Goal: Task Accomplishment & Management: Use online tool/utility

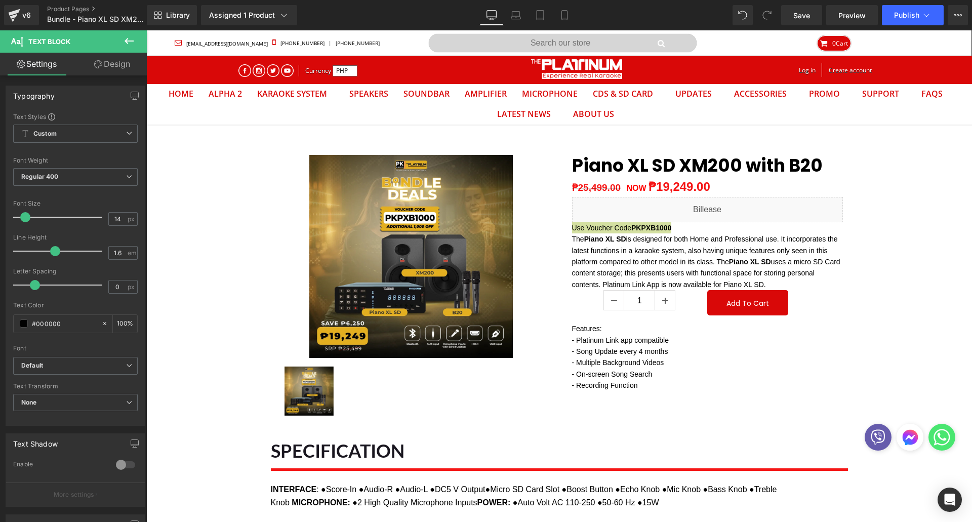
scroll to position [32, 810]
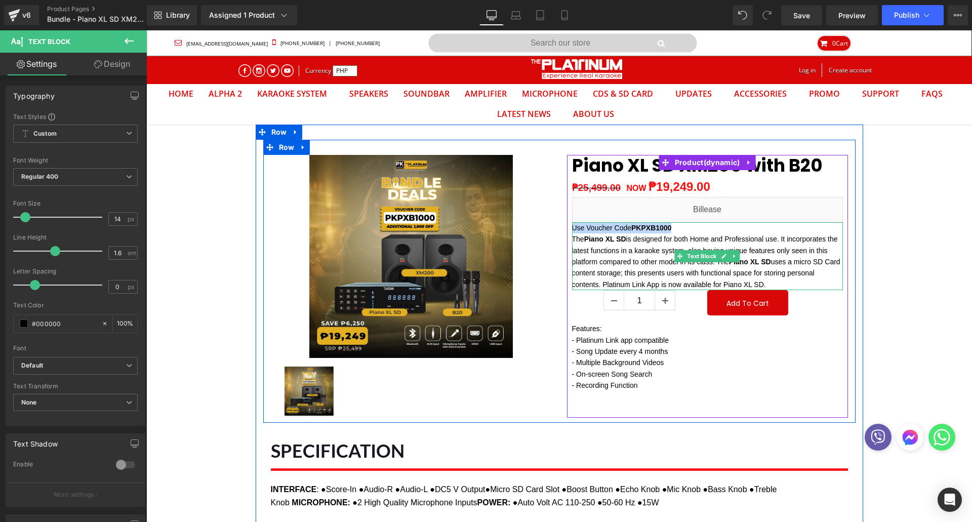
click at [667, 228] on strong "PKPXB1000" at bounding box center [651, 228] width 40 height 8
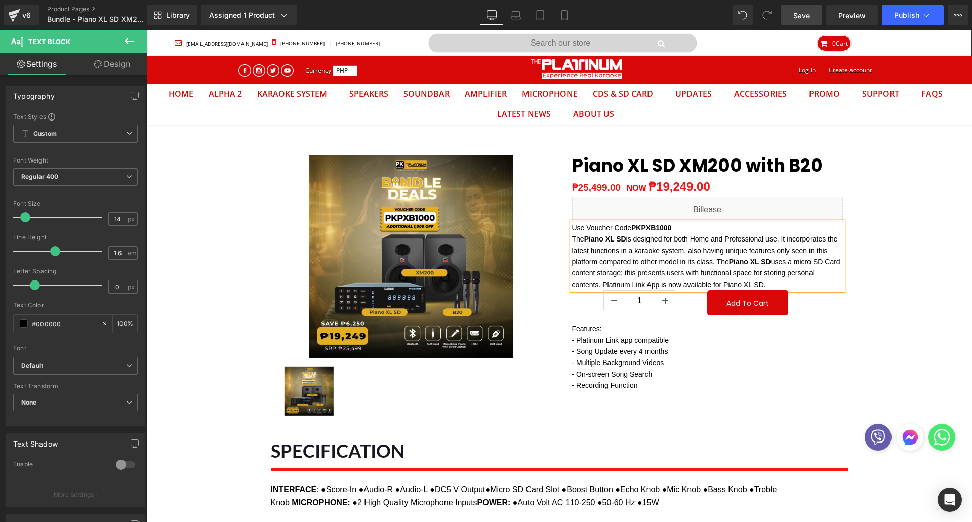
click at [806, 18] on span "Save" at bounding box center [801, 15] width 17 height 11
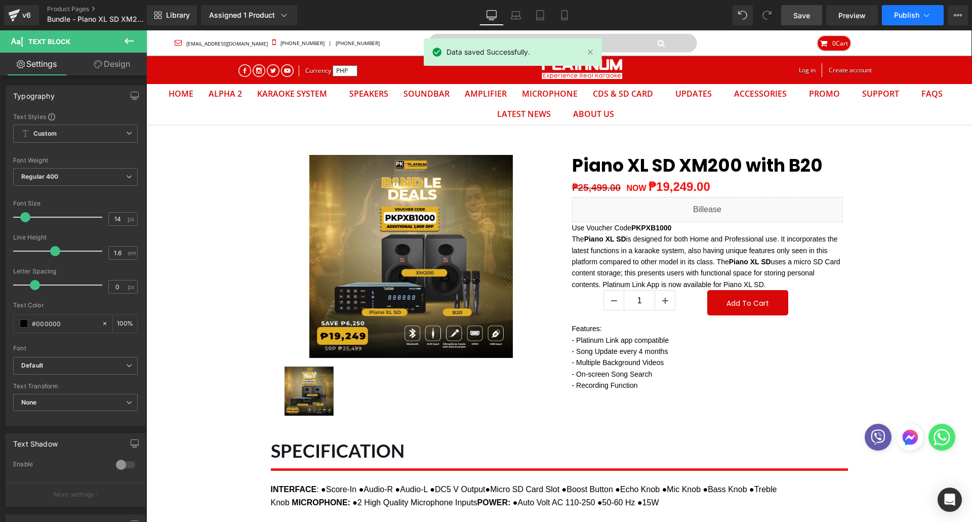
click at [909, 15] on span "Publish" at bounding box center [906, 15] width 25 height 8
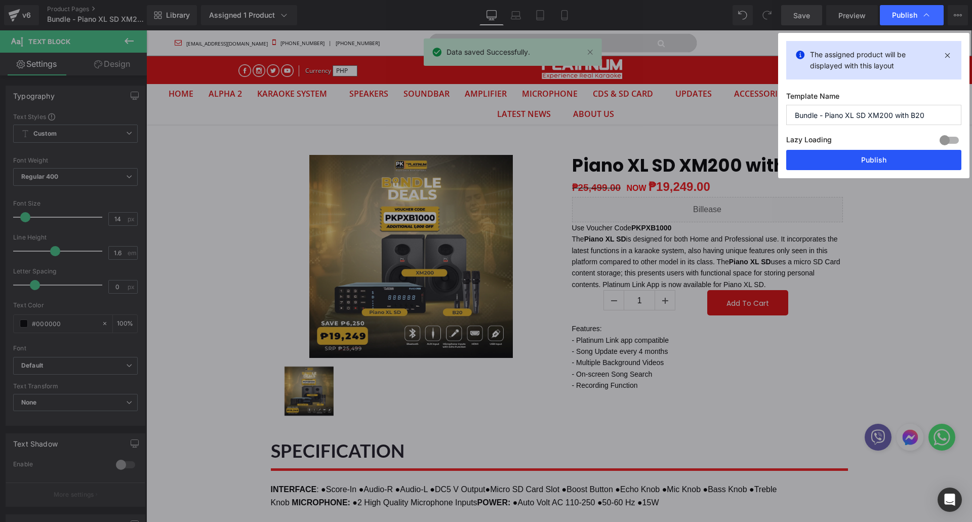
click at [811, 162] on button "Publish" at bounding box center [873, 160] width 175 height 20
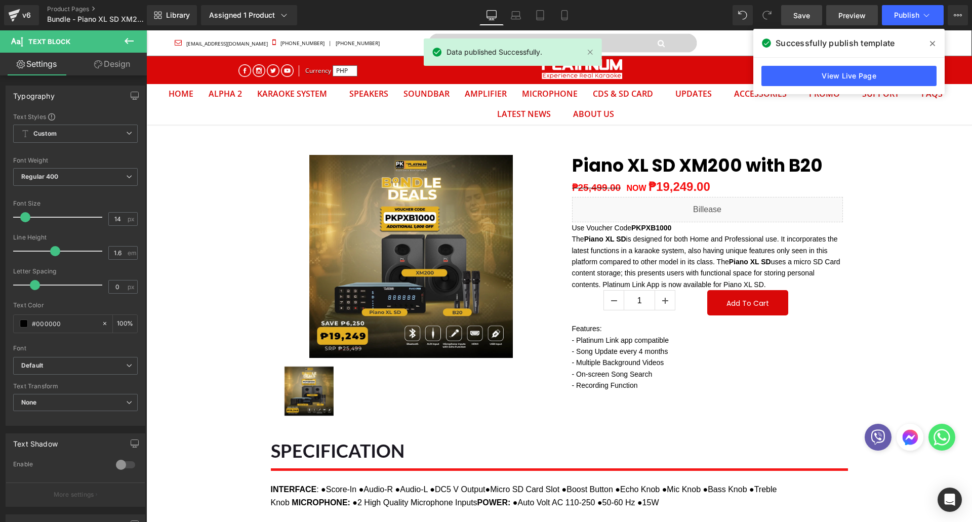
click at [837, 14] on link "Preview" at bounding box center [852, 15] width 52 height 20
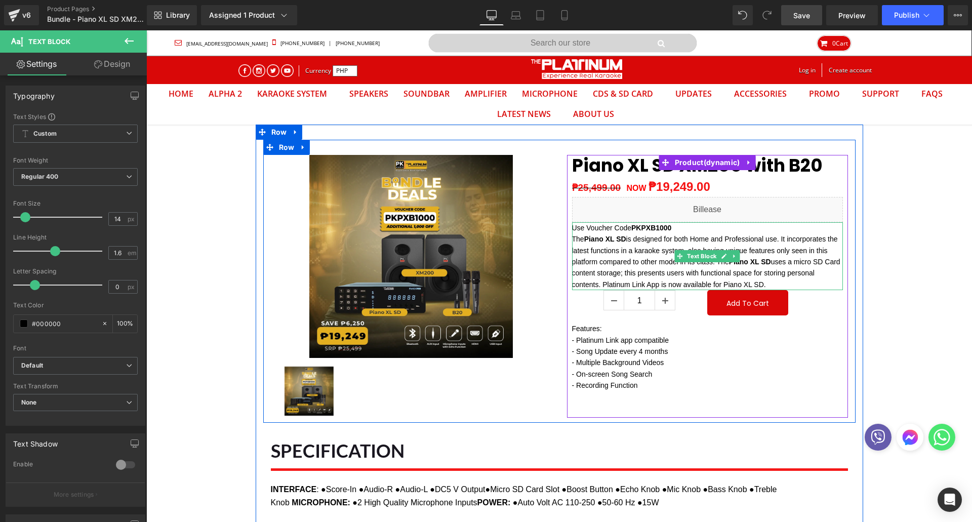
click at [659, 228] on strong "PKPXB1000" at bounding box center [651, 228] width 40 height 8
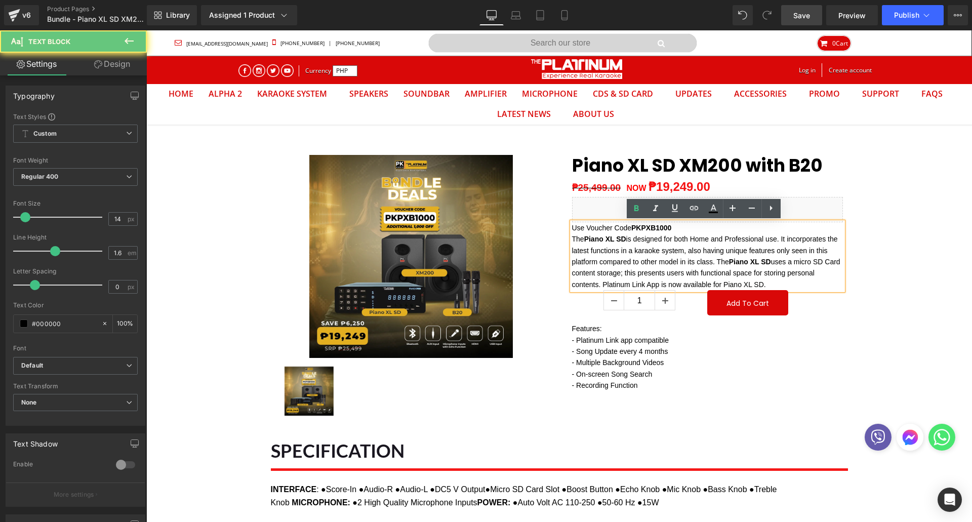
click at [672, 229] on p "Use Voucher Code PKPXB1000" at bounding box center [707, 227] width 271 height 11
click at [631, 227] on strong "PKPXB1000" at bounding box center [651, 228] width 40 height 8
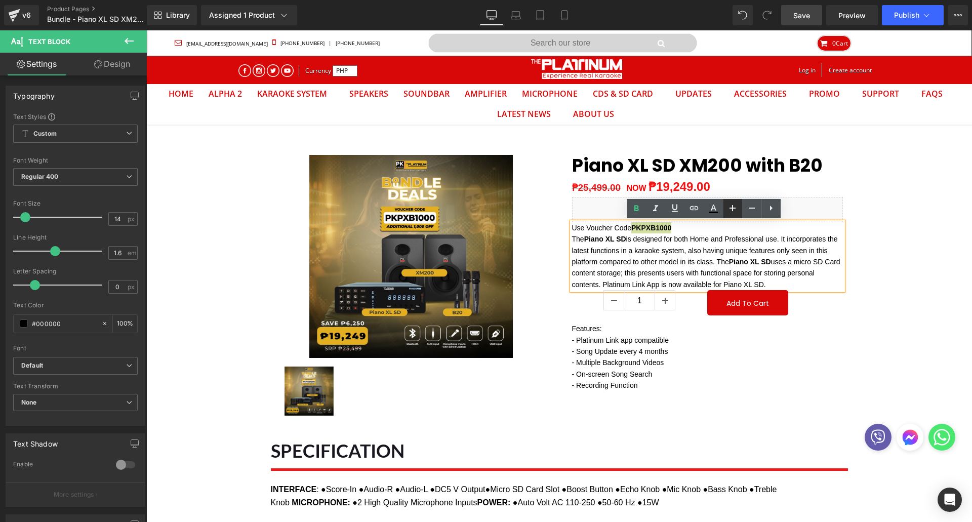
click at [727, 210] on icon at bounding box center [732, 208] width 12 height 12
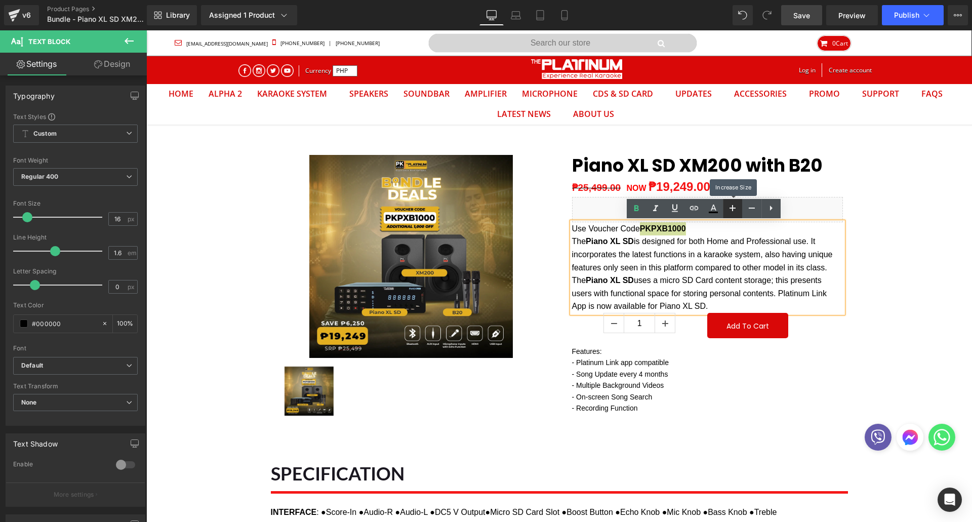
click at [727, 209] on icon at bounding box center [732, 208] width 12 height 12
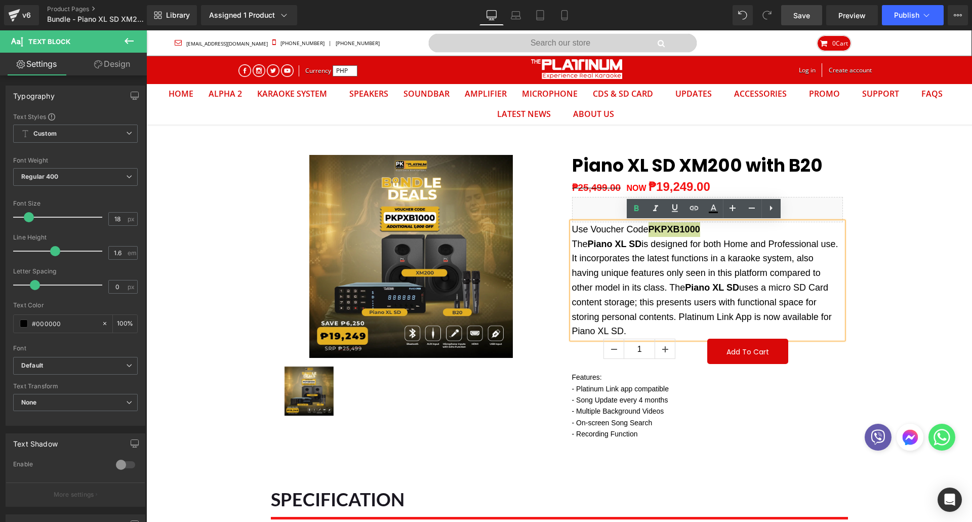
type input "14"
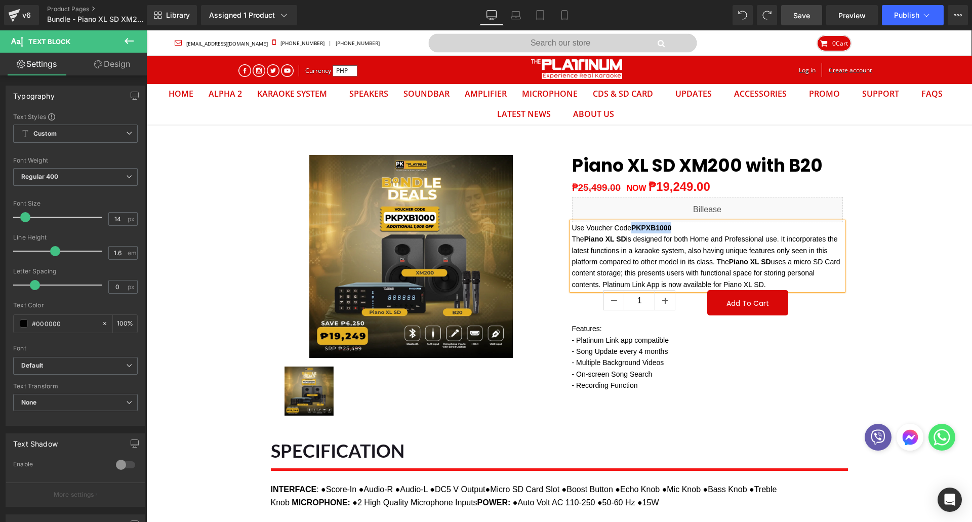
click at [707, 232] on p "Use Voucher Code PKPXB1000" at bounding box center [707, 227] width 271 height 11
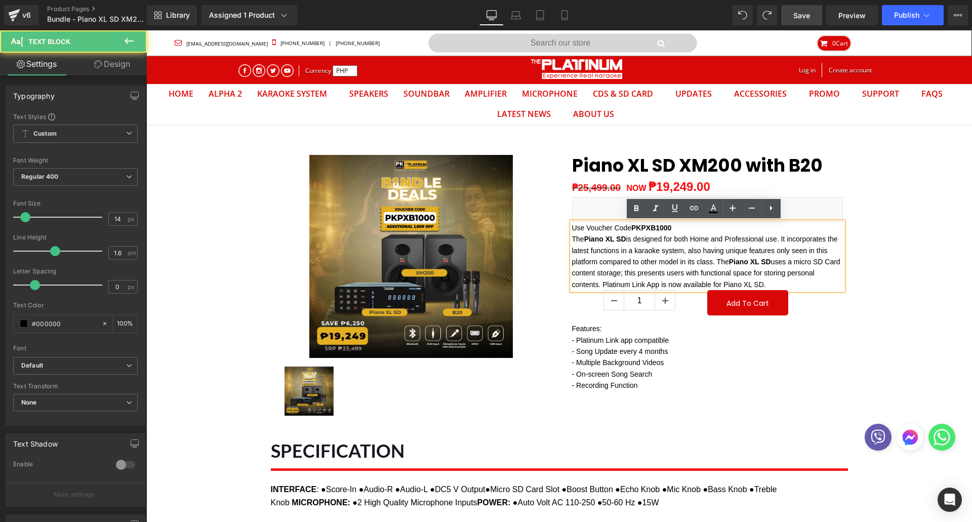
click at [693, 246] on p "The Piano XL SD is designed for both Home and Professional use. It incorporates…" at bounding box center [707, 261] width 271 height 57
click at [676, 228] on p "Use Voucher Code PKPXB1000" at bounding box center [707, 227] width 271 height 11
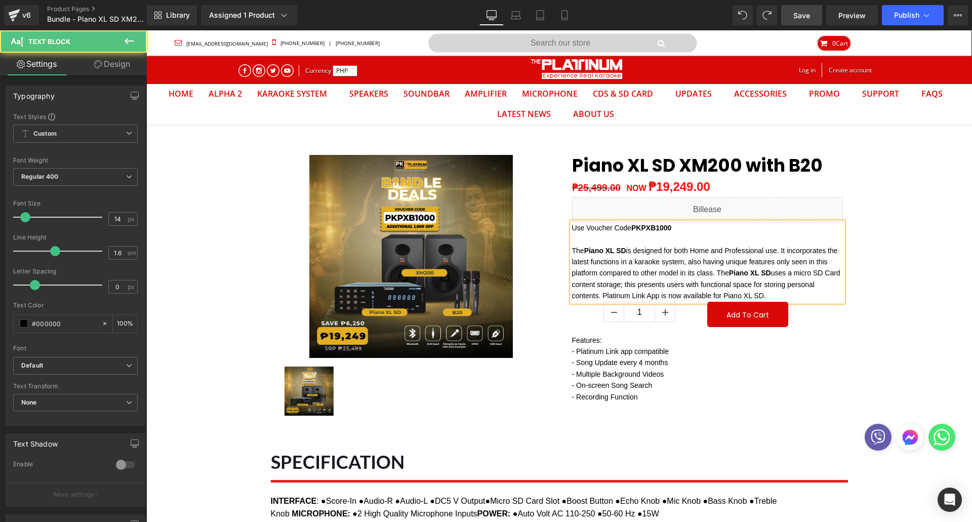
click at [614, 236] on p at bounding box center [707, 238] width 271 height 11
click at [572, 227] on p "Use Voucher Code PKPXB1000" at bounding box center [707, 227] width 271 height 11
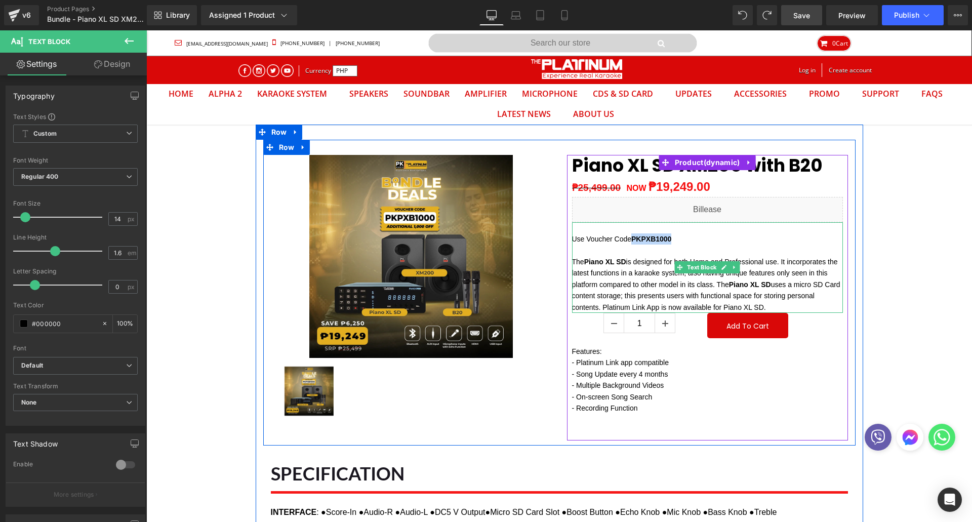
drag, startPoint x: 631, startPoint y: 240, endPoint x: 667, endPoint y: 238, distance: 37.0
click at [667, 237] on strong "PKPXB1000" at bounding box center [651, 239] width 40 height 8
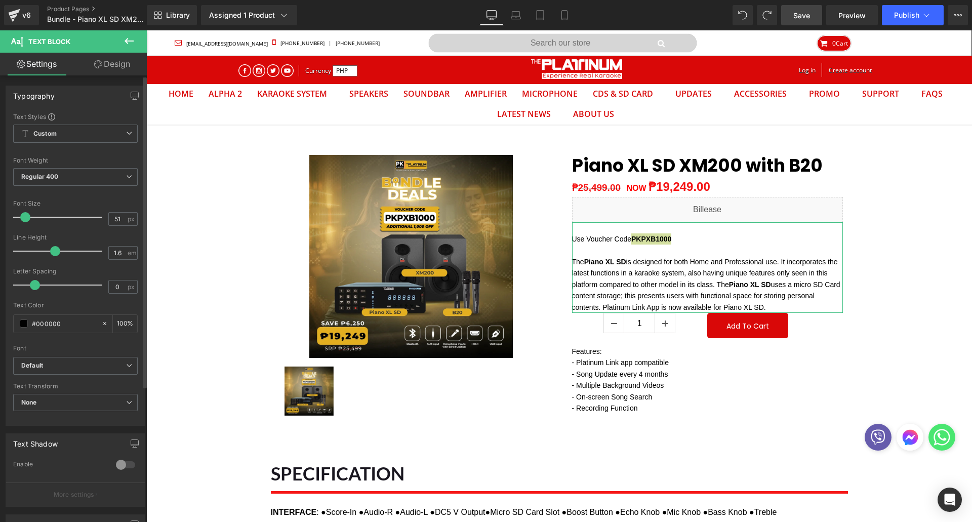
click at [57, 218] on div at bounding box center [60, 217] width 84 height 20
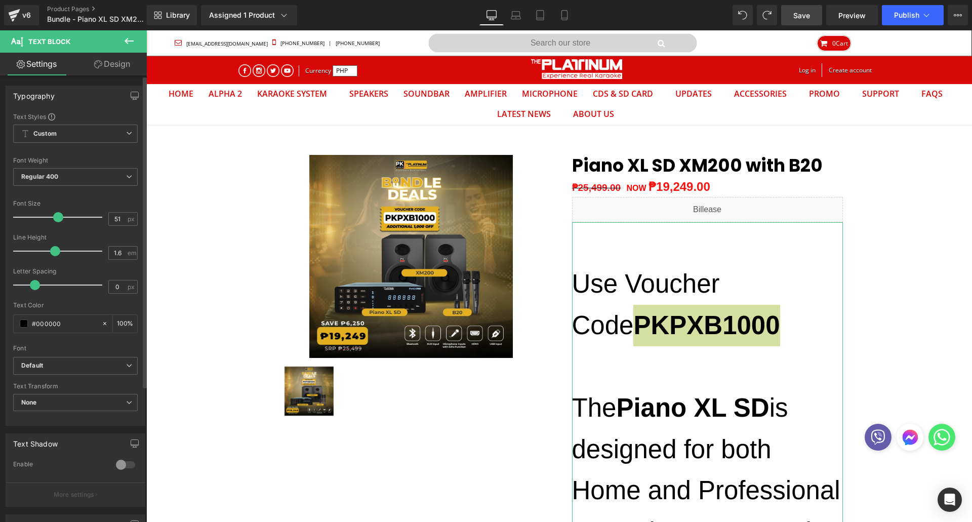
type input "14"
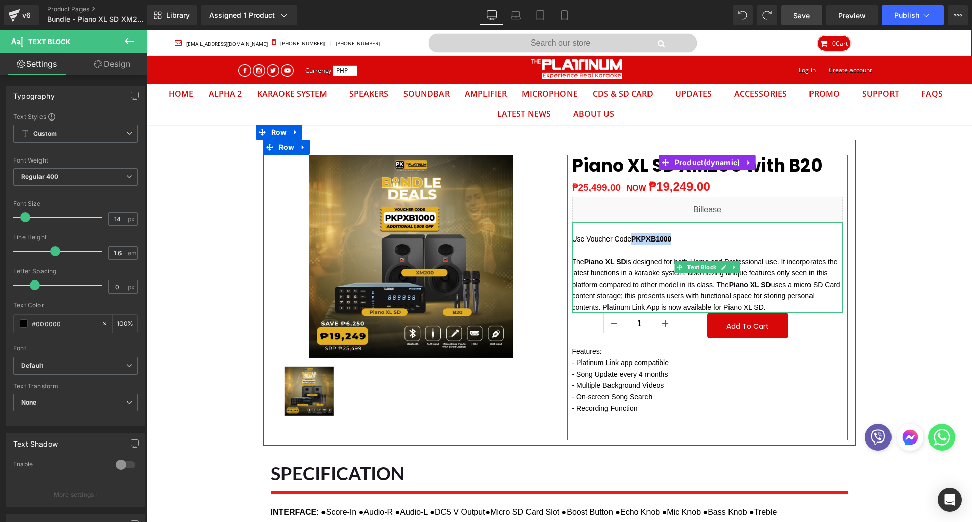
click at [747, 243] on p "Use Voucher Code PKPXB1000" at bounding box center [707, 238] width 271 height 11
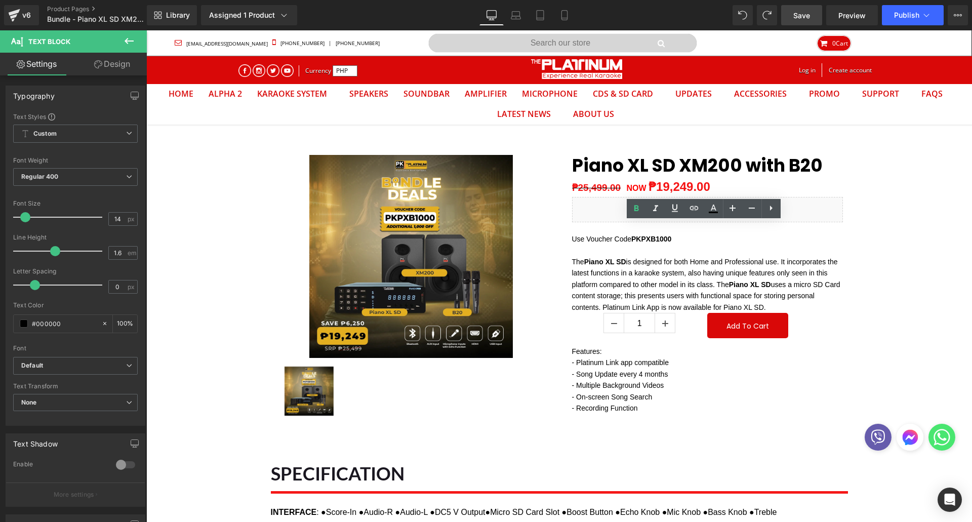
click at [796, 13] on span "Save" at bounding box center [801, 15] width 17 height 11
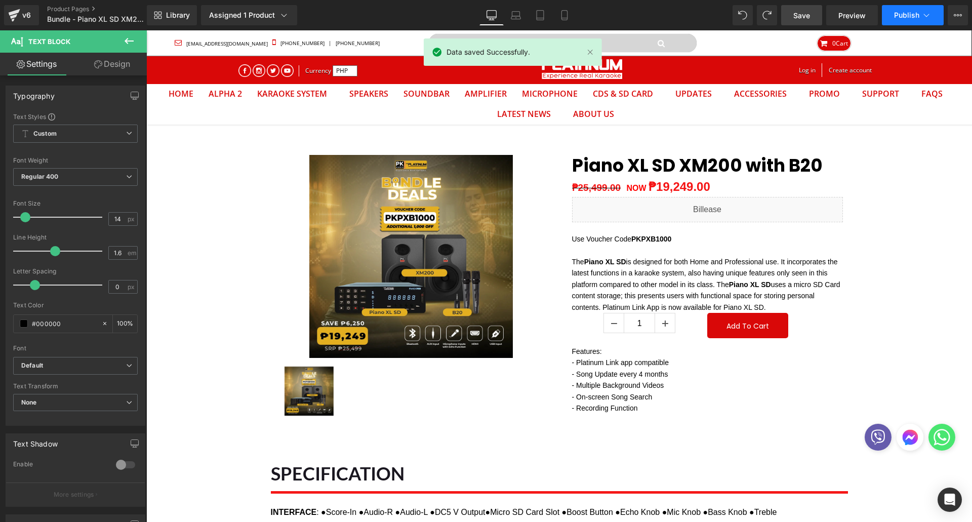
click at [909, 18] on span "Publish" at bounding box center [906, 15] width 25 height 8
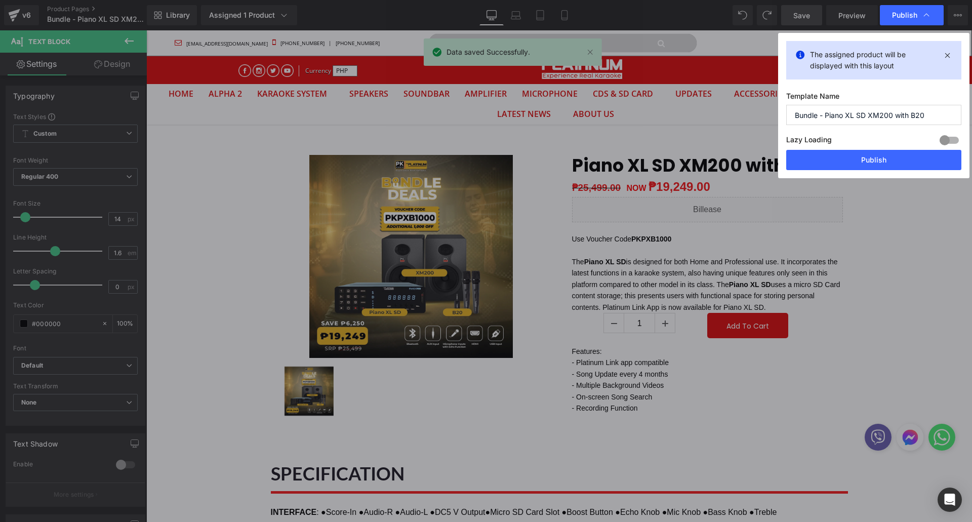
drag, startPoint x: 876, startPoint y: 162, endPoint x: 369, endPoint y: 21, distance: 525.9
click at [875, 162] on button "Publish" at bounding box center [873, 160] width 175 height 20
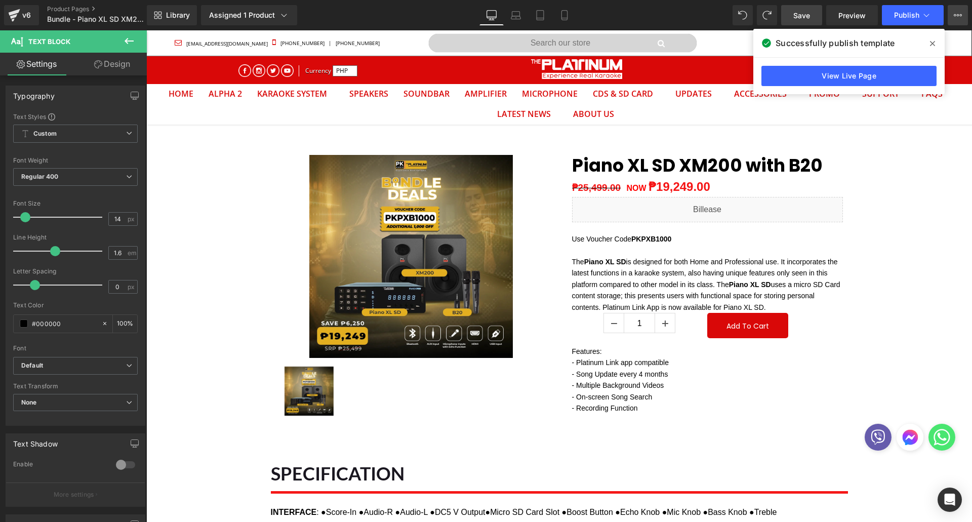
click at [961, 17] on button "View Live Page View with current Template Save Template to Library Schedule Pub…" at bounding box center [957, 15] width 20 height 20
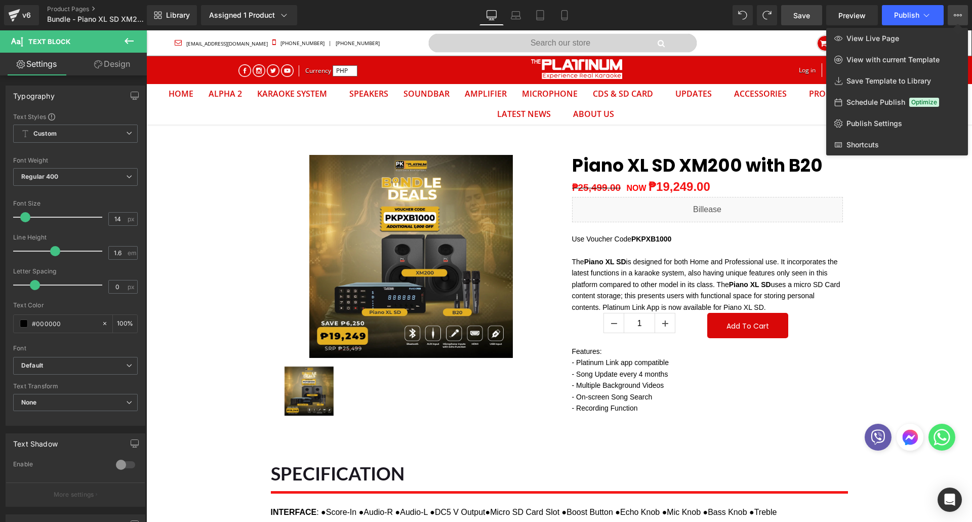
click at [961, 17] on icon at bounding box center [957, 15] width 8 height 8
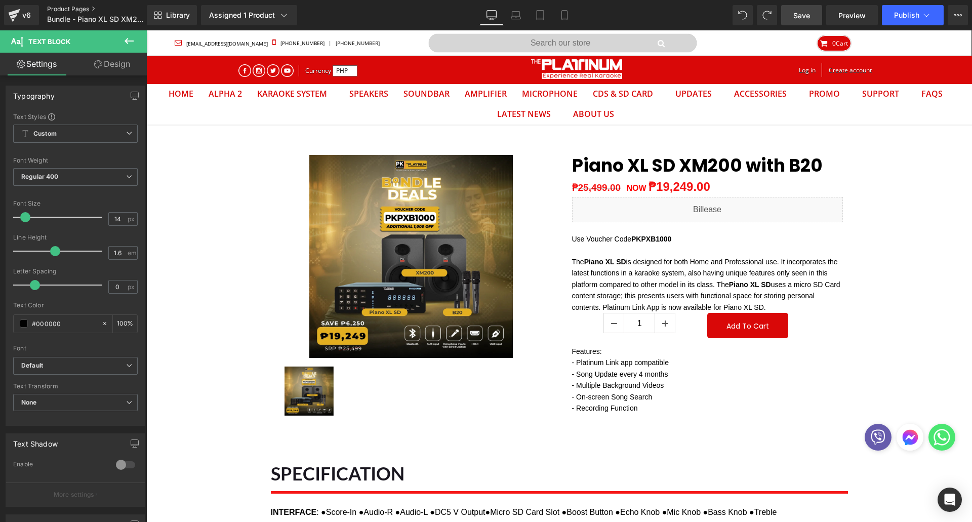
click at [68, 10] on link "Product Pages" at bounding box center [105, 9] width 116 height 8
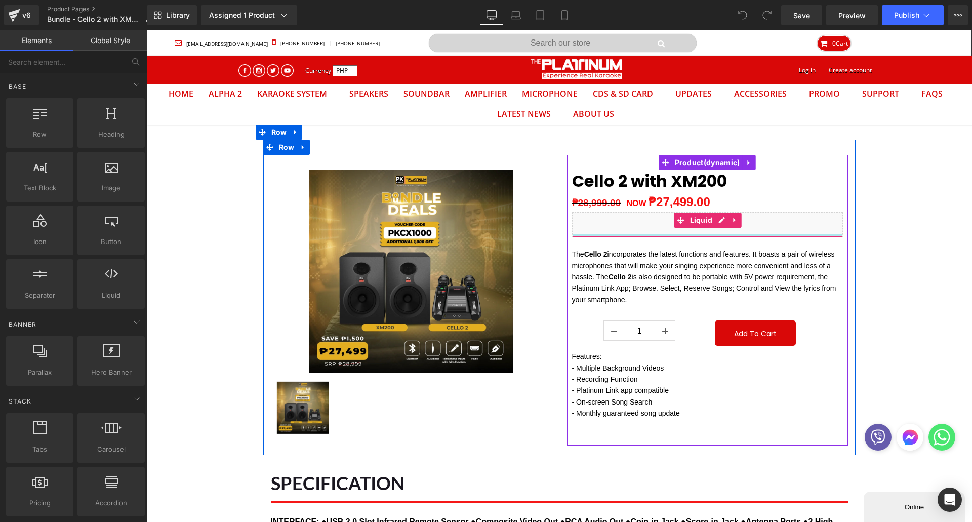
click at [587, 241] on p "The Cello 2 incorporates the latest functions and features. It boasts a pair of…" at bounding box center [707, 271] width 271 height 68
click at [589, 246] on p "The Cello 2 incorporates the latest functions and features. It boasts a pair of…" at bounding box center [707, 271] width 271 height 68
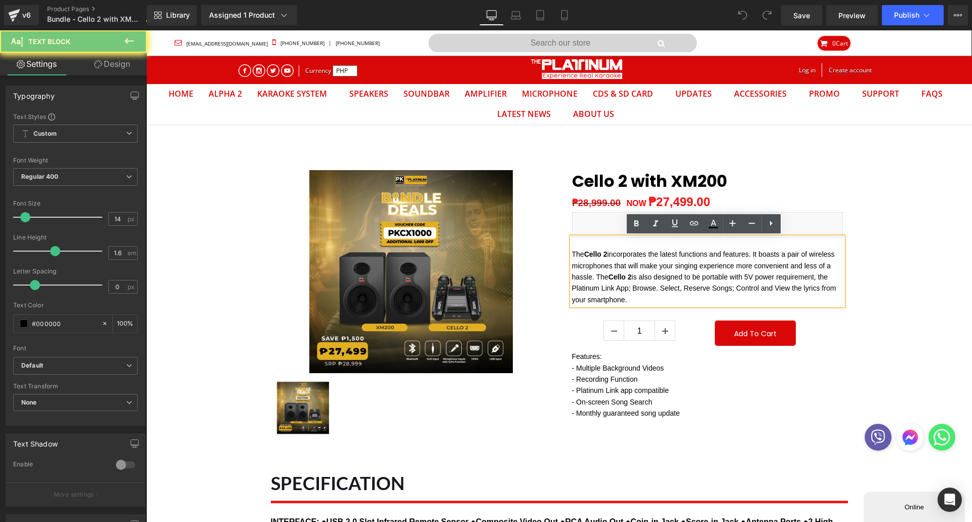
click at [589, 246] on p "The Cello 2 incorporates the latest functions and features. It boasts a pair of…" at bounding box center [707, 271] width 271 height 68
click at [589, 243] on p "The Cello 2 incorporates the latest functions and features. It boasts a pair of…" at bounding box center [707, 271] width 271 height 68
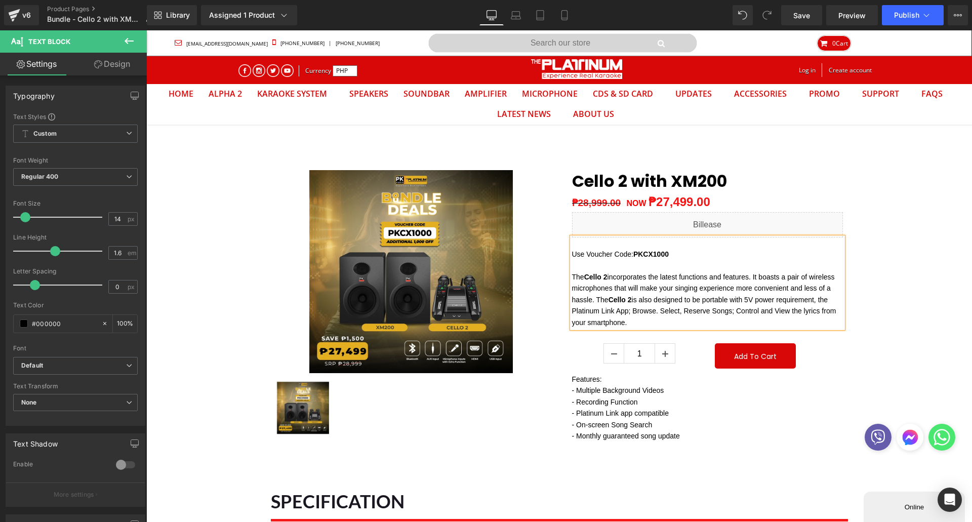
click at [669, 253] on p "Use Voucher Code: PKCX1000" at bounding box center [707, 253] width 271 height 11
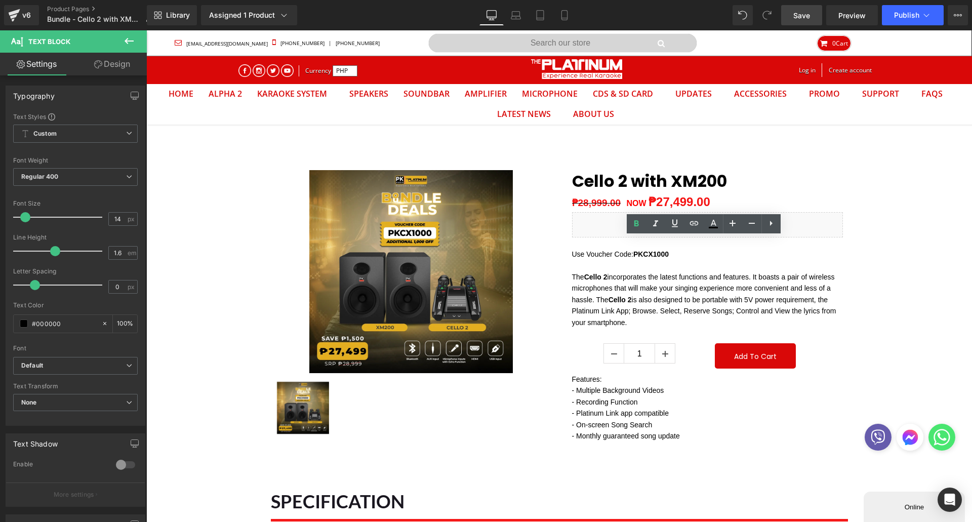
click at [796, 13] on span "Save" at bounding box center [801, 15] width 17 height 11
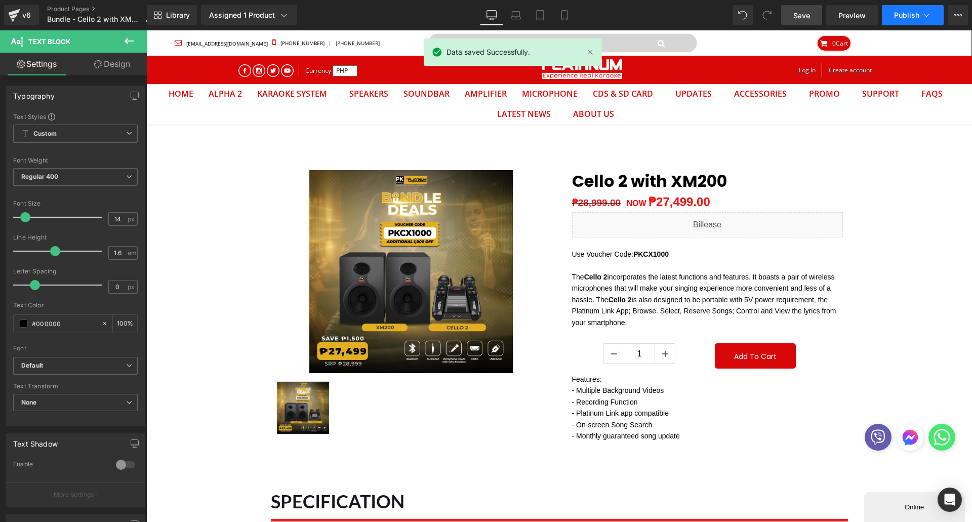
click at [917, 16] on span "Publish" at bounding box center [906, 15] width 25 height 8
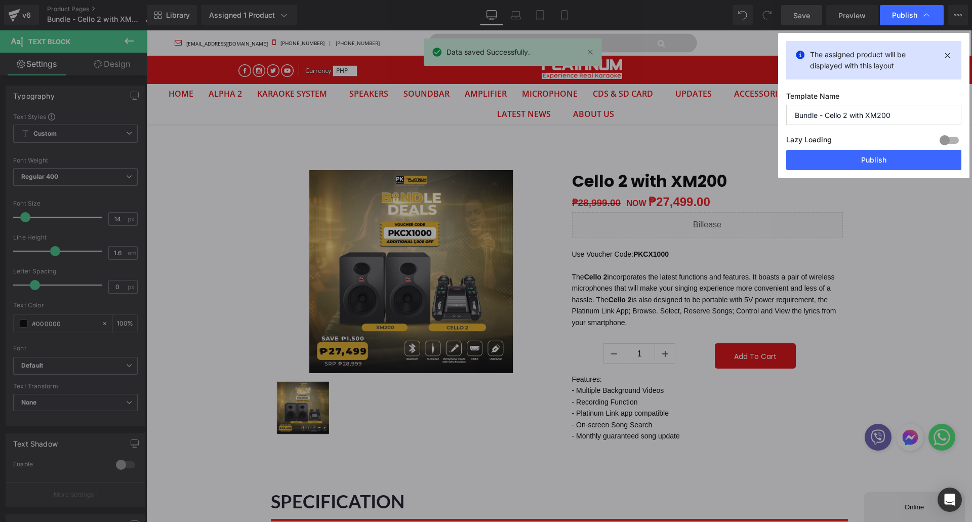
click at [858, 177] on div "The assigned product will be displayed with this layout Template Name Bundle - …" at bounding box center [873, 105] width 191 height 145
click at [855, 166] on button "Publish" at bounding box center [873, 160] width 175 height 20
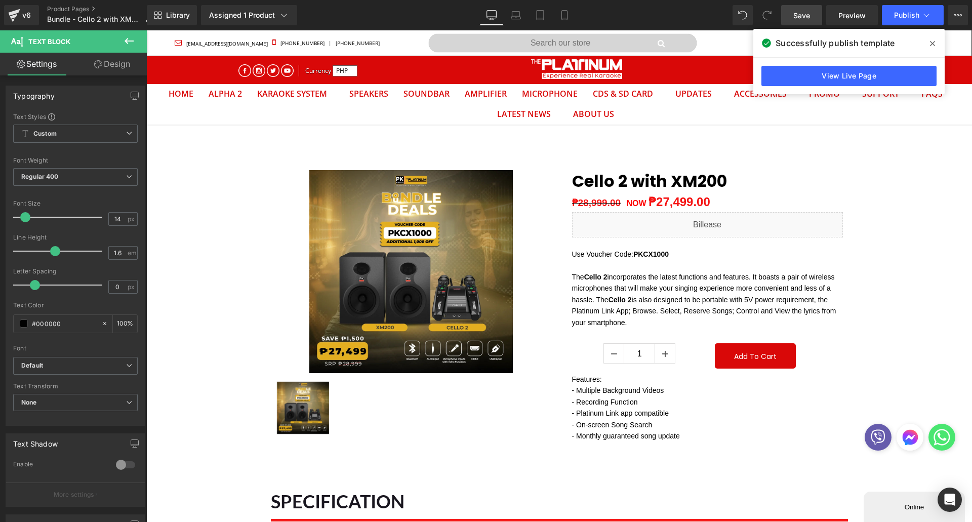
click at [928, 43] on span at bounding box center [932, 43] width 16 height 16
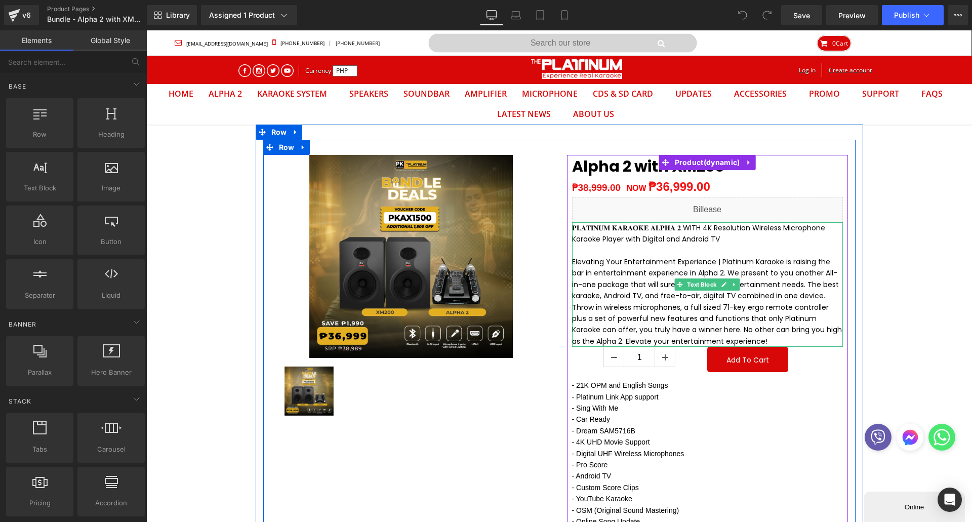
click at [572, 227] on div "𝐏𝐋𝐀𝐓𝐈𝐍𝐔𝐌 𝐊𝐀𝐑𝐀𝐎𝐊𝐄 𝐀𝐋𝐏𝐇𝐀 𝟐 WITH 4K Resolution Wireless Microphone Karaoke Player …" at bounding box center [707, 284] width 271 height 124
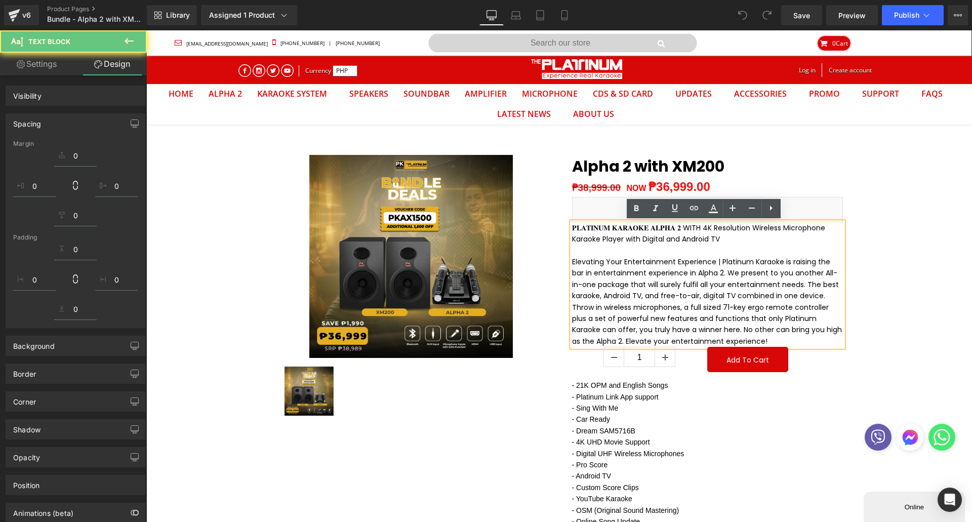
click at [572, 227] on span "𝐏𝐋𝐀𝐓𝐈𝐍𝐔𝐌 𝐊𝐀𝐑𝐀𝐎𝐊𝐄 𝐀𝐋𝐏𝐇𝐀 𝟐 WITH 4K Resolution Wireless Microphone Karaoke Player …" at bounding box center [698, 233] width 253 height 21
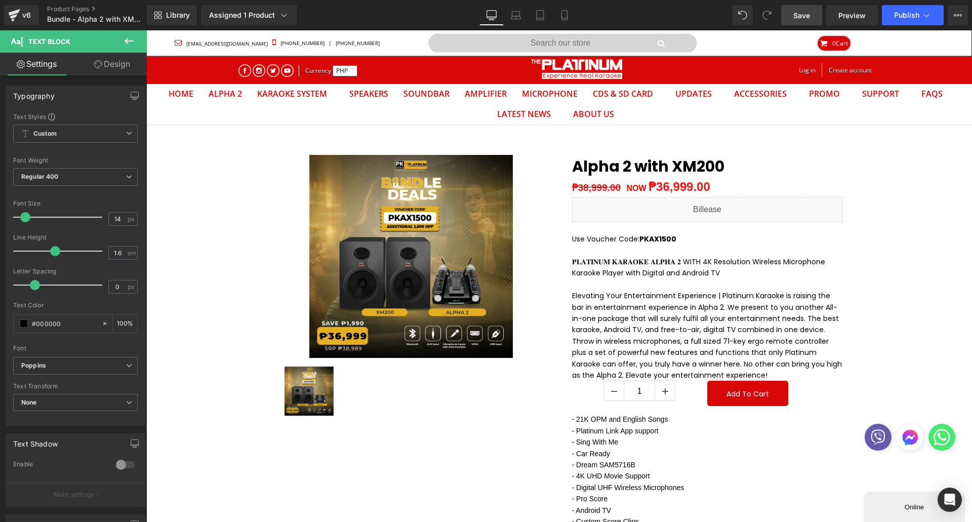
click at [805, 23] on link "Save" at bounding box center [801, 15] width 41 height 20
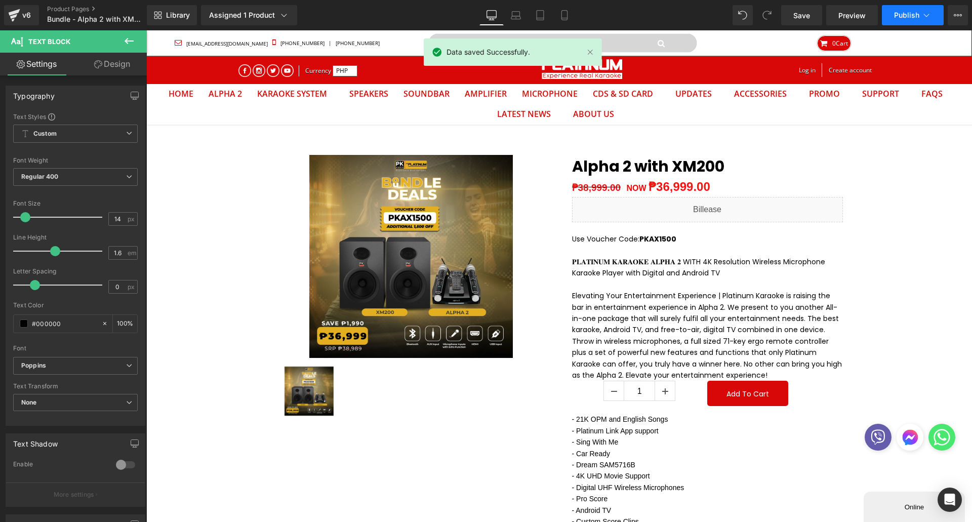
click at [902, 16] on span "Publish" at bounding box center [906, 15] width 25 height 8
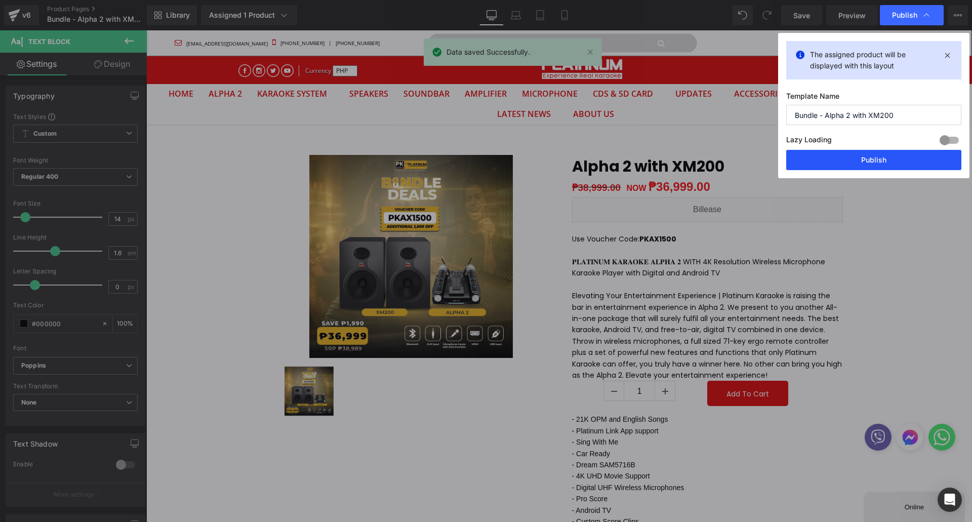
click at [872, 153] on button "Publish" at bounding box center [873, 160] width 175 height 20
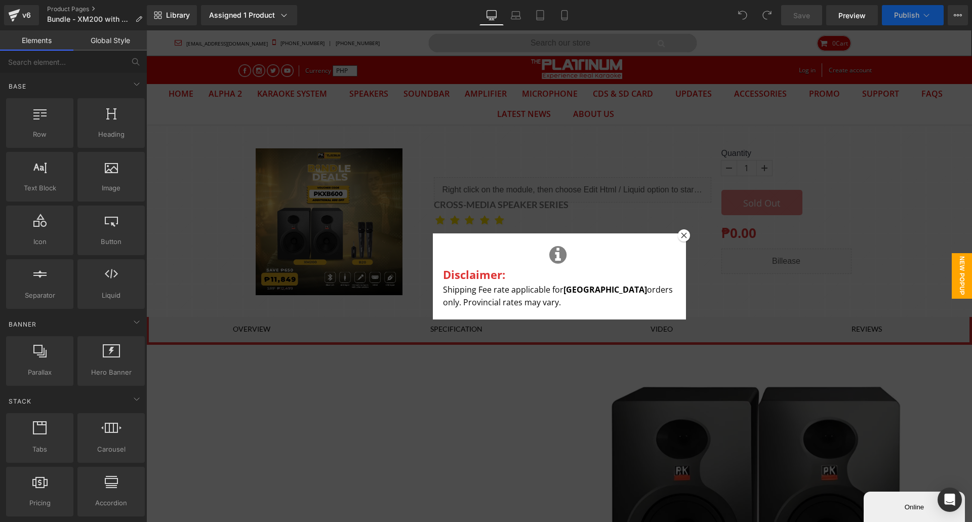
click at [678, 235] on div at bounding box center [684, 235] width 12 height 12
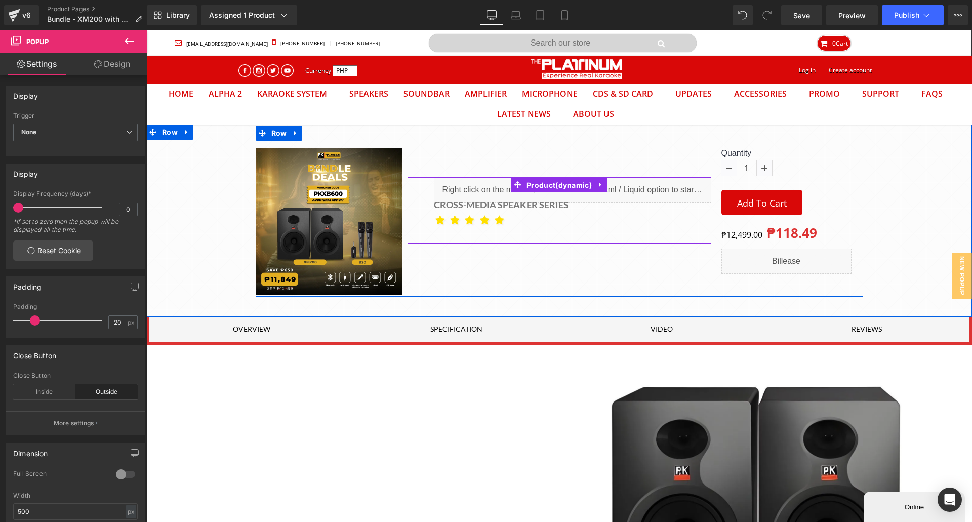
click at [543, 185] on span "Product" at bounding box center [559, 185] width 70 height 15
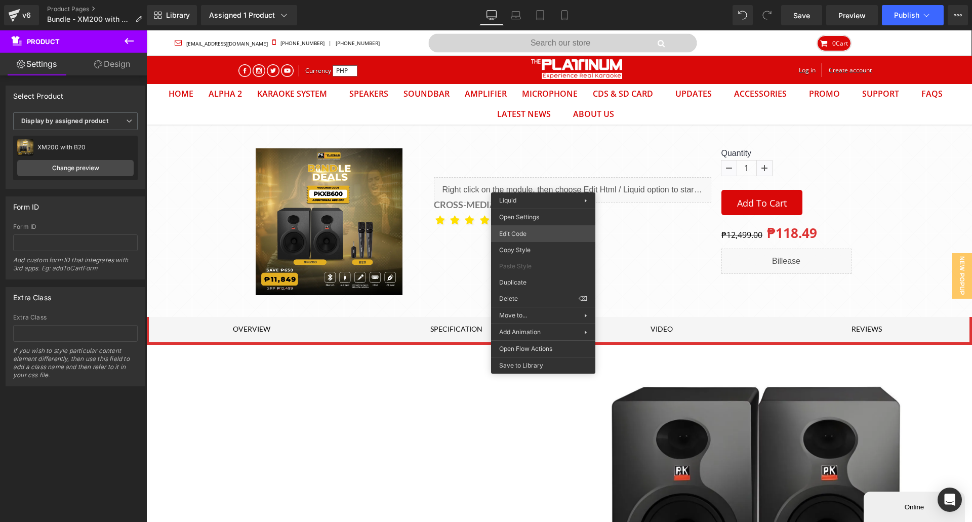
click at [538, 0] on div "Product You are previewing how the will restyle your page. You can not edit Ele…" at bounding box center [486, 0] width 972 height 0
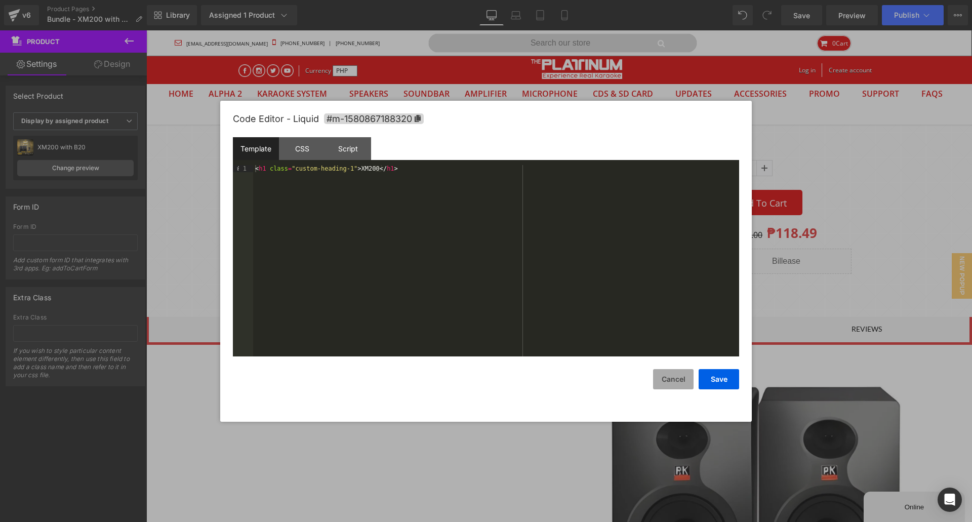
drag, startPoint x: 673, startPoint y: 374, endPoint x: 463, endPoint y: 302, distance: 222.6
click at [673, 374] on button "Cancel" at bounding box center [673, 379] width 40 height 20
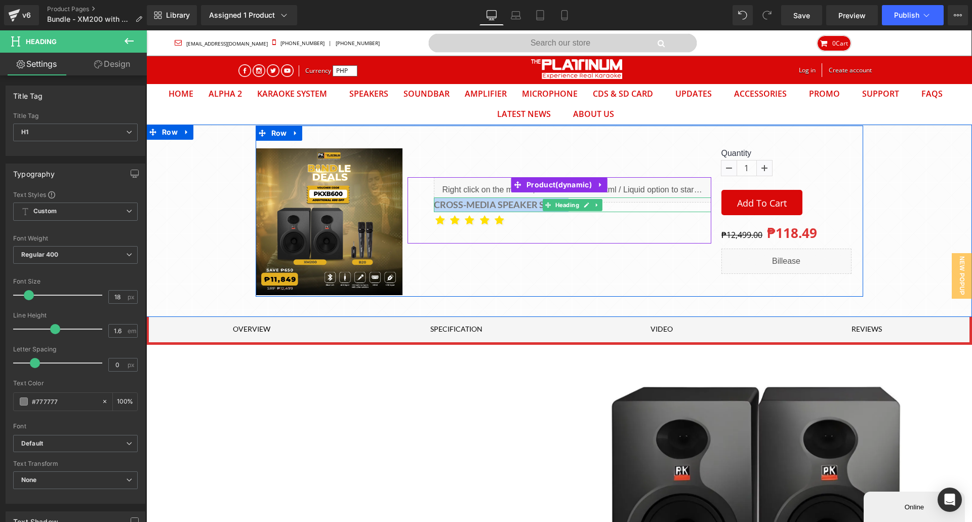
drag, startPoint x: 433, startPoint y: 205, endPoint x: 622, endPoint y: 210, distance: 189.8
click at [627, 208] on h1 "CROSS-MEDIA SPEAKER SERIES" at bounding box center [572, 204] width 277 height 15
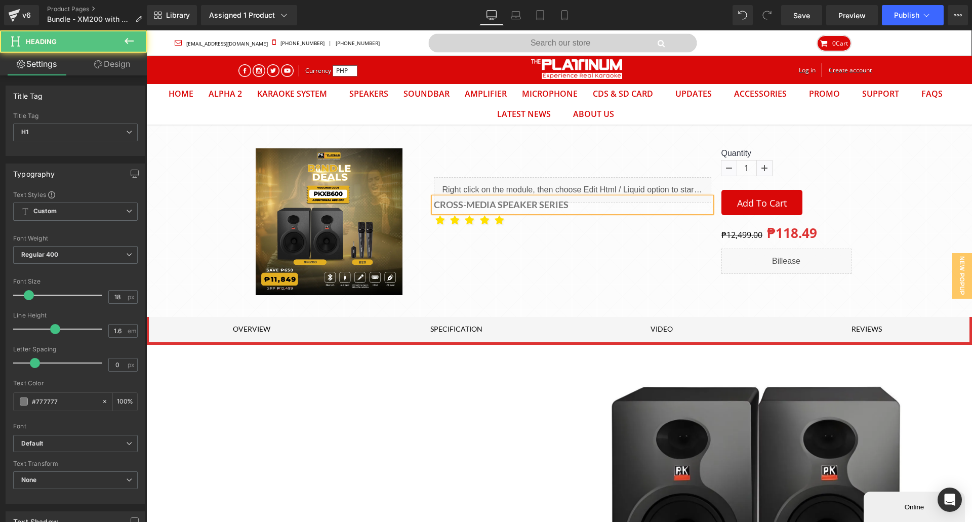
click at [434, 204] on h1 "CROSS-MEDIA SPEAKER SERIES" at bounding box center [572, 204] width 277 height 15
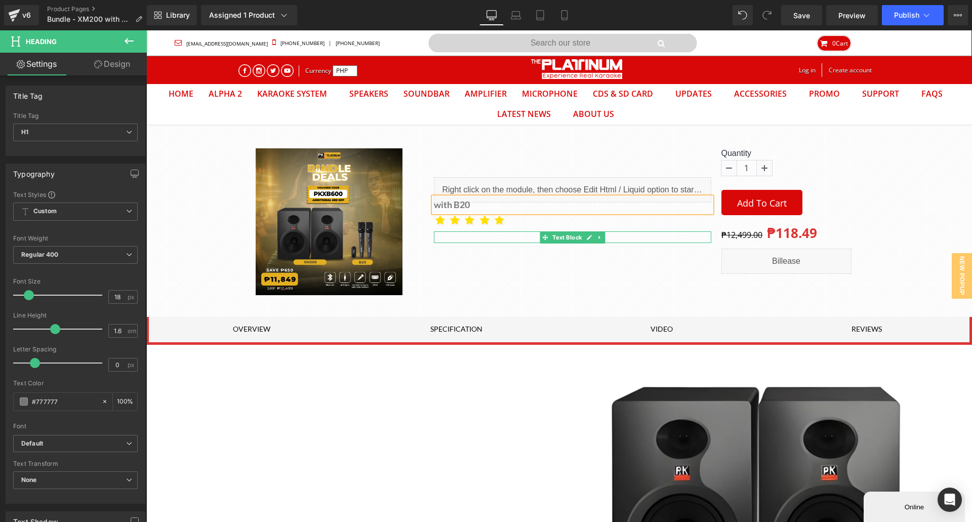
click at [499, 237] on p at bounding box center [572, 236] width 277 height 11
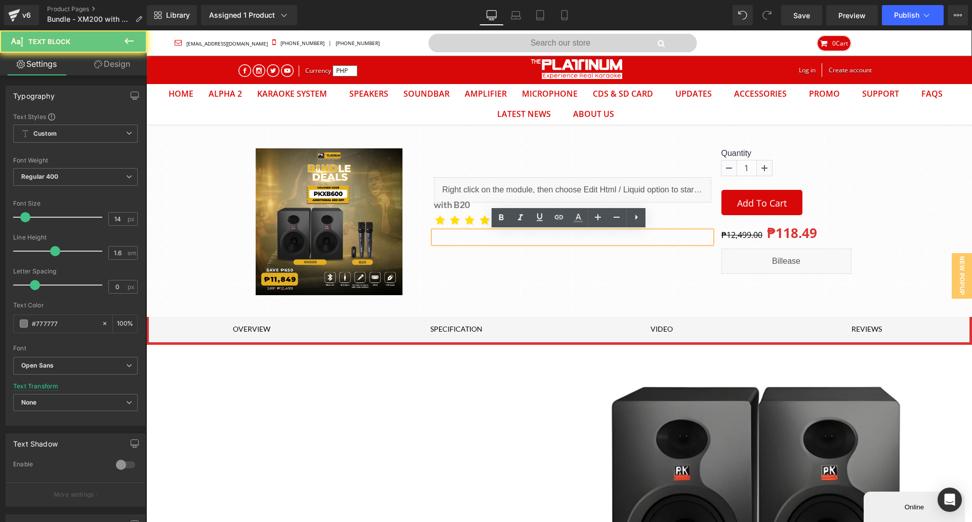
click at [475, 240] on p at bounding box center [572, 236] width 277 height 11
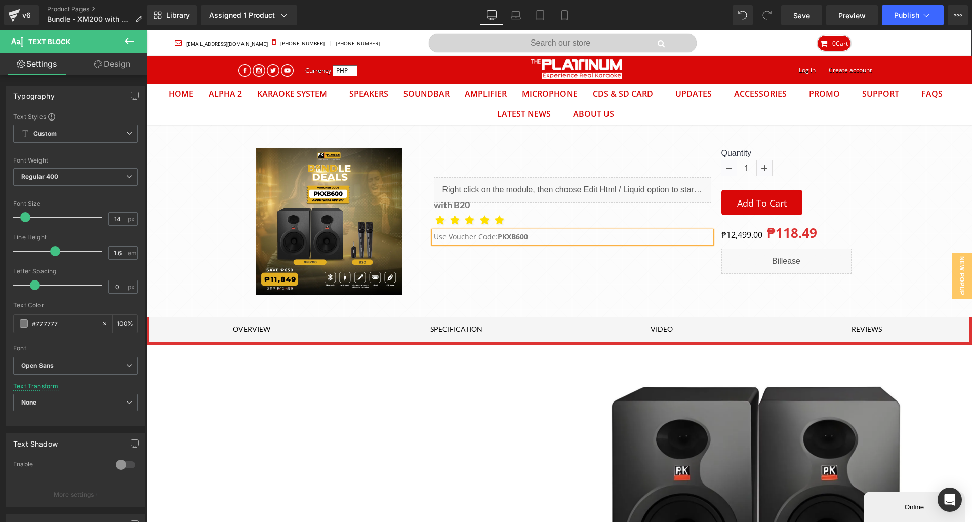
click at [548, 236] on p "Use Voucher Code: PKXB600" at bounding box center [572, 236] width 277 height 11
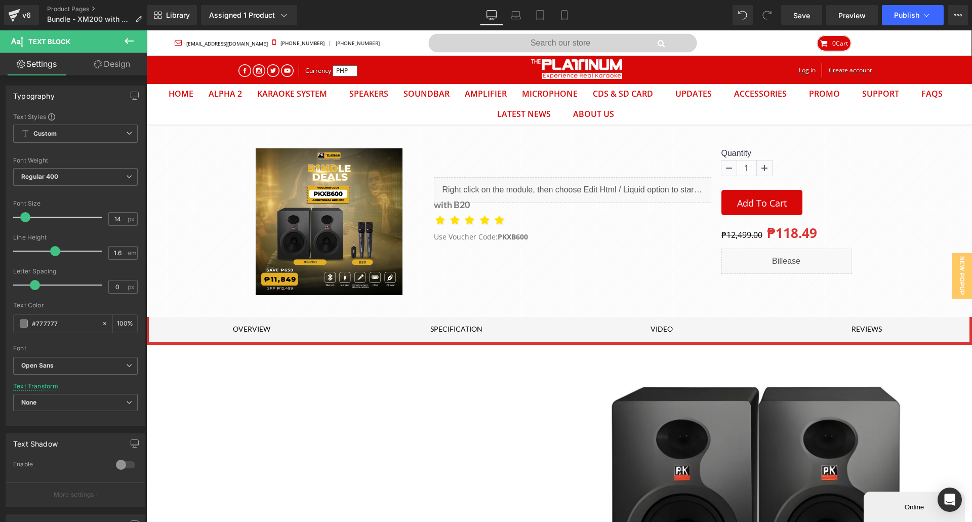
click at [778, 10] on div "Save Preview Publish Scheduled View Live Page View with current Template Save T…" at bounding box center [874, 15] width 195 height 20
click at [792, 12] on link "Save" at bounding box center [801, 15] width 41 height 20
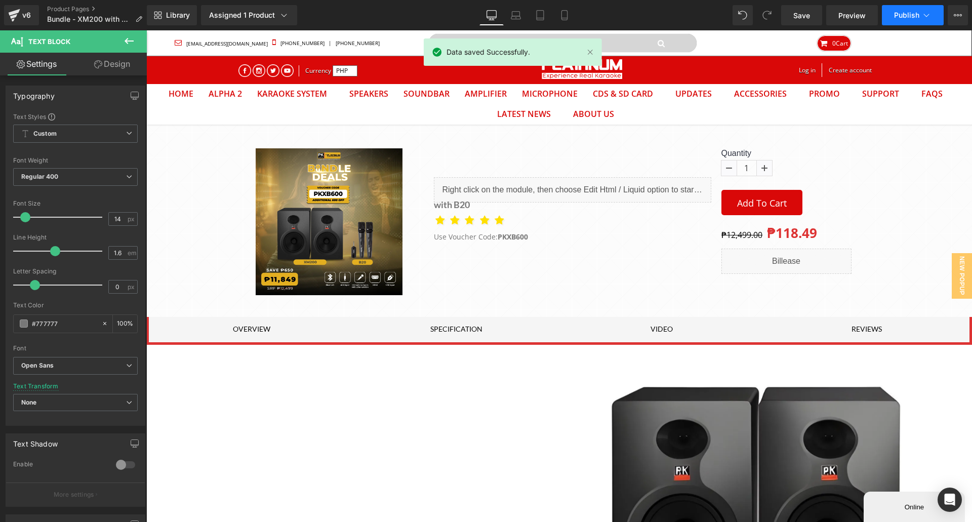
click at [907, 21] on button "Publish" at bounding box center [913, 15] width 62 height 20
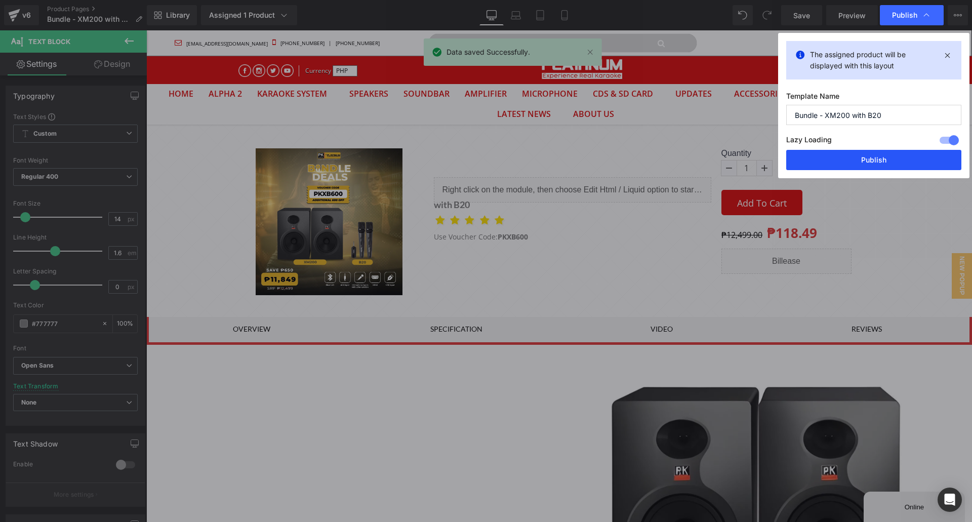
drag, startPoint x: 827, startPoint y: 158, endPoint x: 681, endPoint y: 128, distance: 149.5
click at [827, 158] on button "Publish" at bounding box center [873, 160] width 175 height 20
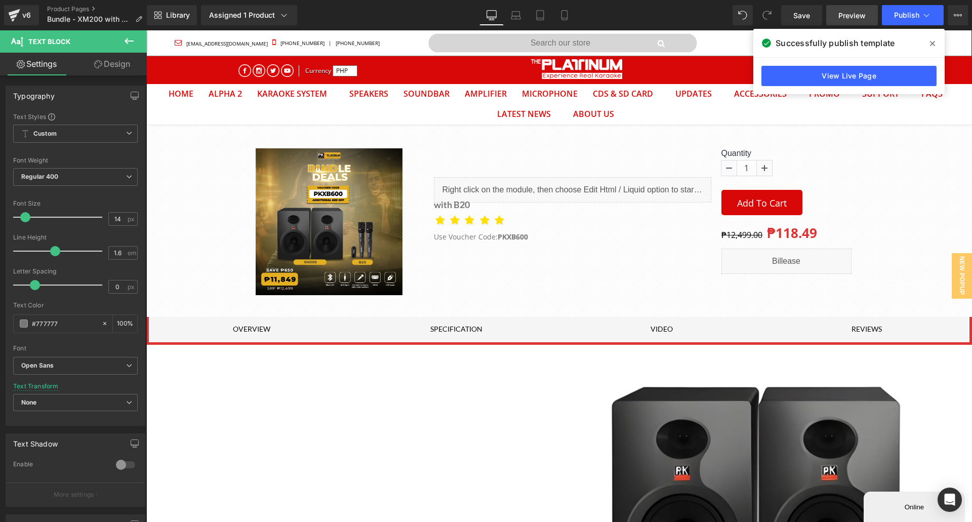
click at [860, 20] on span "Preview" at bounding box center [851, 15] width 27 height 11
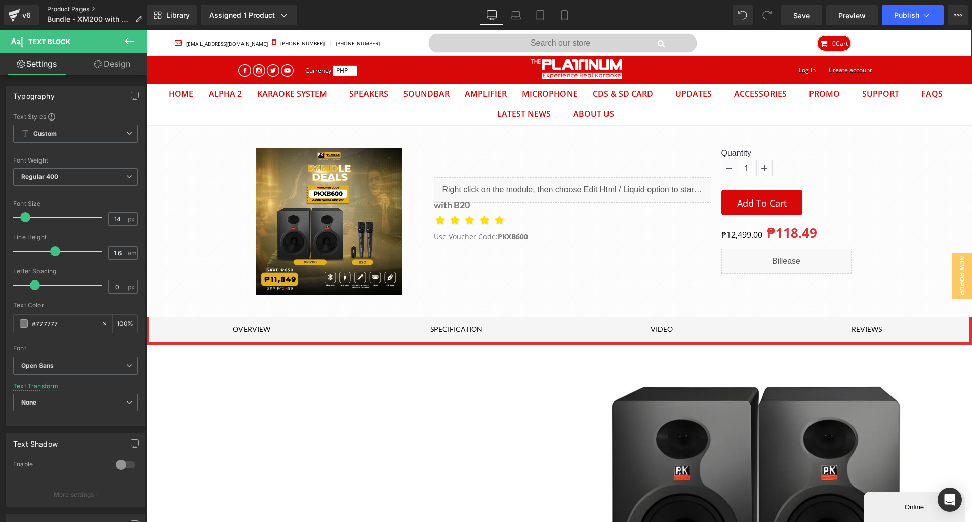
click at [60, 10] on link "Product Pages" at bounding box center [98, 9] width 103 height 8
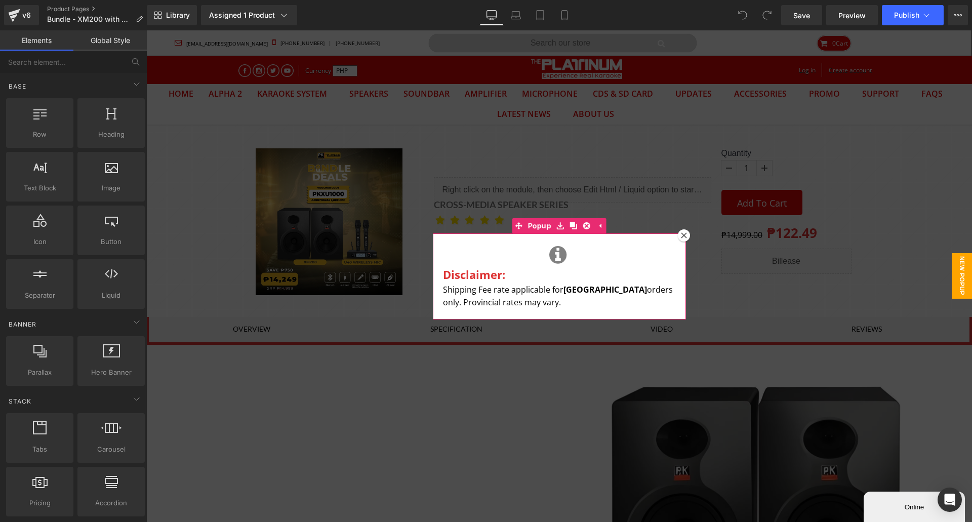
click at [681, 235] on icon at bounding box center [684, 235] width 6 height 6
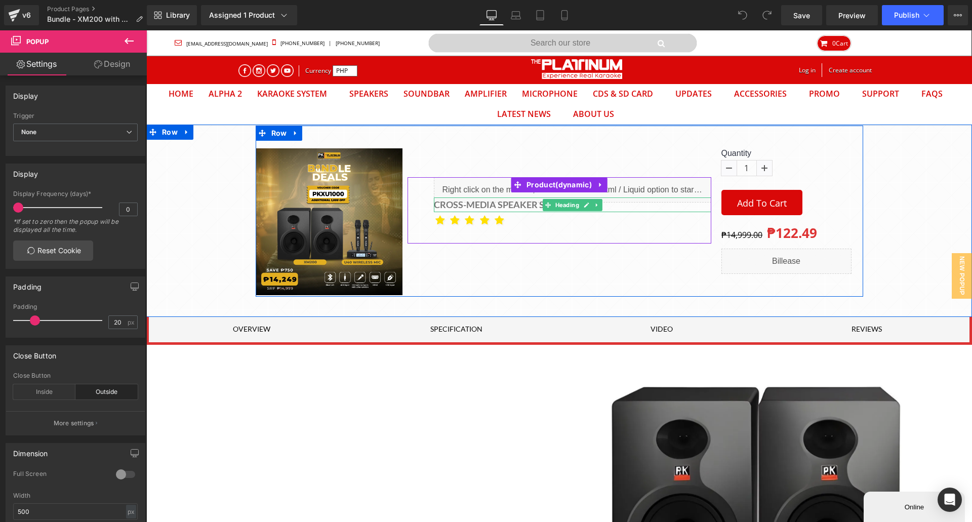
click at [495, 205] on h1 "CROSS-MEDIA SPEAKER SERIES" at bounding box center [572, 204] width 277 height 15
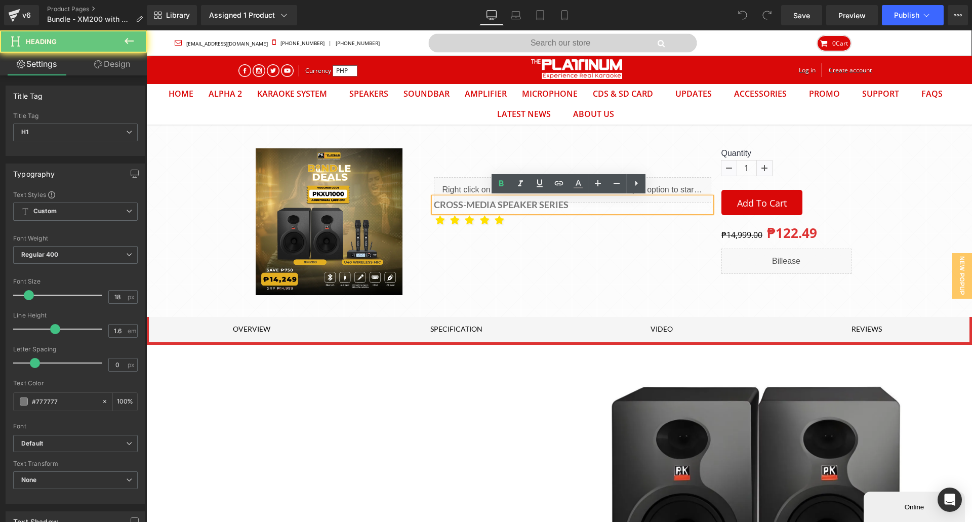
click at [495, 205] on h1 "CROSS-MEDIA SPEAKER SERIES" at bounding box center [572, 204] width 277 height 15
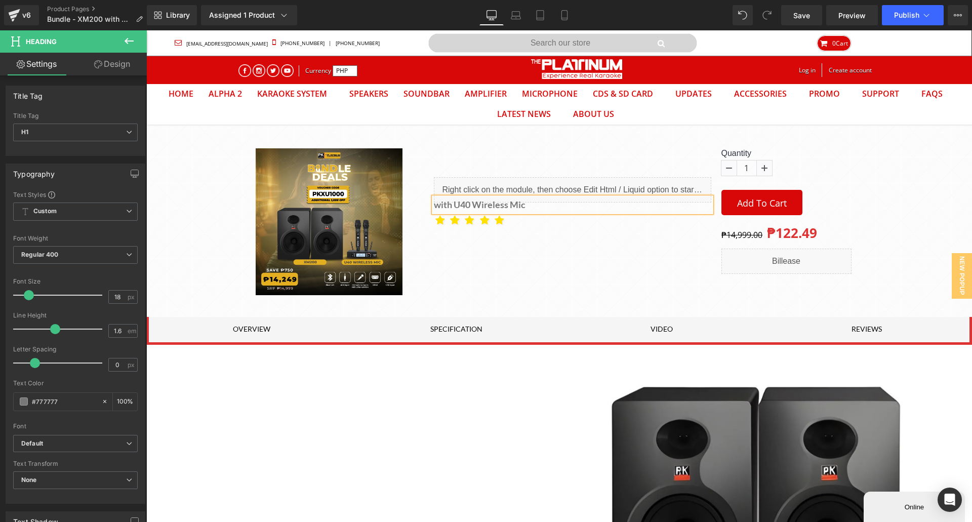
click at [516, 247] on div "Liquid with U40 Wireless Mic Heading Icon Icon Icon Icon" at bounding box center [559, 210] width 304 height 169
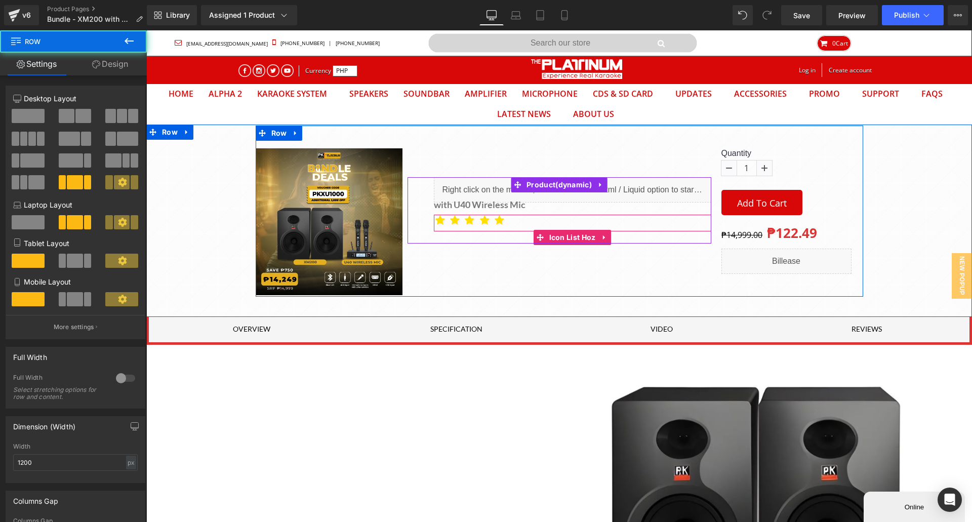
click at [547, 236] on div "Text Block" at bounding box center [572, 236] width 277 height 11
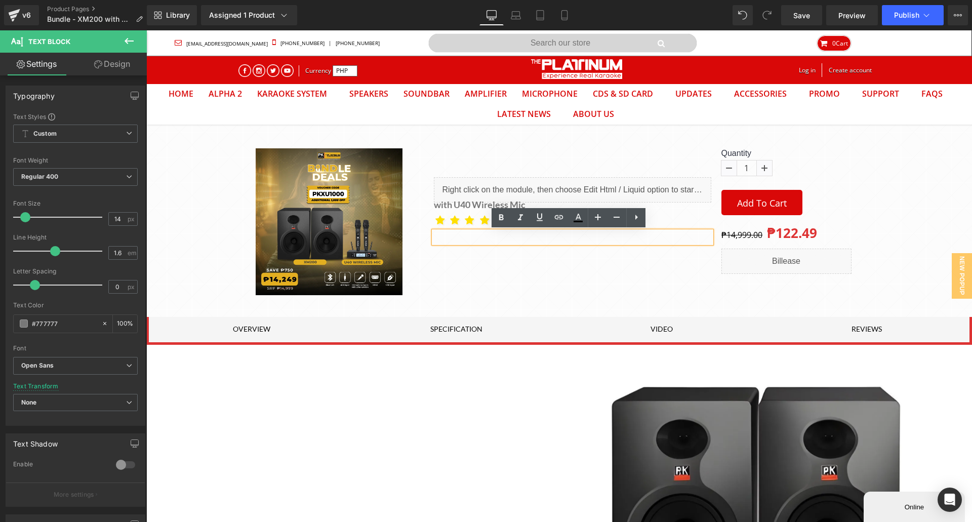
click p
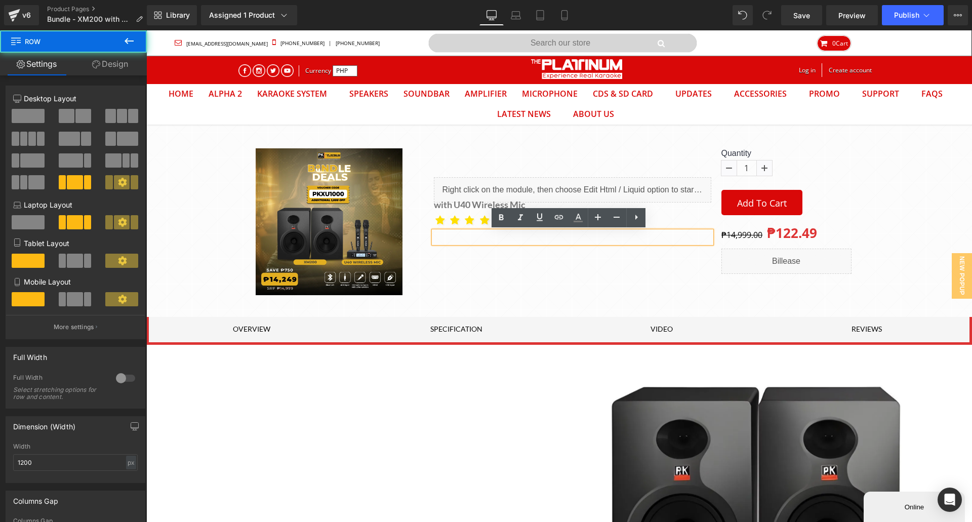
click div "Liquid with U40 Wireless Mic Heading Icon Icon Icon Icon"
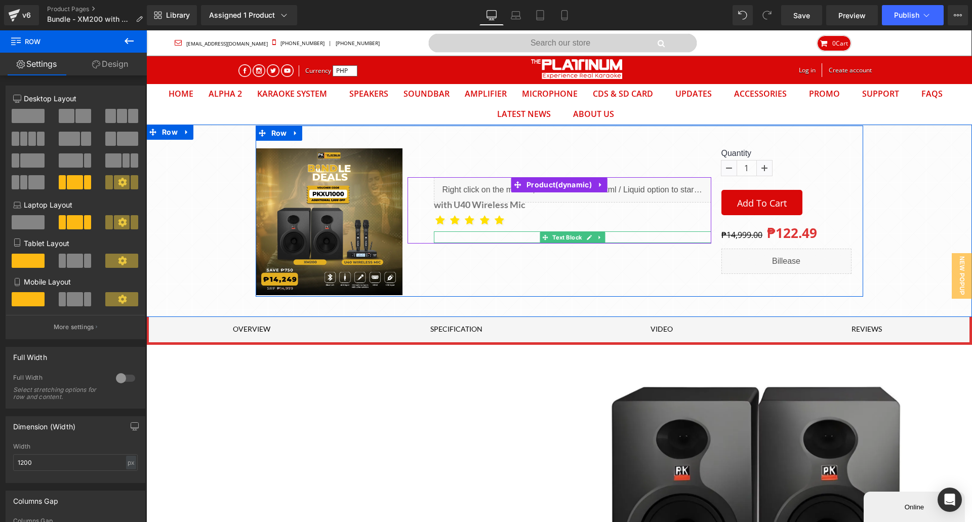
click p
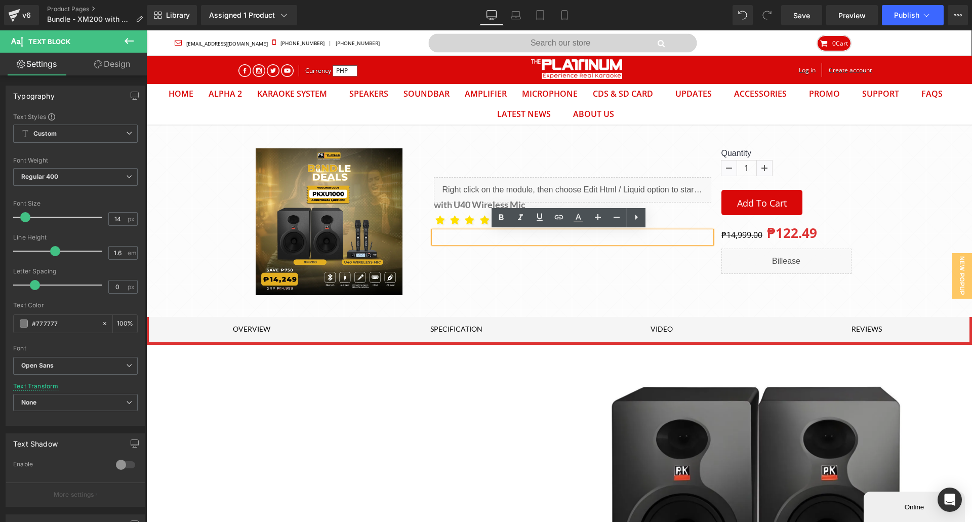
drag, startPoint x: 359, startPoint y: 233, endPoint x: 369, endPoint y: 226, distance: 12.4
click div "Liquid with U40 Wireless Mic Heading Icon Icon Icon Icon"
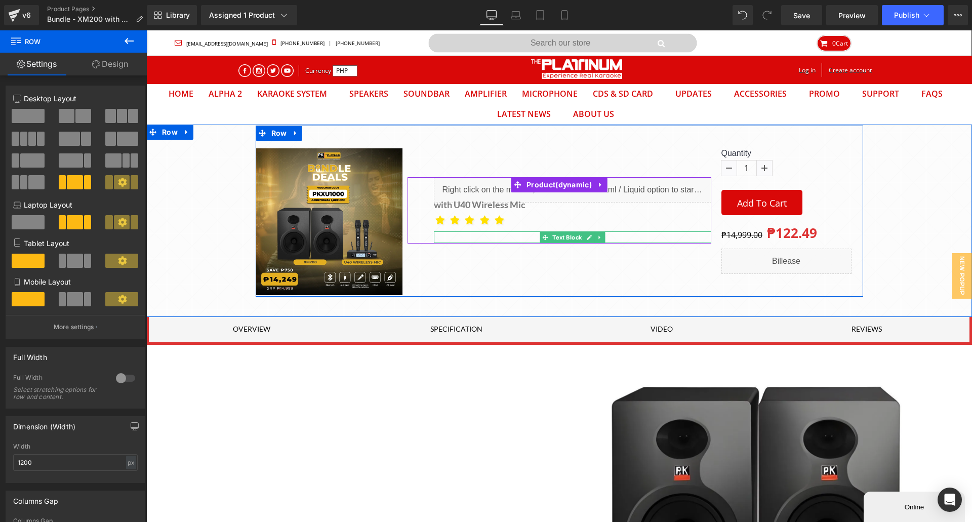
click p
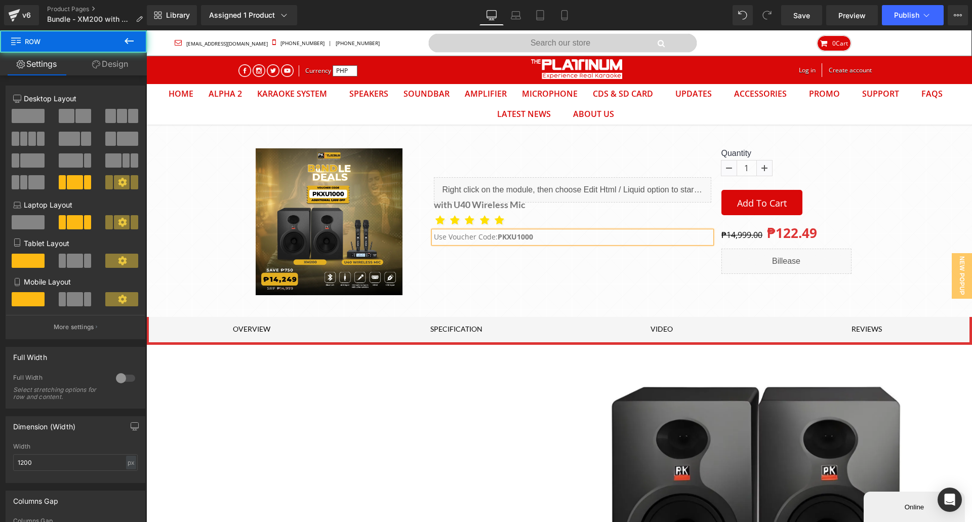
click div "Liquid with U40 Wireless Mic Heading Icon Icon Icon Icon"
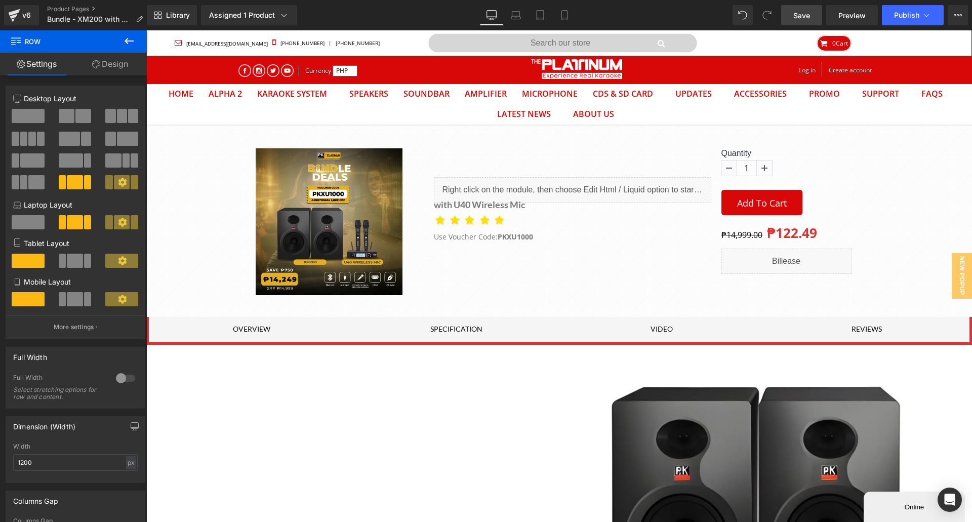
click span "Save"
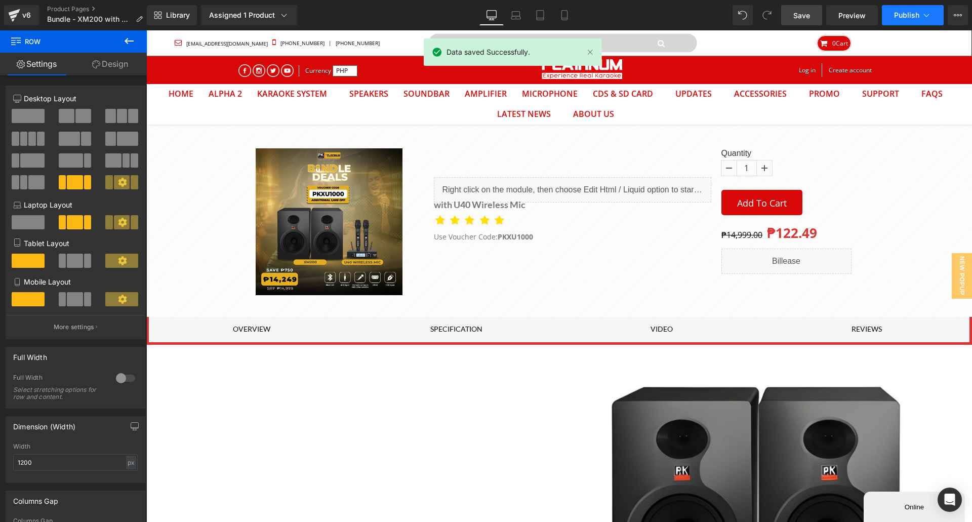
click span "Publish"
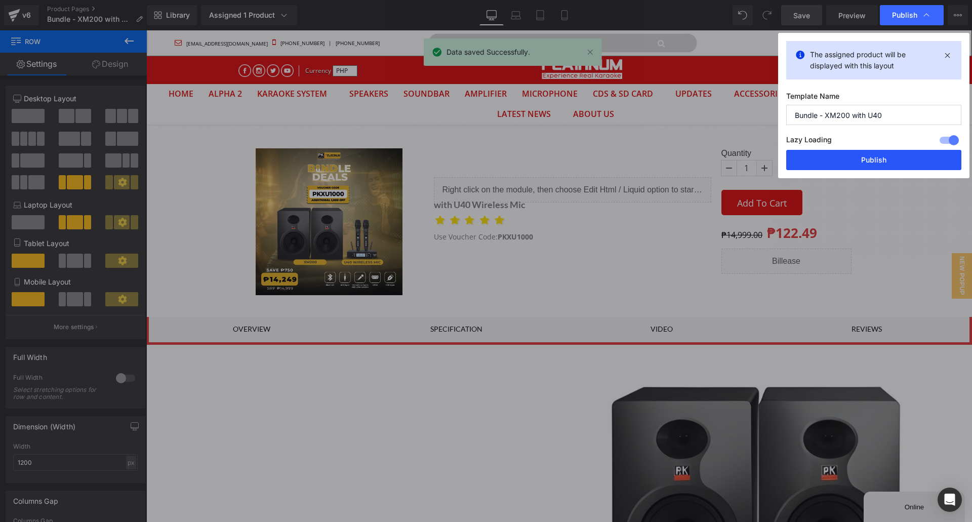
click button "Publish"
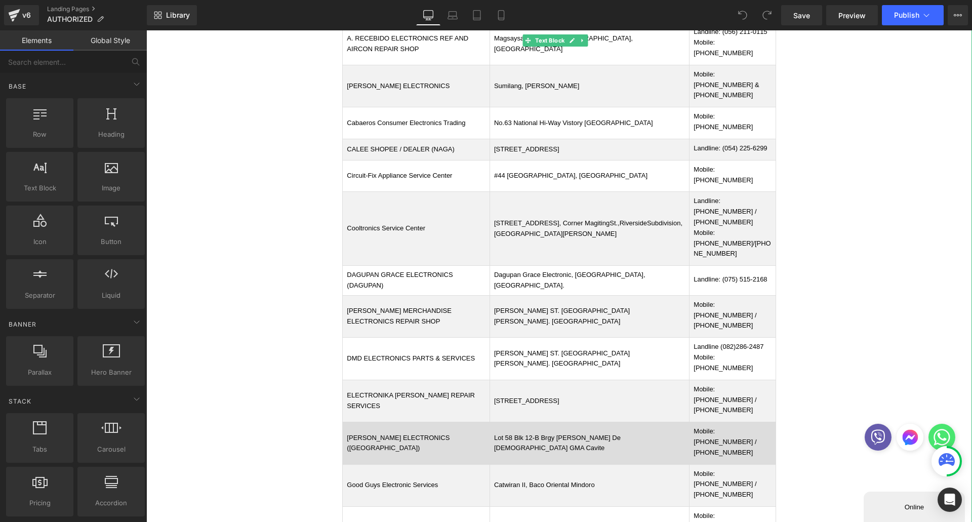
click at [579, 422] on td "Lot 58 Blk 12-B Brgy [PERSON_NAME] De [DEMOGRAPHIC_DATA] GMA Cavite" at bounding box center [588, 443] width 199 height 42
click at [578, 422] on td "Lot 58 Blk 12-B Brgy [PERSON_NAME] De [DEMOGRAPHIC_DATA] GMA Cavite" at bounding box center [588, 443] width 199 height 42
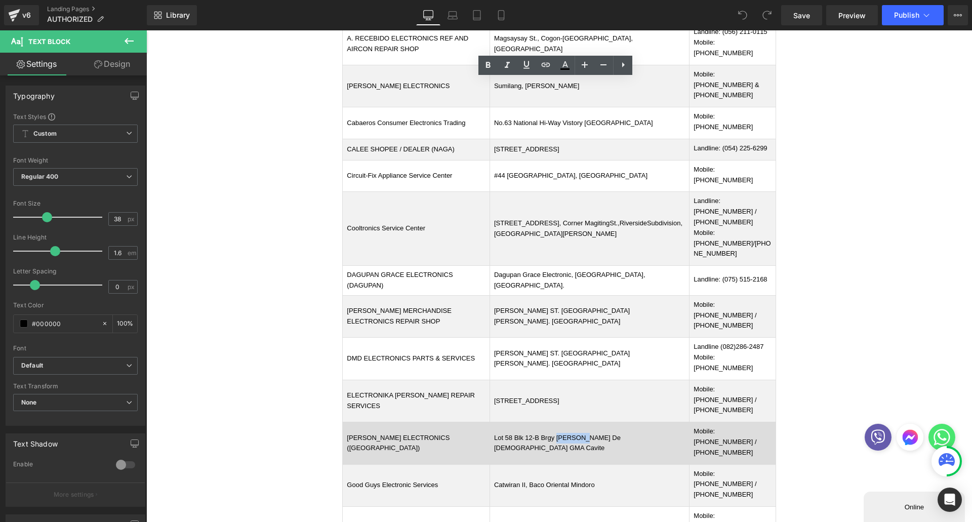
click at [564, 422] on td "Lot 58 Blk 12-B Brgy [PERSON_NAME] De [DEMOGRAPHIC_DATA] GMA Cavite" at bounding box center [588, 443] width 199 height 42
drag, startPoint x: 499, startPoint y: 280, endPoint x: 667, endPoint y: 284, distance: 167.5
click at [668, 422] on td "Lot 58 Blk 12-B Brgy [PERSON_NAME] De [DEMOGRAPHIC_DATA] GMA Cavite" at bounding box center [588, 443] width 199 height 42
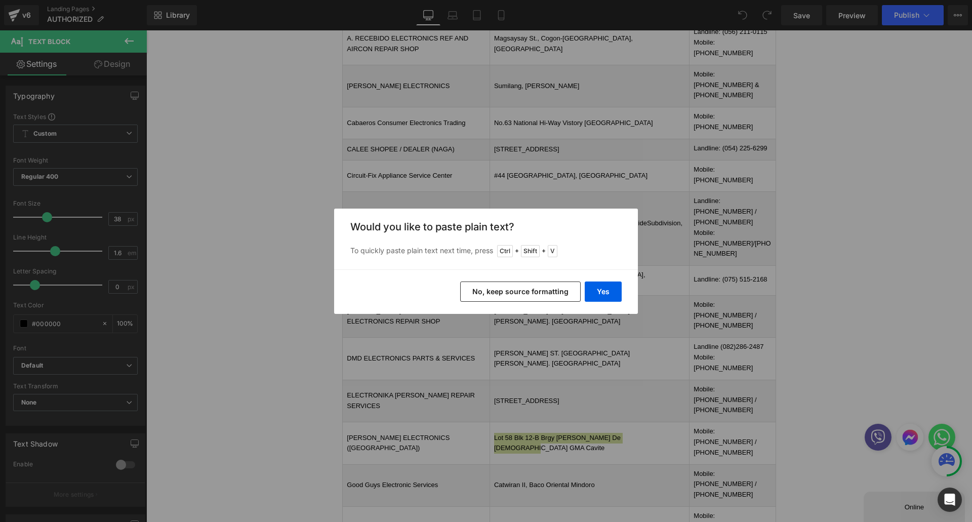
click at [539, 289] on button "No, keep source formatting" at bounding box center [520, 291] width 120 height 20
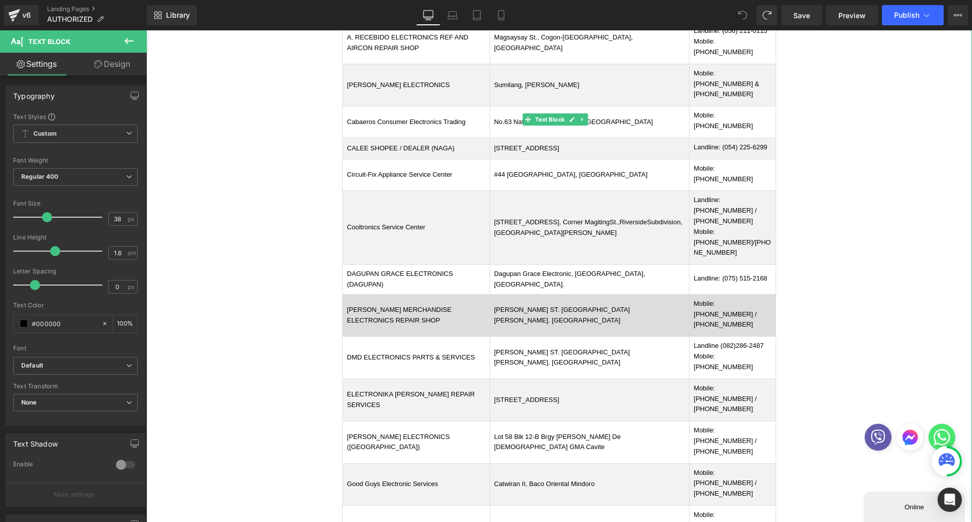
scroll to position [658, 0]
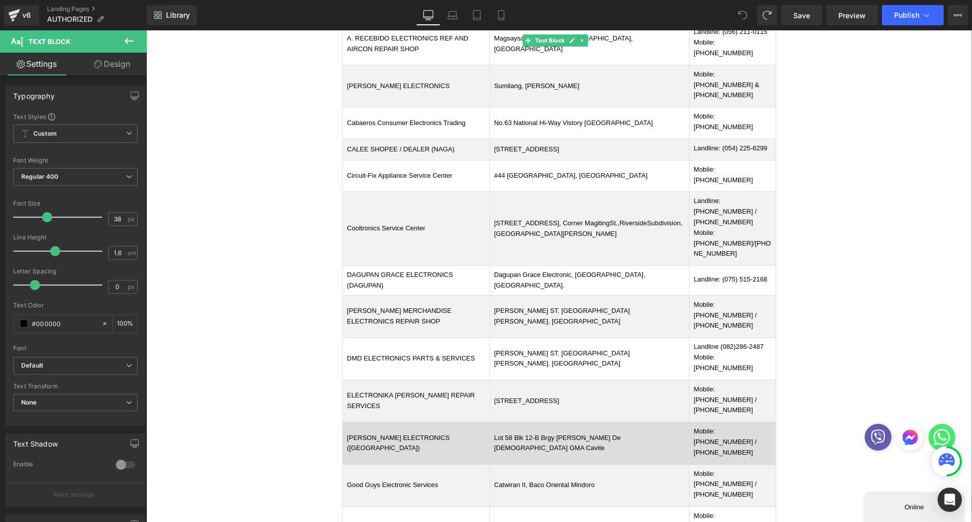
click at [557, 422] on td "Lot 58 Blk 12-B Brgy Gregoria De Jesus GMA Cavite" at bounding box center [588, 443] width 199 height 42
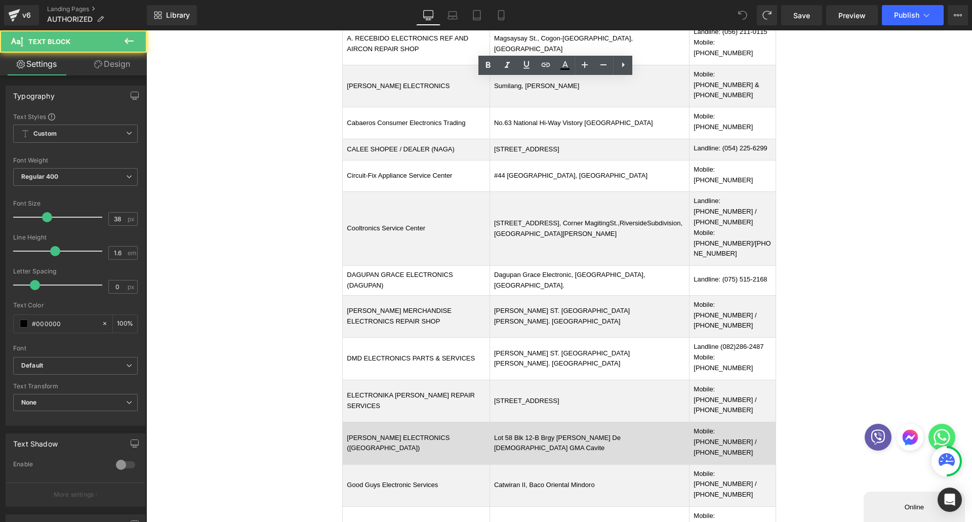
click at [587, 422] on td "Lot 58 Blk 12-B Brgy Gregoria De Jesus GMA Cavite" at bounding box center [588, 443] width 199 height 42
click at [660, 422] on td "Lot 58 Blk 12-B Brgy Gregoria De Jesus GMA Cavite" at bounding box center [588, 443] width 199 height 42
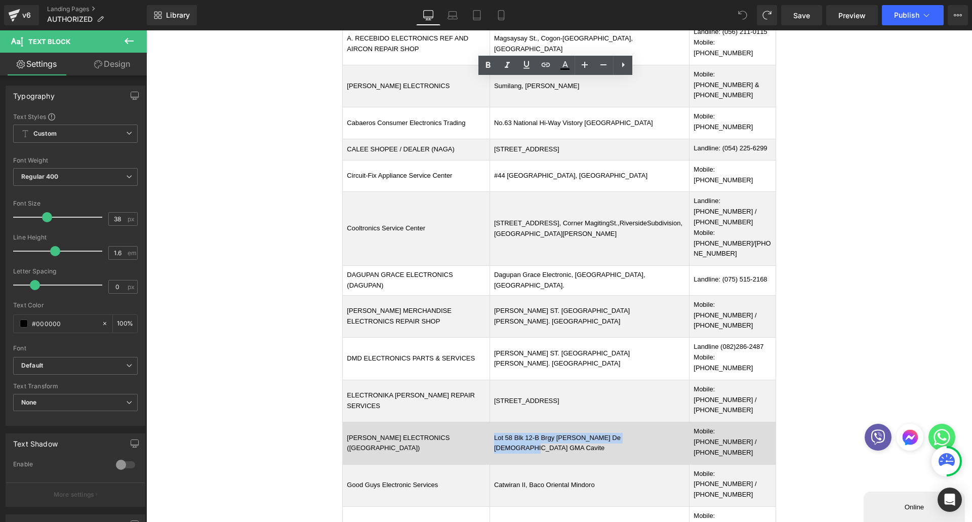
click at [504, 422] on td "Lot 58 Blk 12-B Brgy Gregoria De Jesus GMA Cavite" at bounding box center [588, 443] width 199 height 42
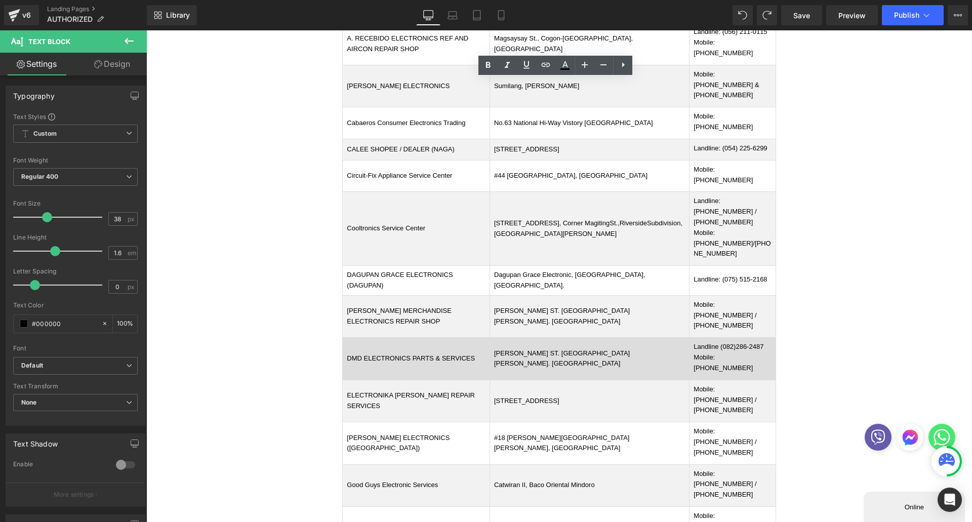
click at [535, 338] on td "TINIO ST. SAN LORENZO. GAPAN CITY" at bounding box center [588, 359] width 199 height 42
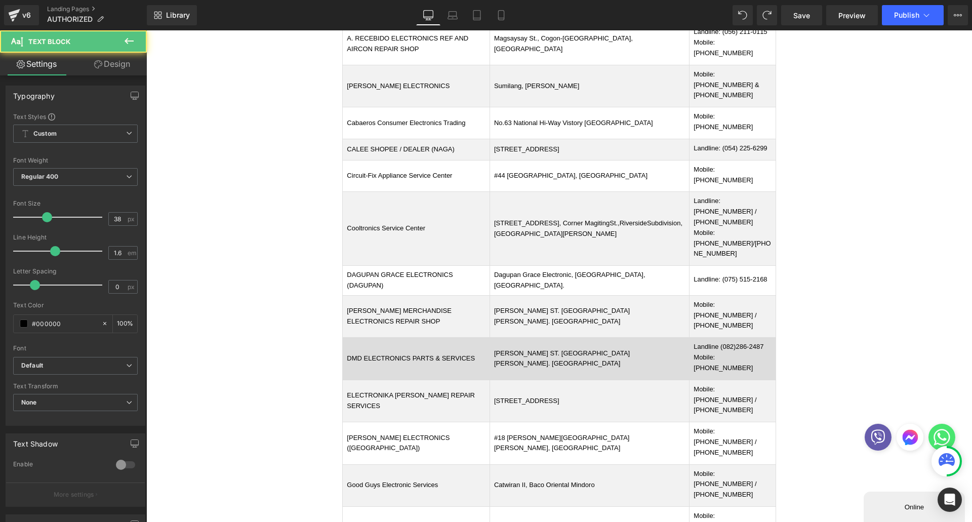
click at [537, 338] on td "TINIO ST. SAN LORENZO. GAPAN CITY" at bounding box center [588, 359] width 199 height 42
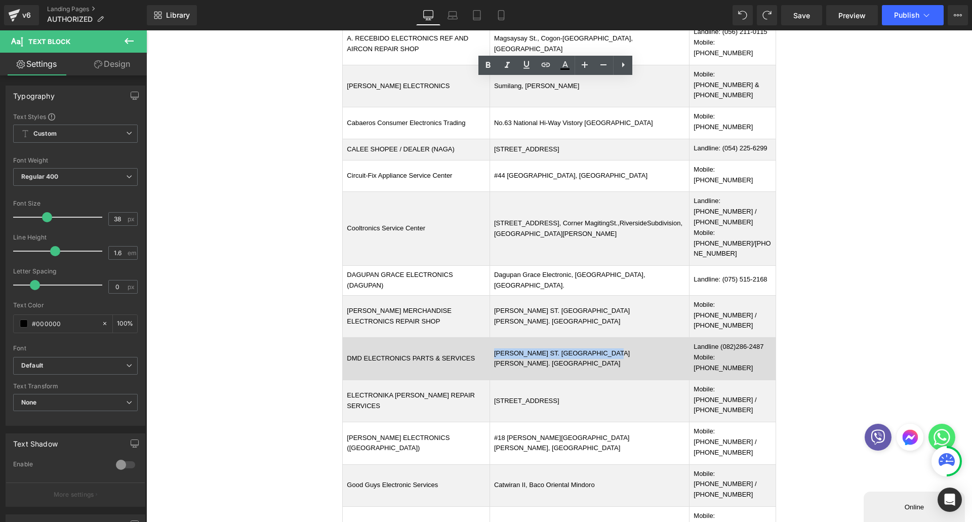
drag, startPoint x: 503, startPoint y: 217, endPoint x: 610, endPoint y: 217, distance: 107.3
click at [610, 338] on td "TINIO ST. SAN LORENZO. GAPAN CITY" at bounding box center [588, 359] width 199 height 42
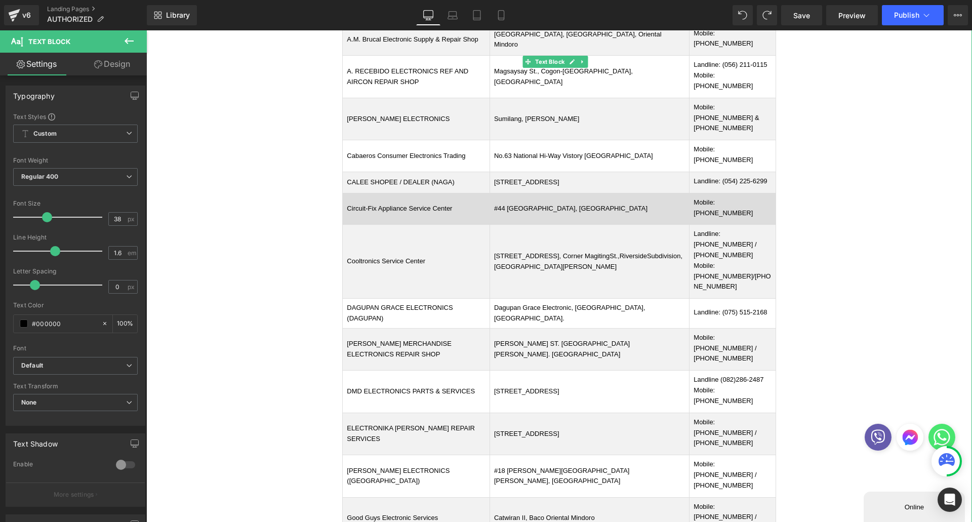
scroll to position [607, 0]
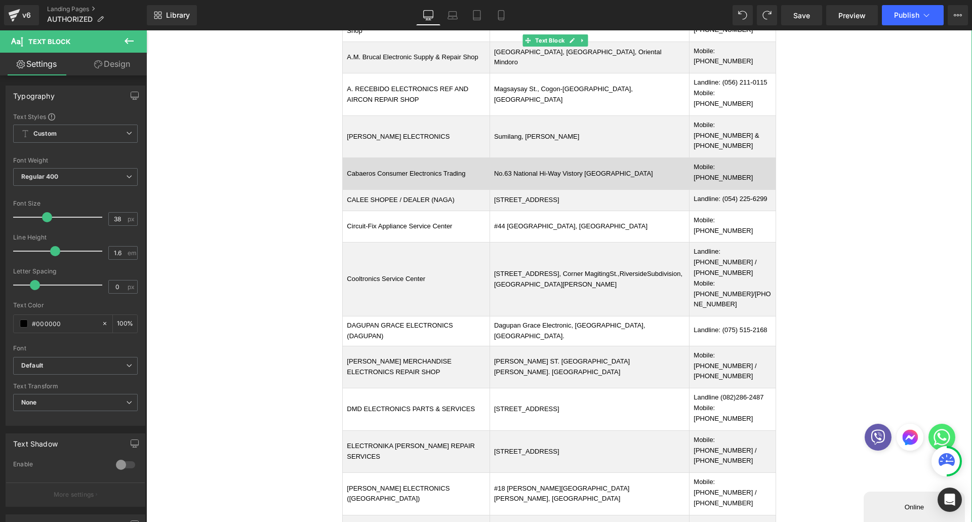
click at [532, 158] on td "No.63 National Hi-Way Vistory Norte Santiago City" at bounding box center [588, 174] width 199 height 32
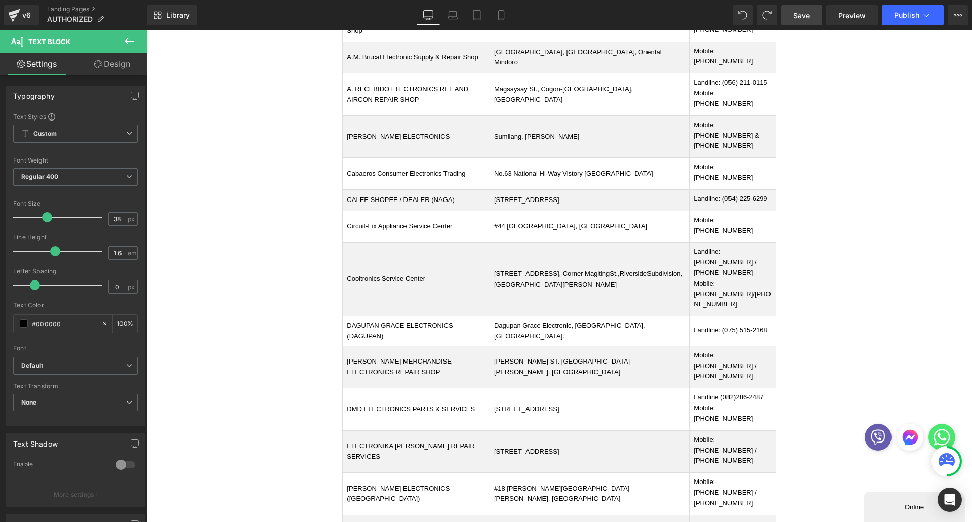
click at [809, 25] on link "Save" at bounding box center [801, 15] width 41 height 20
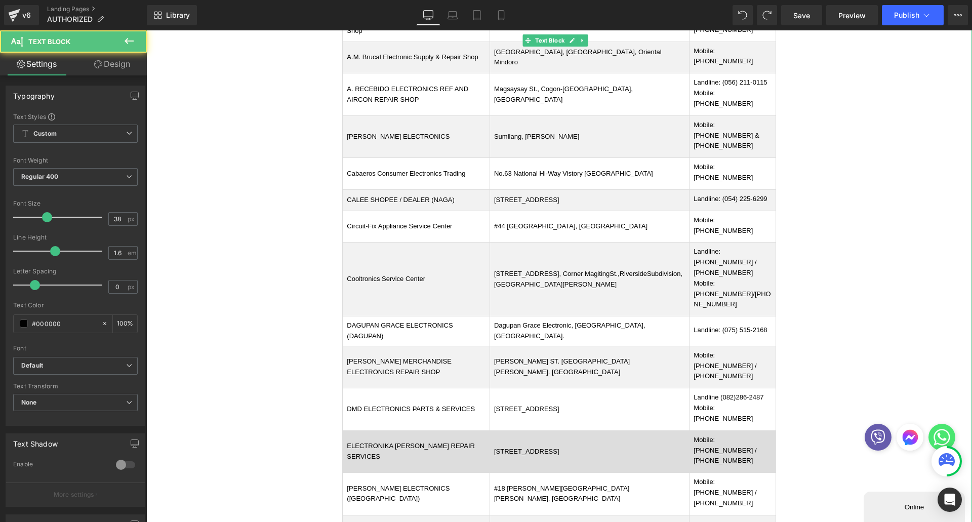
click at [525, 430] on td "101 Aurora St. Barangay 25-C Davao City" at bounding box center [588, 451] width 199 height 42
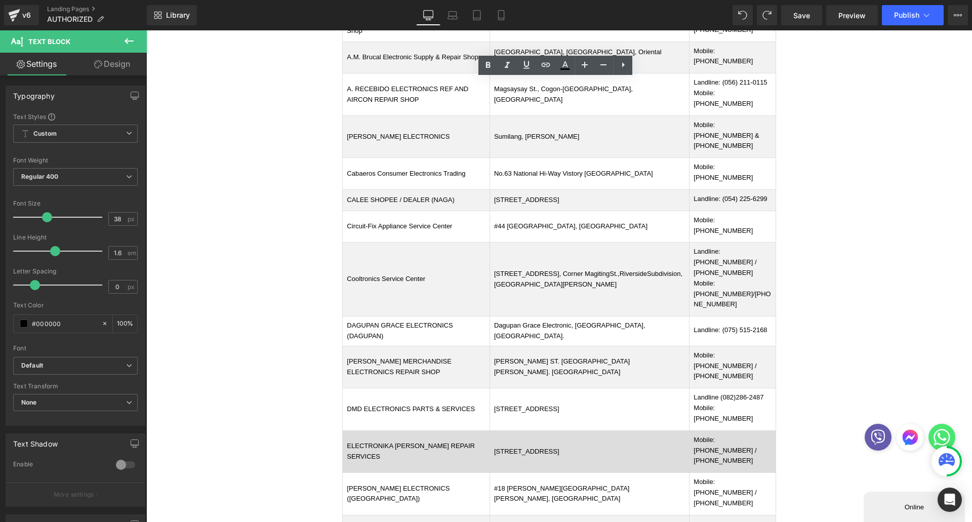
drag, startPoint x: 504, startPoint y: 300, endPoint x: 635, endPoint y: 301, distance: 130.6
click at [636, 430] on td "101 Aurora St. Barangay 25-C Davao City" at bounding box center [588, 451] width 199 height 42
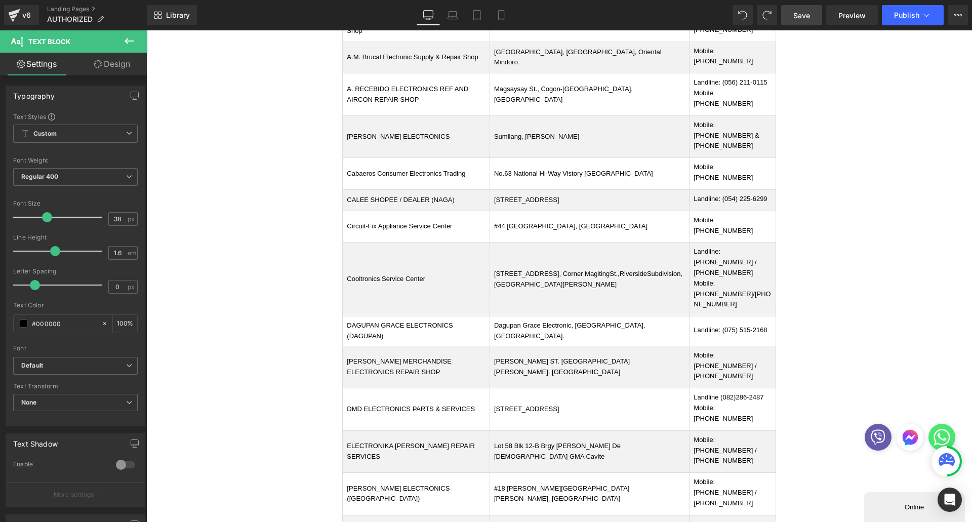
click at [798, 12] on span "Save" at bounding box center [801, 15] width 17 height 11
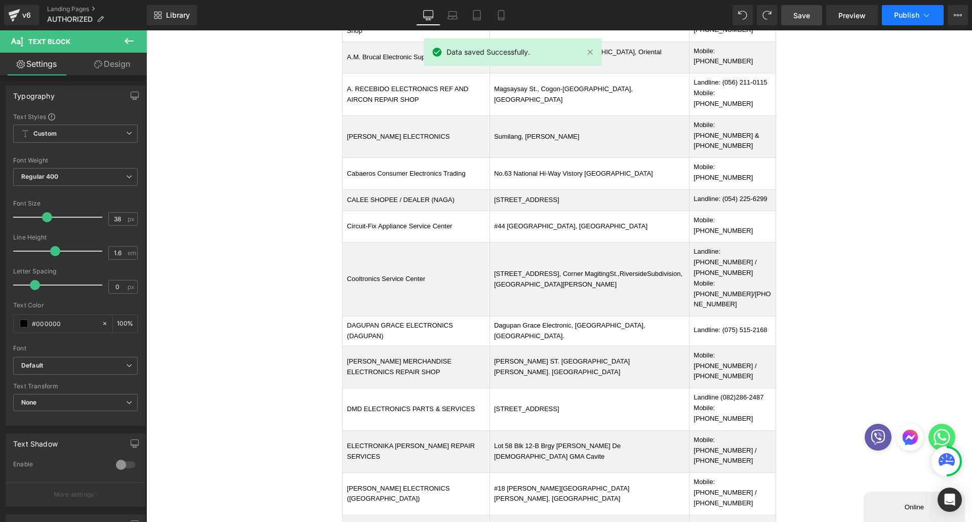
click at [917, 16] on span "Publish" at bounding box center [906, 15] width 25 height 8
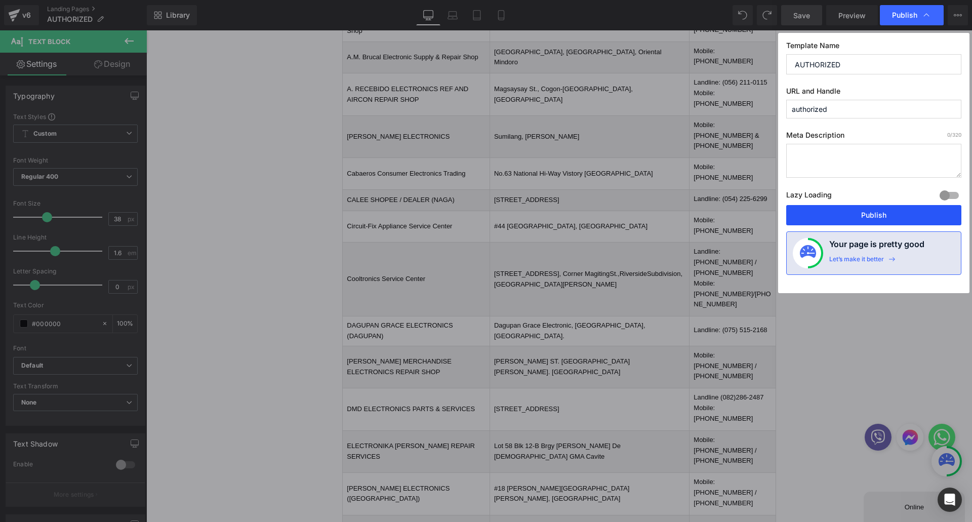
drag, startPoint x: 862, startPoint y: 217, endPoint x: 715, endPoint y: 185, distance: 150.2
click at [862, 217] on button "Publish" at bounding box center [873, 215] width 175 height 20
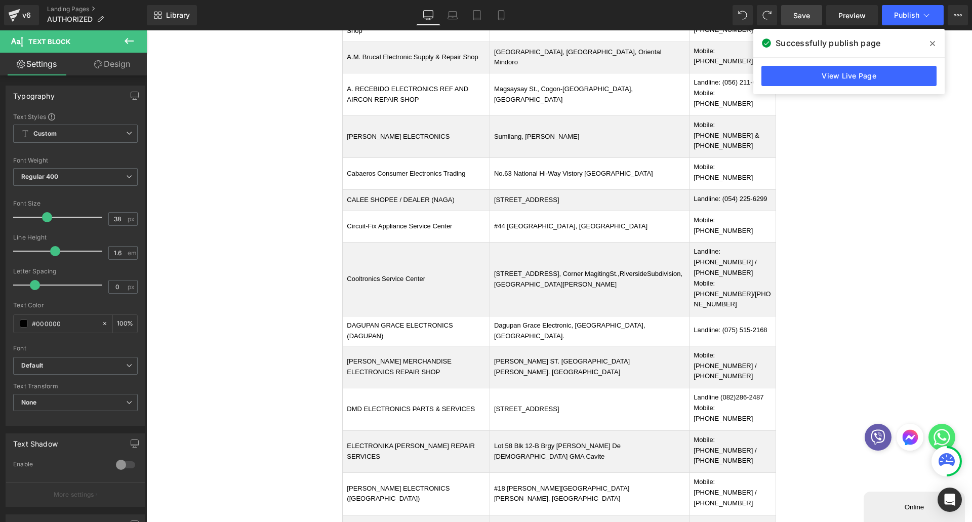
click at [932, 45] on icon at bounding box center [932, 43] width 5 height 8
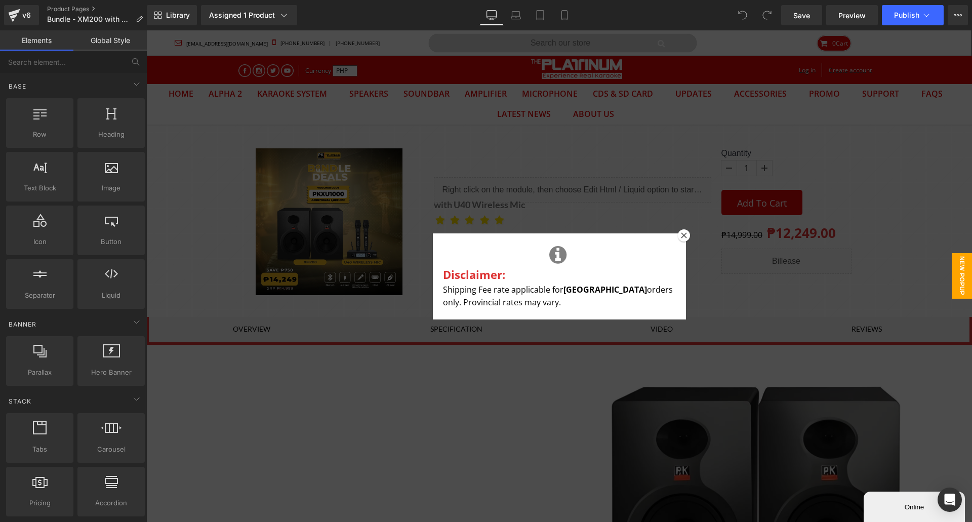
click at [681, 235] on icon at bounding box center [684, 235] width 6 height 6
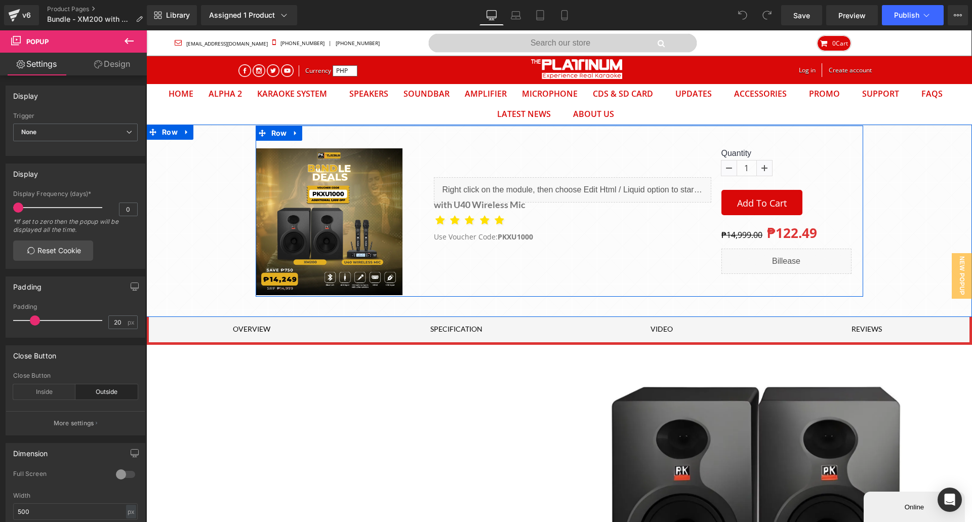
drag, startPoint x: 525, startPoint y: 238, endPoint x: 528, endPoint y: 244, distance: 7.0
click at [526, 238] on strong "PKXU1000" at bounding box center [514, 237] width 35 height 10
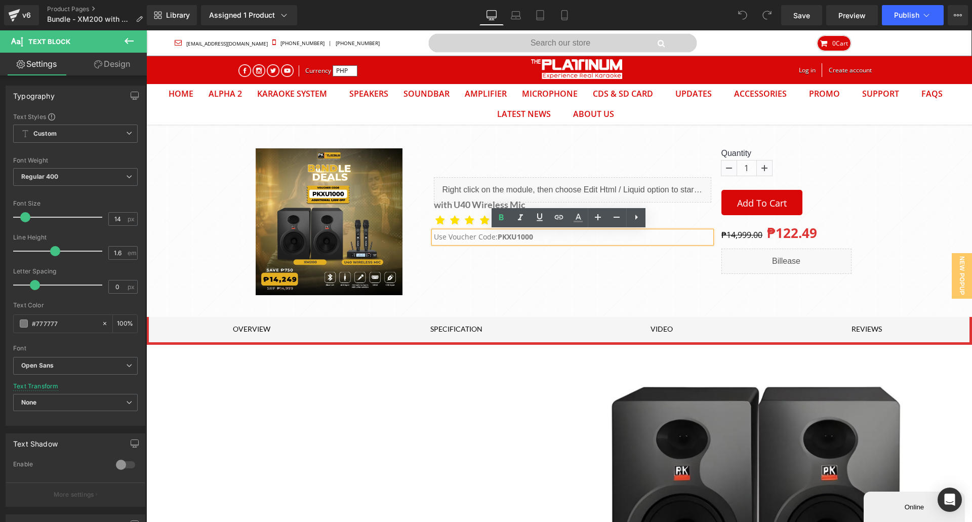
drag, startPoint x: 531, startPoint y: 237, endPoint x: 425, endPoint y: 235, distance: 106.3
click at [425, 235] on div "Liquid with U40 Wireless Mic Heading Icon Icon Icon" at bounding box center [559, 210] width 304 height 66
click at [486, 240] on p "Use Voucher Code: PKXU1000" at bounding box center [572, 236] width 277 height 11
click at [491, 238] on p "Use Voucher Code: PKXU1000" at bounding box center [572, 236] width 277 height 11
click at [434, 236] on p "Use Voucher Code: PKXU1000" at bounding box center [572, 236] width 277 height 11
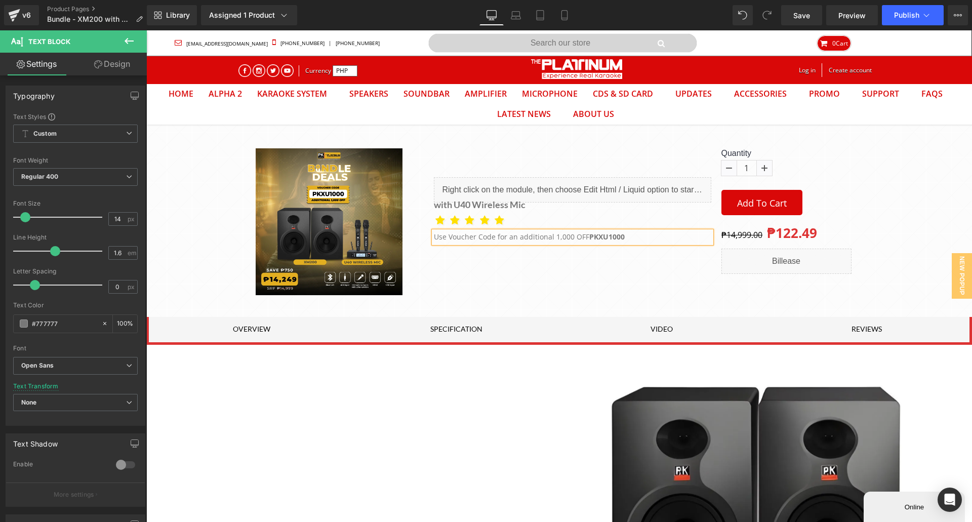
click at [639, 232] on p "Use Voucher Code for an additional 1,000 OFF PKXU1000" at bounding box center [572, 236] width 277 height 11
click at [489, 240] on p "Use Voucher Code for an additional 1,000 OFF" at bounding box center [572, 236] width 277 height 11
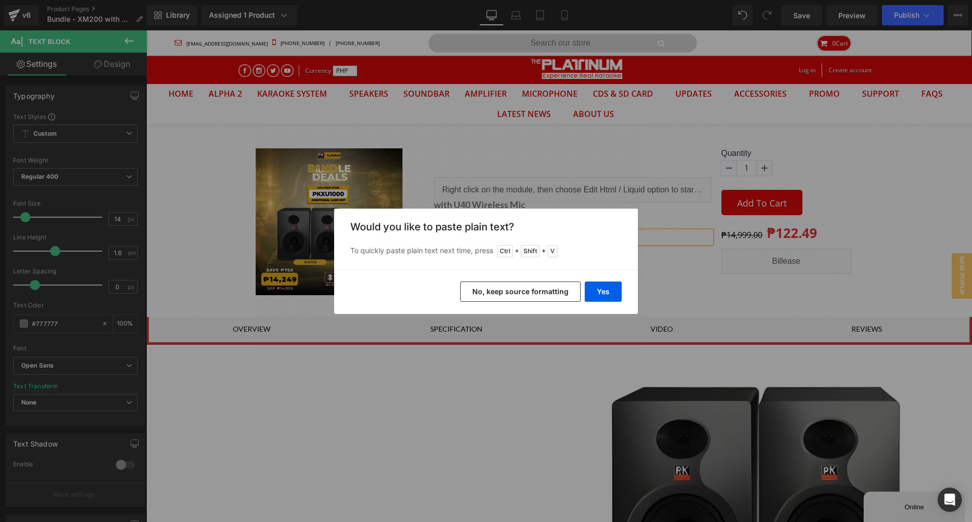
drag, startPoint x: 523, startPoint y: 294, endPoint x: 379, endPoint y: 264, distance: 147.9
click at [523, 294] on button "No, keep source formatting" at bounding box center [520, 291] width 120 height 20
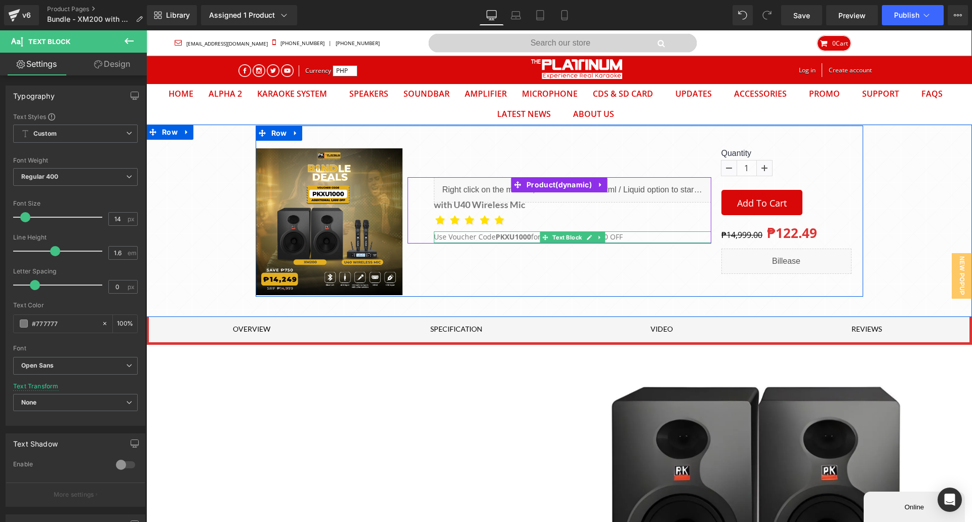
click at [615, 236] on span "for an additional 1,000 OFF" at bounding box center [577, 237] width 92 height 10
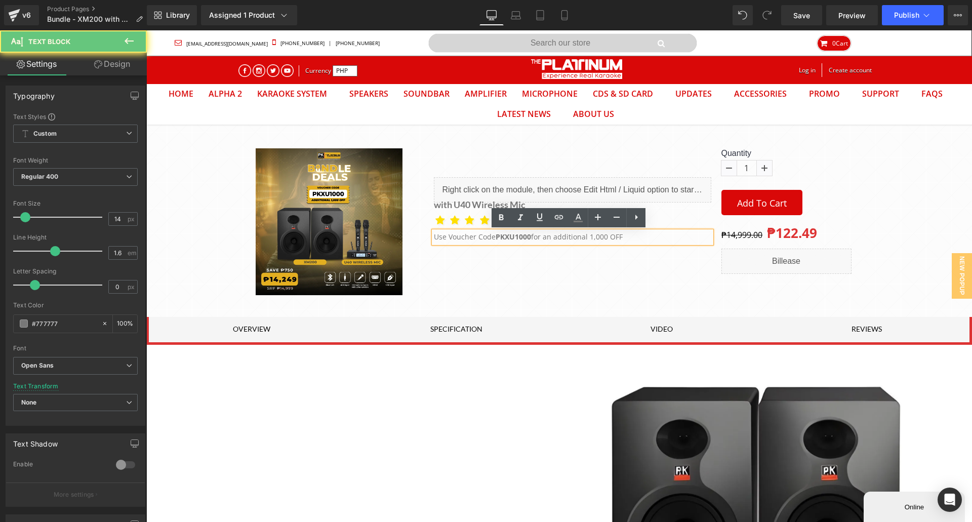
click at [626, 237] on p "Use Voucher Code PKXU1000 for an additional 1,000 OFF" at bounding box center [572, 236] width 277 height 11
click at [434, 237] on p "Use Voucher Code PKXU1000 for an additional 1,000 OFF" at bounding box center [572, 236] width 277 height 11
click at [497, 218] on icon at bounding box center [501, 218] width 12 height 12
click at [584, 219] on link at bounding box center [577, 217] width 19 height 19
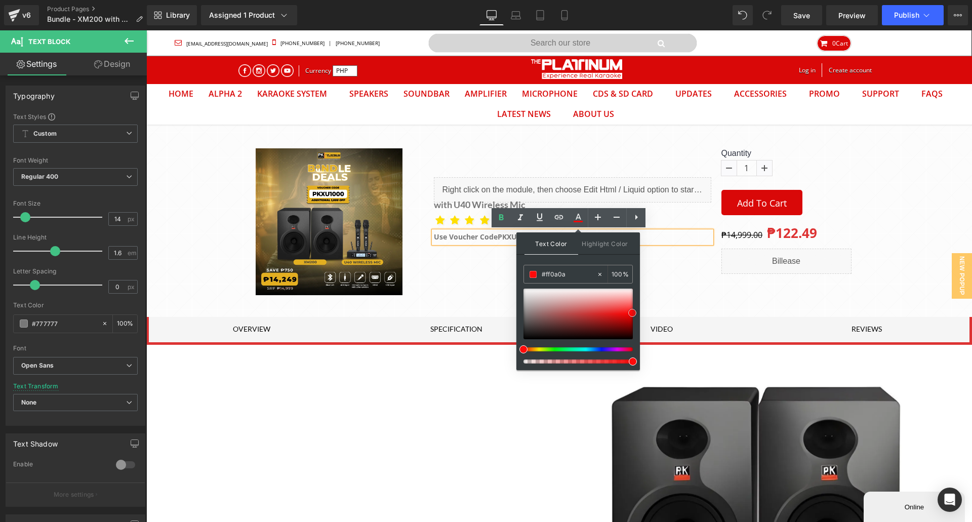
type input "#fc0707"
drag, startPoint x: 525, startPoint y: 313, endPoint x: 632, endPoint y: 312, distance: 106.3
click at [632, 312] on span at bounding box center [632, 313] width 8 height 8
click at [534, 274] on span at bounding box center [532, 274] width 7 height 7
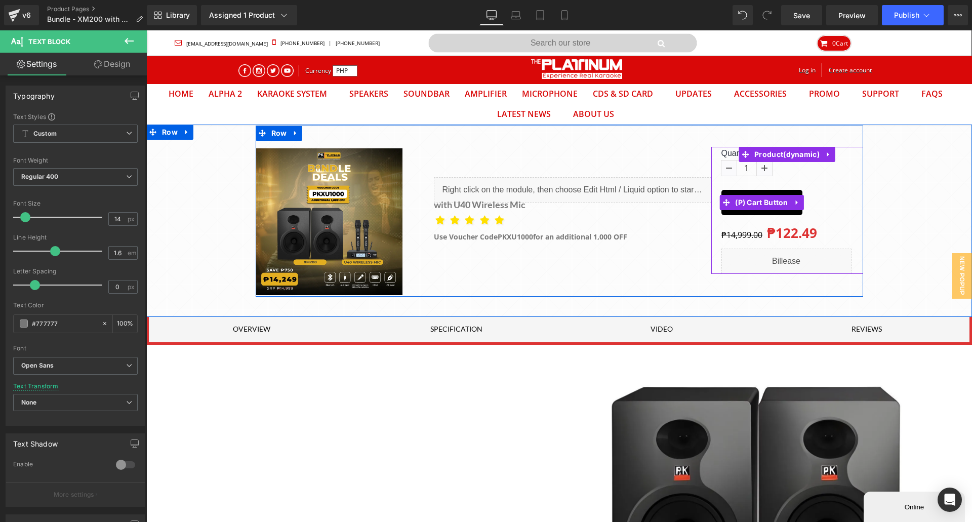
click at [771, 214] on button "Add To Cart" at bounding box center [761, 202] width 81 height 25
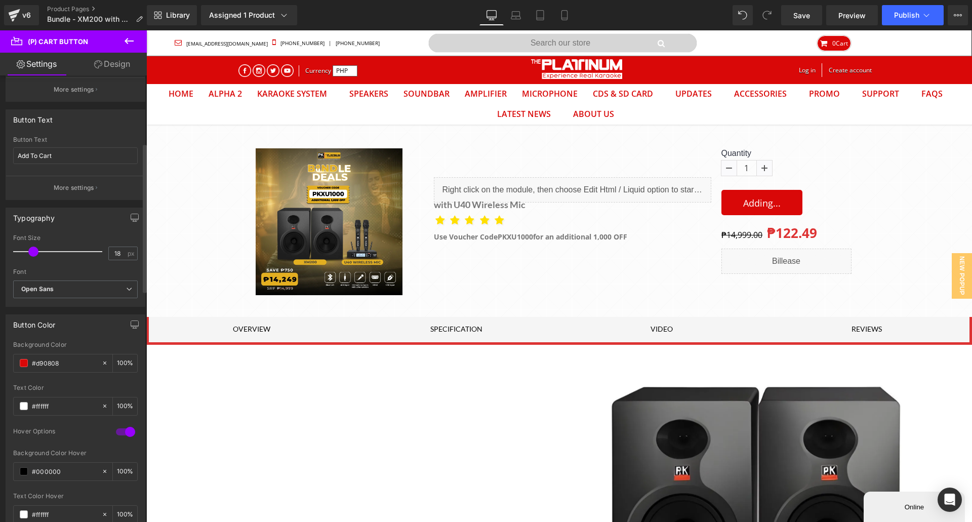
scroll to position [202, 0]
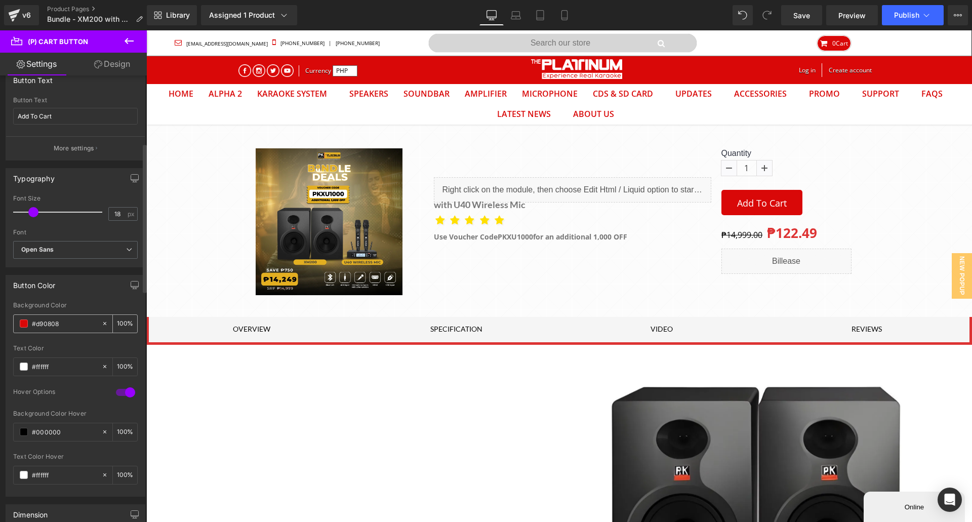
click at [80, 329] on input "#d90808" at bounding box center [64, 323] width 65 height 11
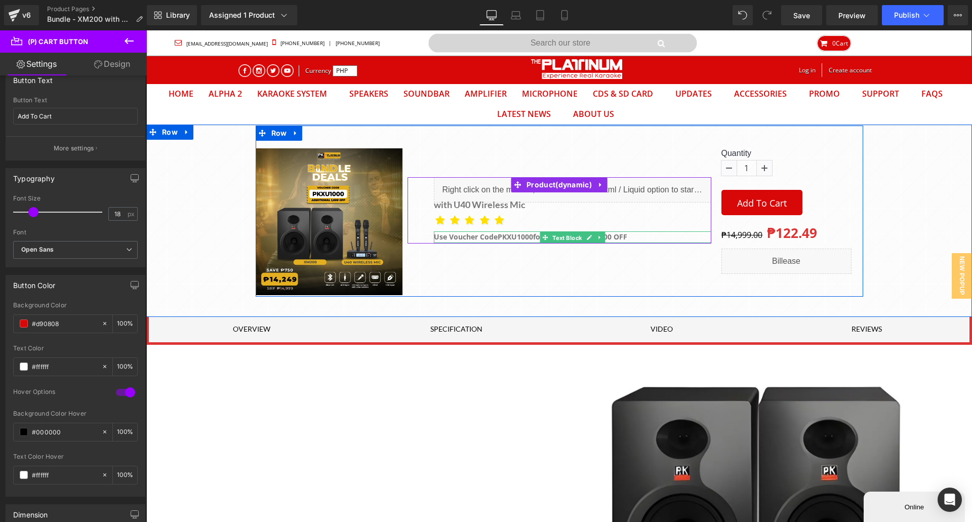
click at [557, 239] on div "Use Voucher Code PKXU1000 for an additional 1,000 OFF Text Block" at bounding box center [572, 236] width 277 height 11
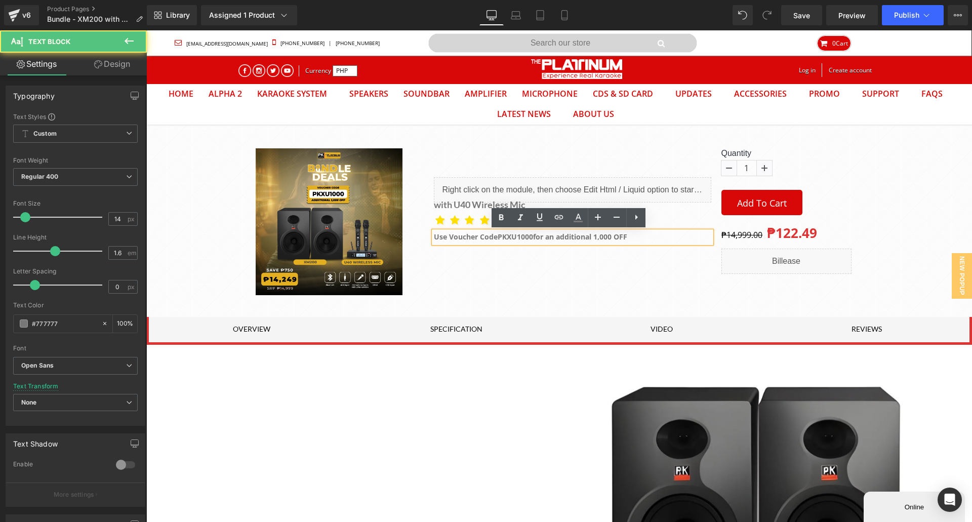
drag, startPoint x: 547, startPoint y: 239, endPoint x: 533, endPoint y: 240, distance: 13.7
click at [546, 239] on span "for an additional 1,000 OFF" at bounding box center [580, 237] width 94 height 10
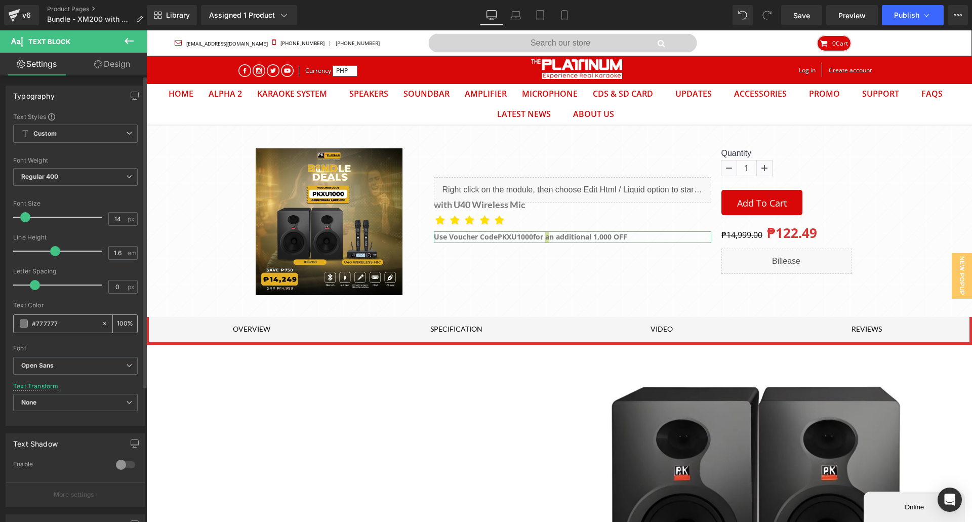
click at [25, 324] on span at bounding box center [24, 323] width 8 height 8
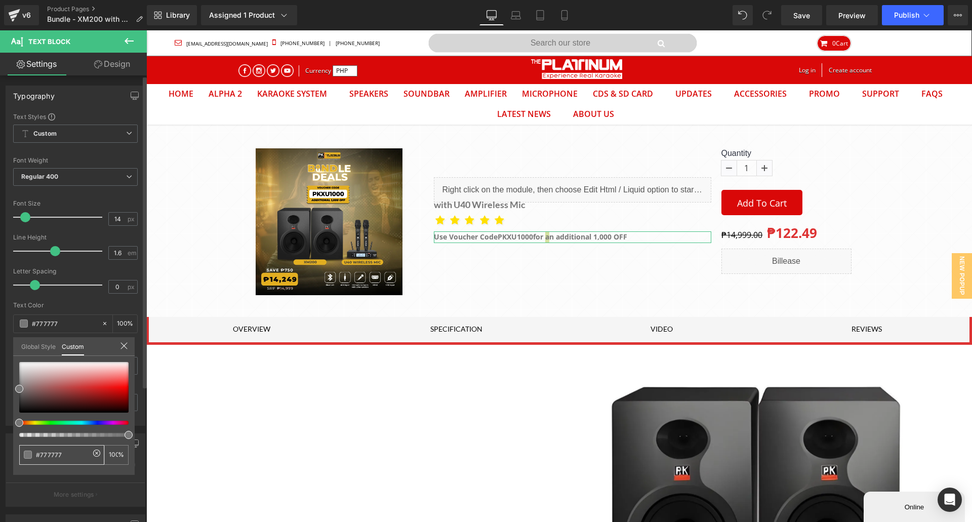
click at [60, 450] on input "#777777" at bounding box center [63, 454] width 54 height 11
paste input "d90808"
type input "#d90808"
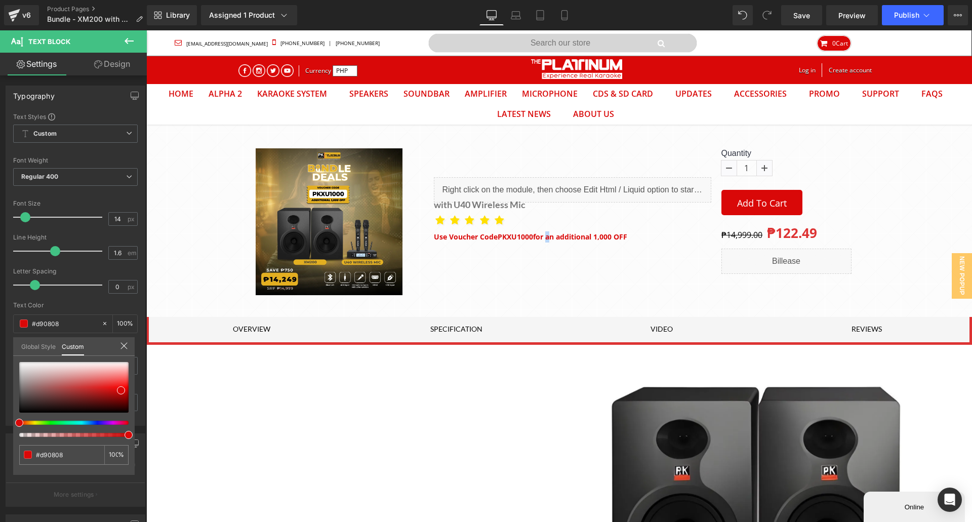
click at [504, 250] on div at bounding box center [558, 275] width 825 height 491
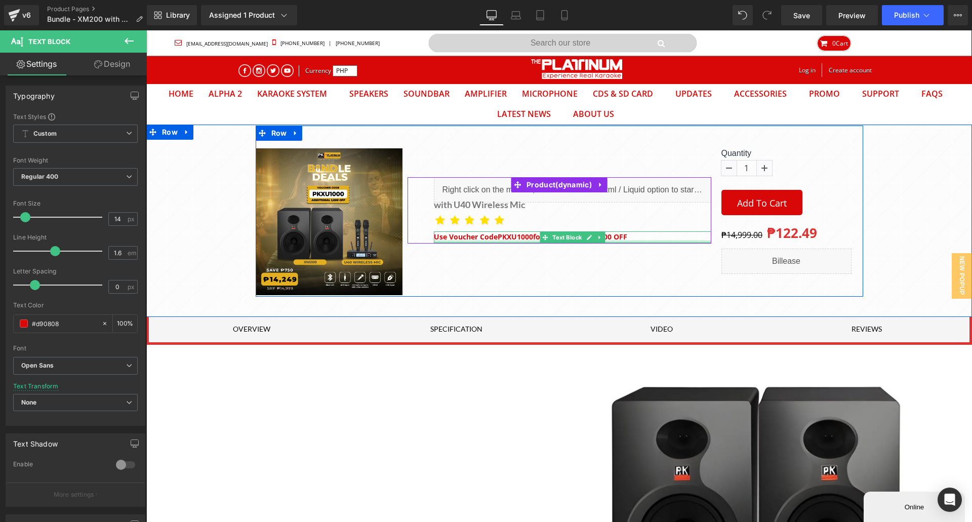
click at [504, 240] on div at bounding box center [572, 241] width 277 height 3
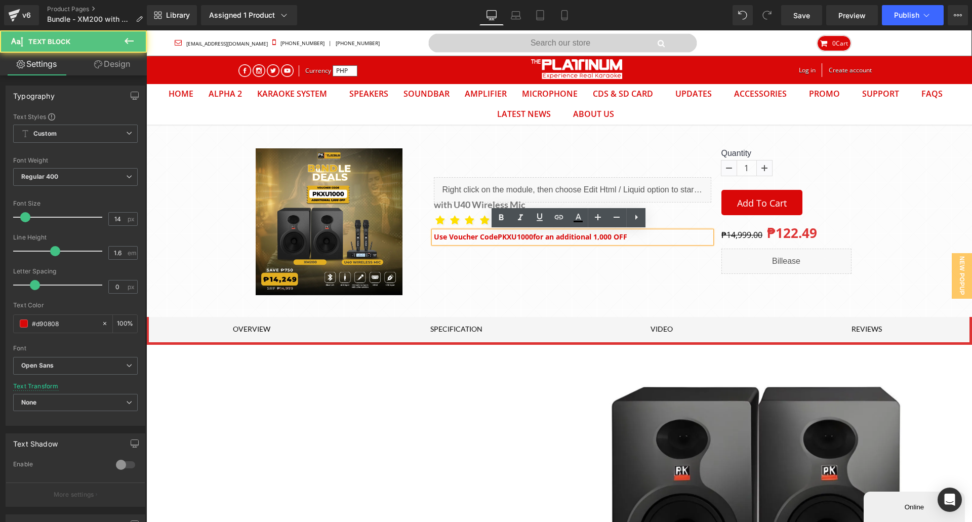
click at [500, 234] on span "PKXU1000" at bounding box center [514, 237] width 35 height 10
copy strong "Use Voucher Code PKXU1000 for an additional 1,000 OFF"
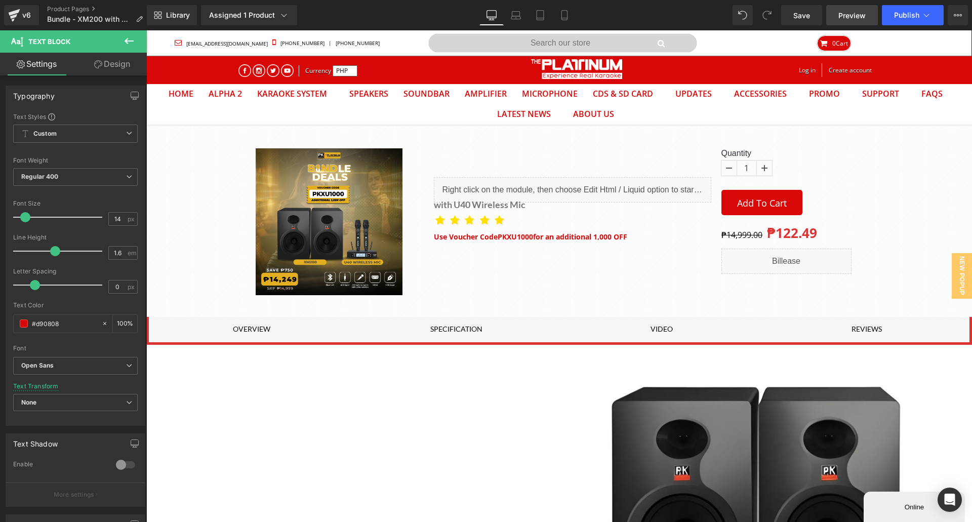
drag, startPoint x: 802, startPoint y: 14, endPoint x: 851, endPoint y: 19, distance: 48.8
click at [803, 15] on span "Save" at bounding box center [801, 15] width 17 height 11
click at [902, 18] on span "Publish" at bounding box center [906, 15] width 25 height 8
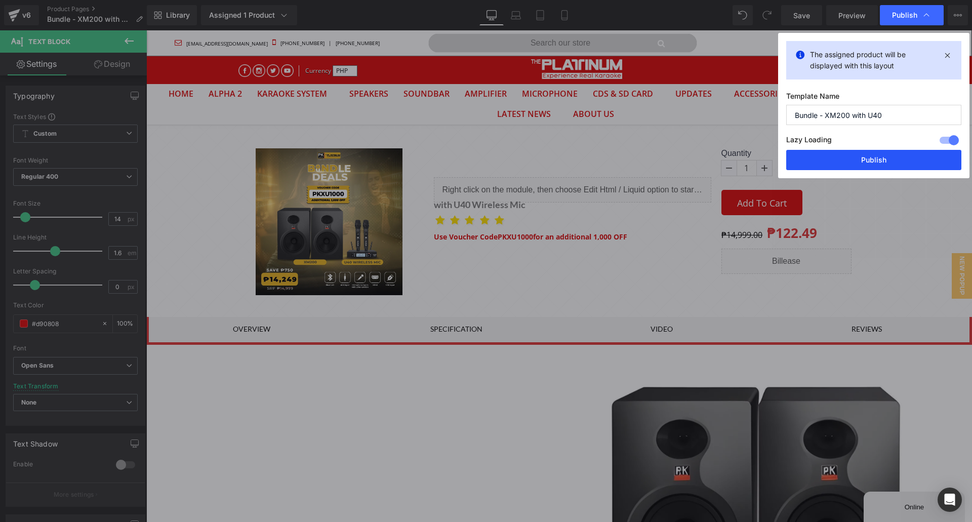
click at [882, 153] on button "Publish" at bounding box center [873, 160] width 175 height 20
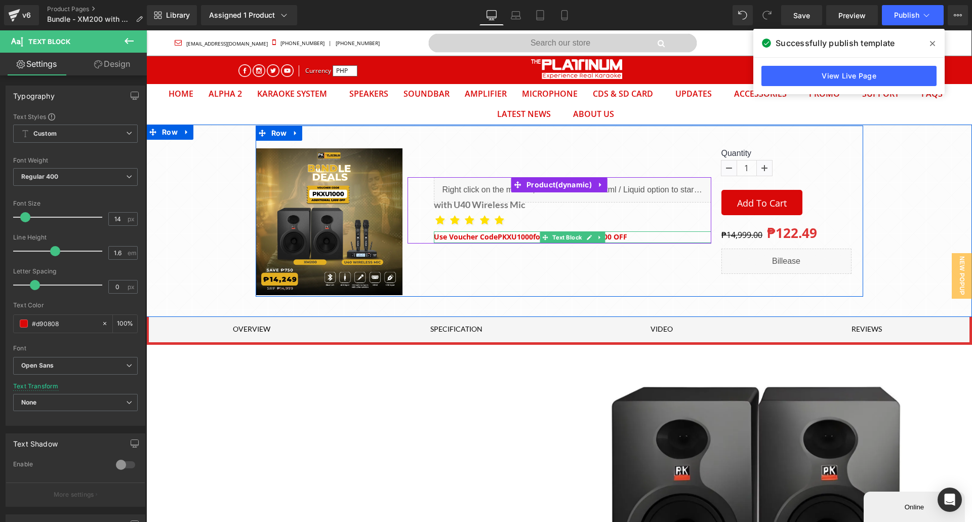
click at [646, 235] on p "Use Voucher Code PKXU1000 for an additional 1,000 OFF" at bounding box center [572, 236] width 277 height 11
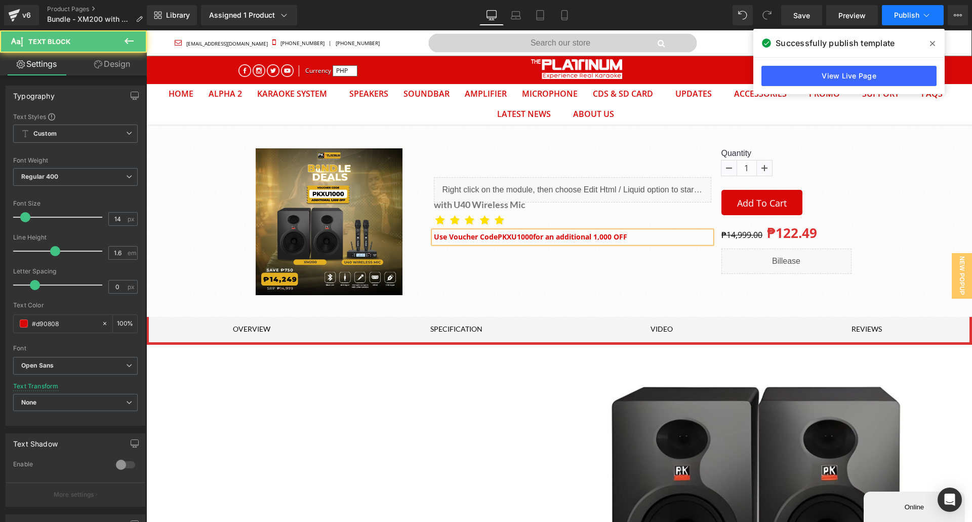
click at [901, 14] on span "Publish" at bounding box center [906, 15] width 25 height 8
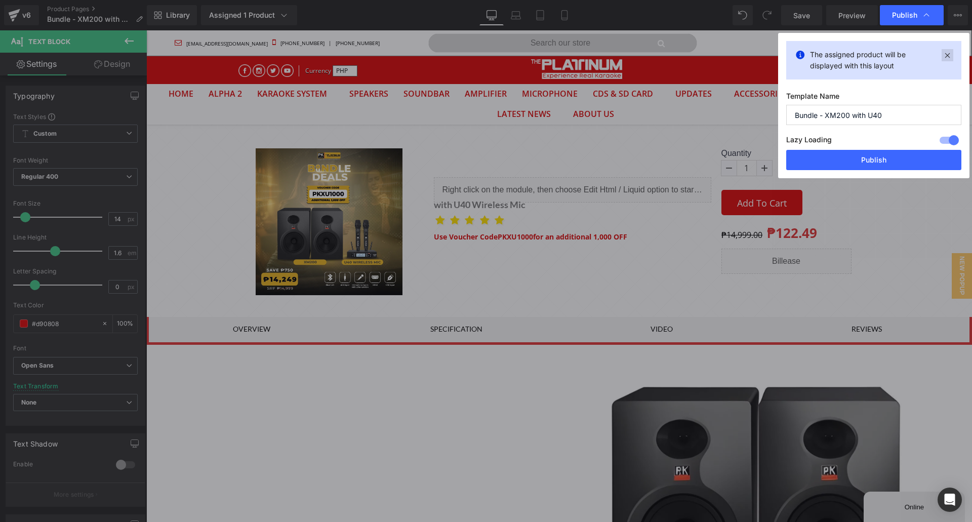
click at [942, 54] on icon at bounding box center [947, 55] width 12 height 12
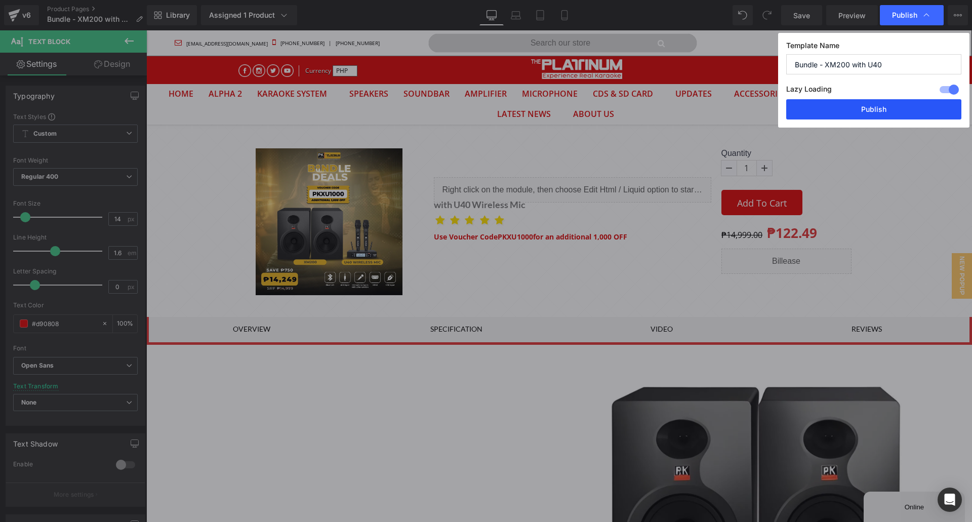
drag, startPoint x: 896, startPoint y: 110, endPoint x: 722, endPoint y: 72, distance: 177.8
click at [896, 110] on button "Publish" at bounding box center [873, 109] width 175 height 20
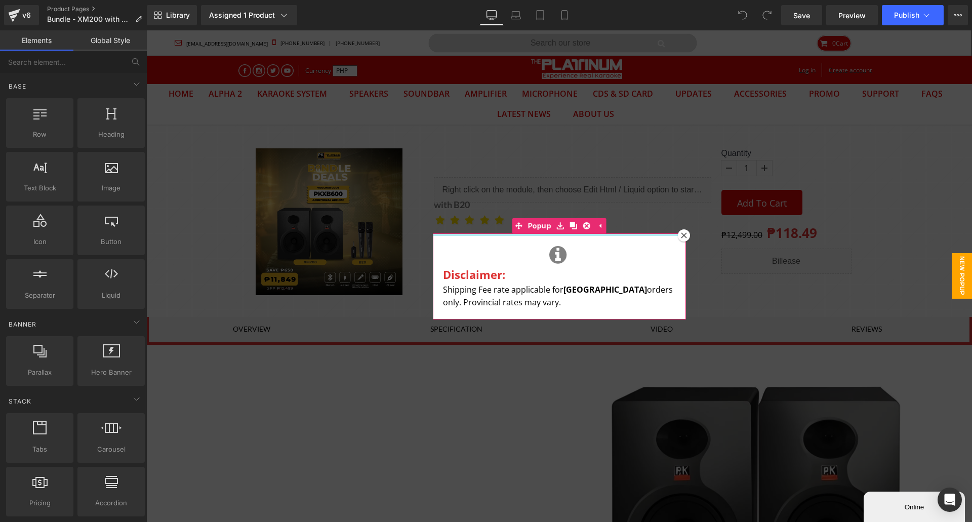
click at [678, 234] on div at bounding box center [684, 235] width 12 height 12
click at [688, 236] on p "Use Voucher Code: PKXB600" at bounding box center [572, 236] width 277 height 11
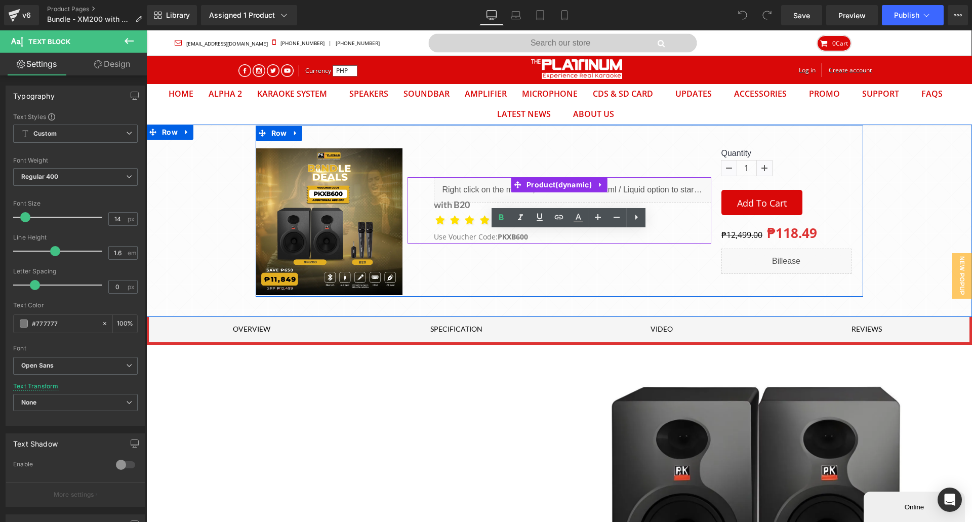
click at [146, 30] on div at bounding box center [146, 30] width 0 height 0
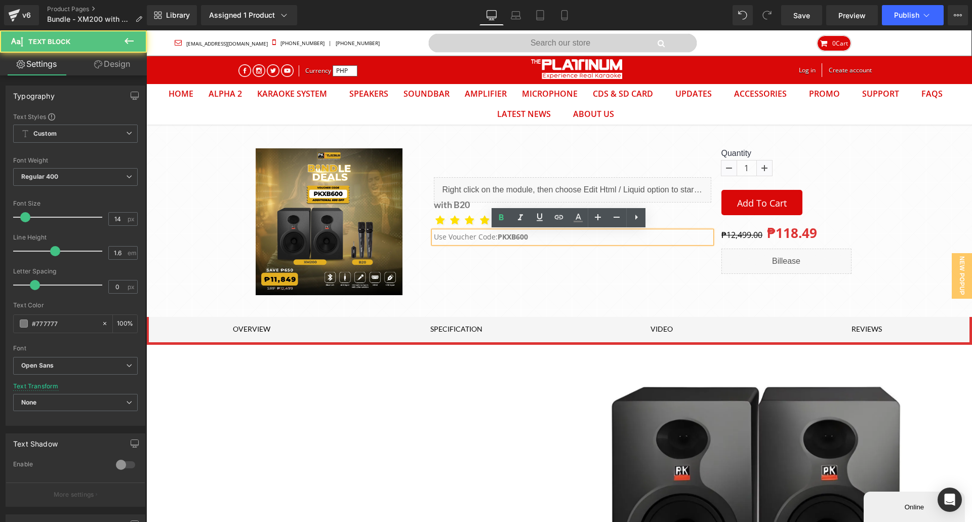
click at [530, 240] on p "Use Voucher Code: PKXB600" at bounding box center [572, 236] width 277 height 11
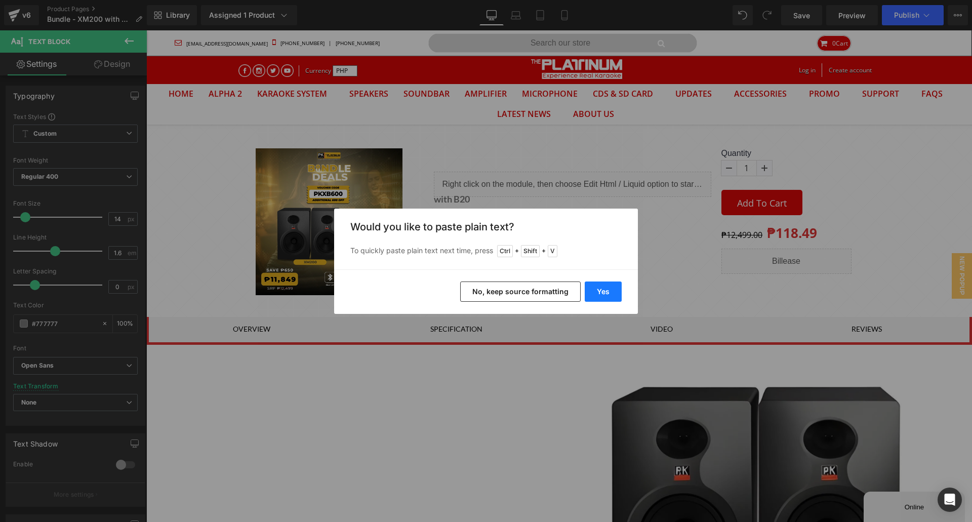
drag, startPoint x: 500, startPoint y: 292, endPoint x: 591, endPoint y: 286, distance: 90.8
click at [590, 284] on div "Yes No, keep source formatting" at bounding box center [486, 291] width 304 height 45
drag, startPoint x: 597, startPoint y: 291, endPoint x: 451, endPoint y: 261, distance: 148.9
click at [598, 291] on button "Yes" at bounding box center [602, 291] width 37 height 20
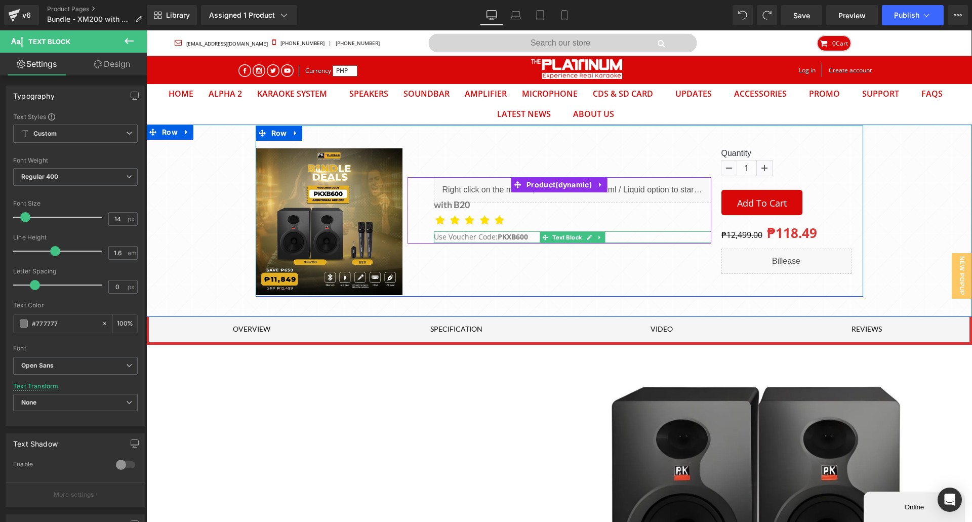
click at [513, 236] on strong "PKXB600" at bounding box center [512, 237] width 30 height 10
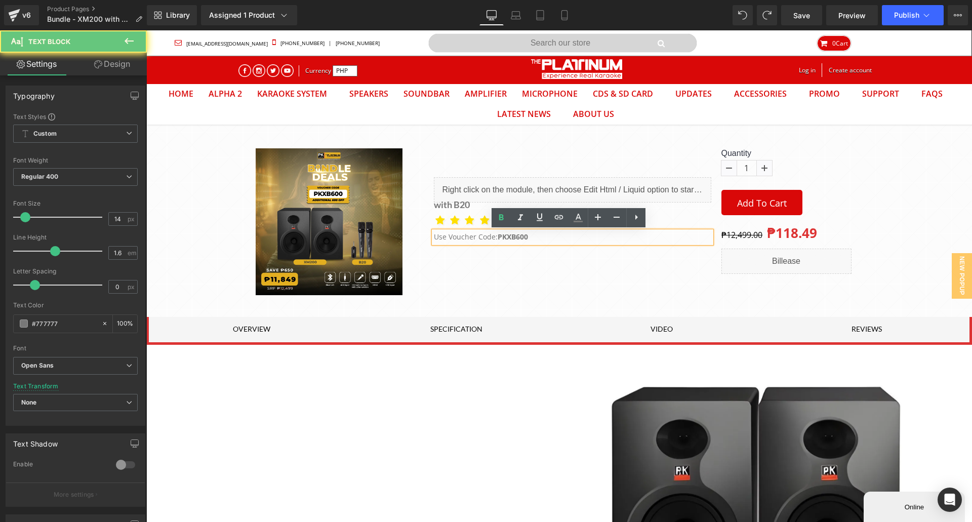
click at [538, 236] on p "Use Voucher Code: PKXB600" at bounding box center [572, 236] width 277 height 11
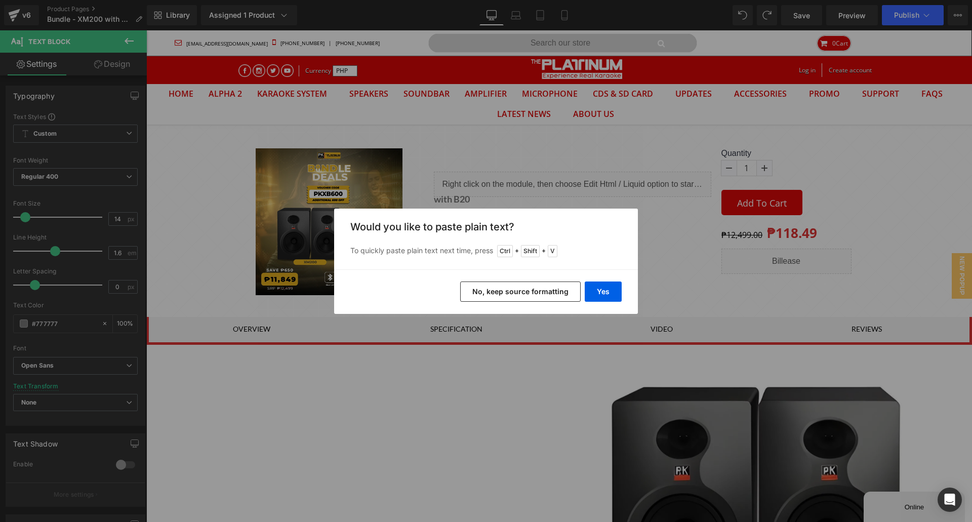
click at [513, 294] on button "No, keep source formatting" at bounding box center [520, 291] width 120 height 20
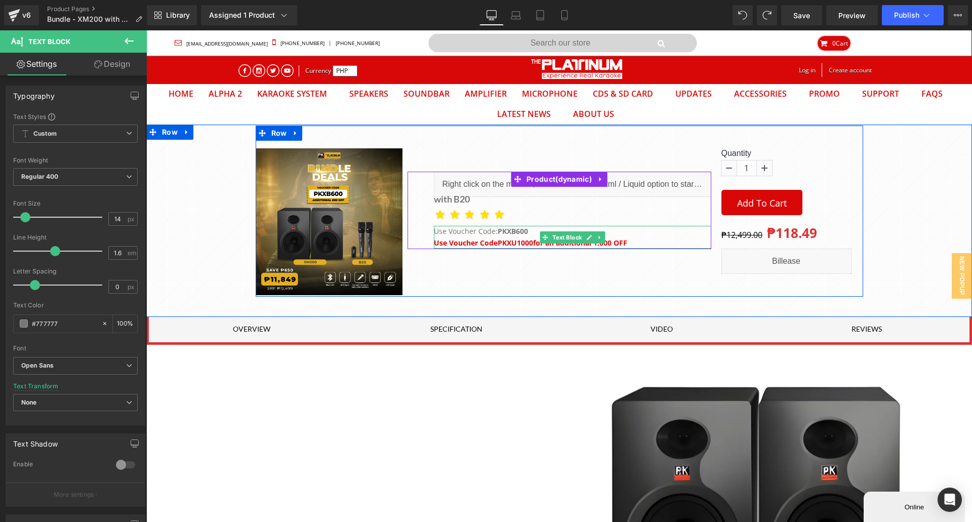
click at [511, 231] on strong "PKXB600" at bounding box center [512, 231] width 30 height 10
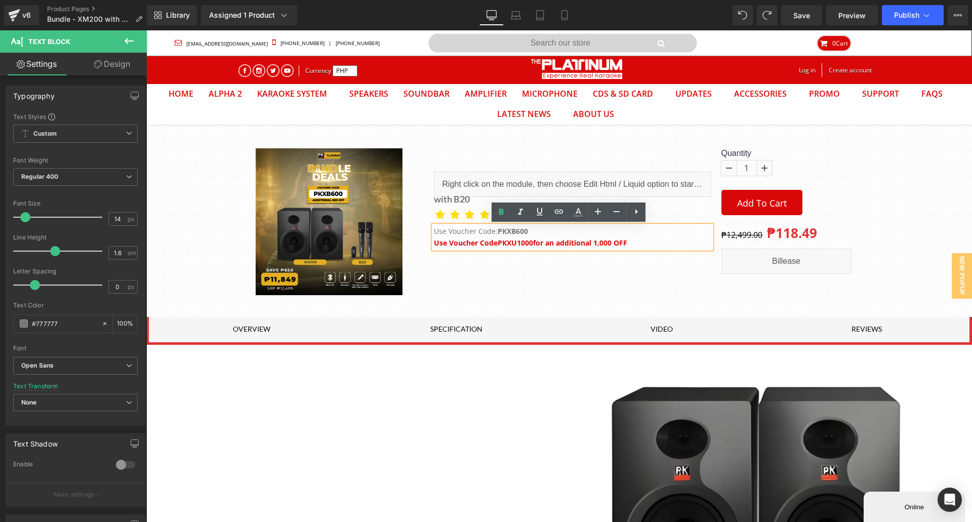
click at [505, 231] on strong "PKXB600" at bounding box center [512, 231] width 30 height 10
click at [511, 245] on span "PKXU1000" at bounding box center [514, 243] width 35 height 10
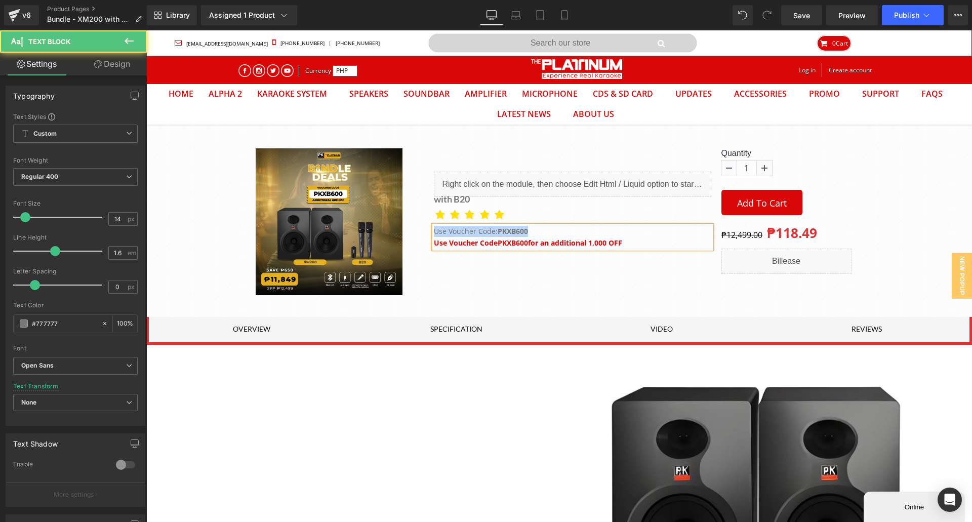
drag, startPoint x: 533, startPoint y: 232, endPoint x: 422, endPoint y: 232, distance: 111.8
click at [420, 232] on div "Liquid with B20 Heading Icon Icon Icon Icon" at bounding box center [559, 210] width 304 height 77
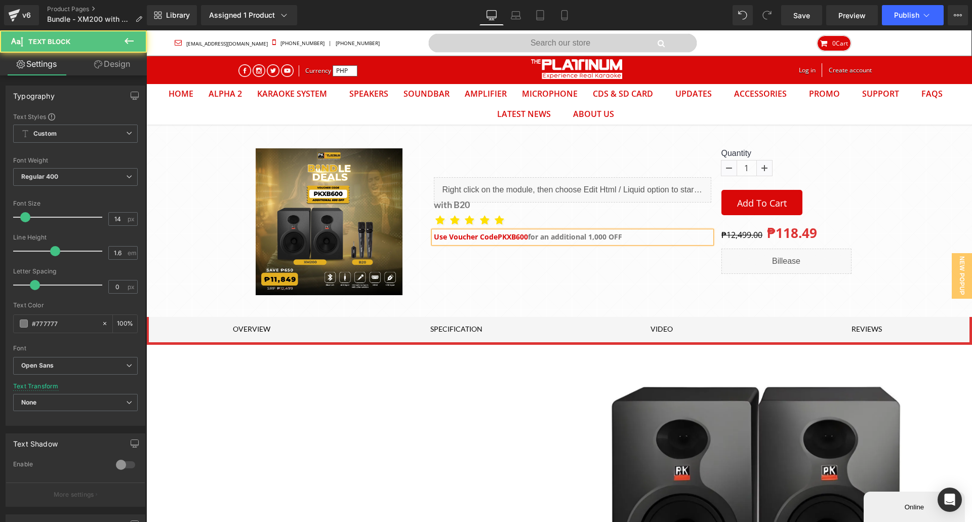
click at [645, 235] on p "Use Voucher Code PKXB600 for an additional 1,000 OFF" at bounding box center [572, 236] width 277 height 11
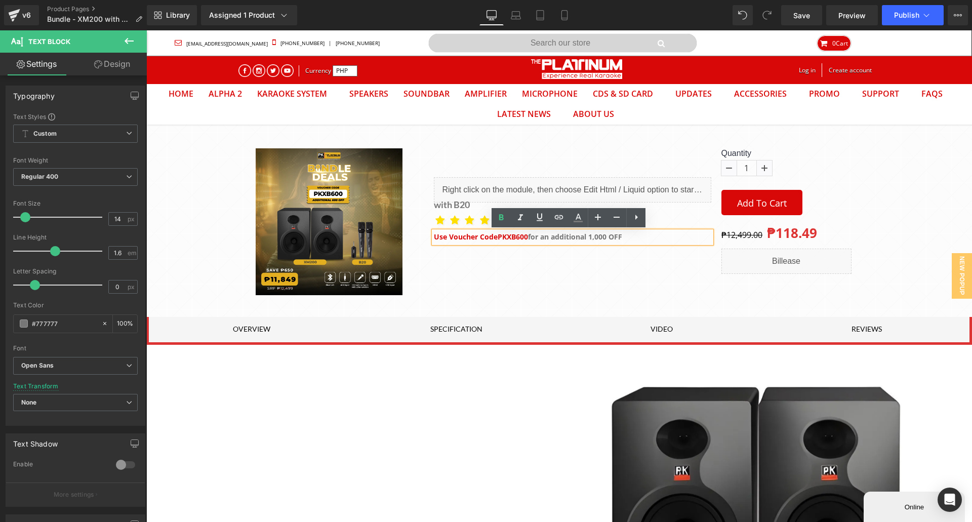
click at [602, 239] on span "for an additional 1,000 OFF" at bounding box center [575, 237] width 94 height 10
click at [536, 239] on span "for an additional 1,000 OFF" at bounding box center [575, 237] width 94 height 10
click at [618, 240] on span "for an additional 1,000 OFF" at bounding box center [575, 237] width 94 height 10
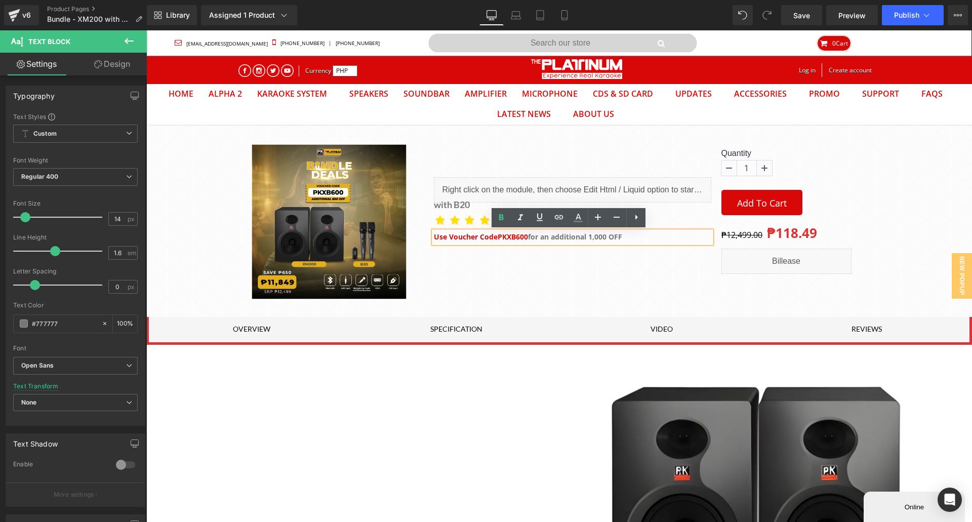
drag, startPoint x: 629, startPoint y: 237, endPoint x: 364, endPoint y: 249, distance: 264.9
click at [423, 235] on div "Liquid with B20 Heading Icon Icon Icon Icon" at bounding box center [559, 210] width 304 height 66
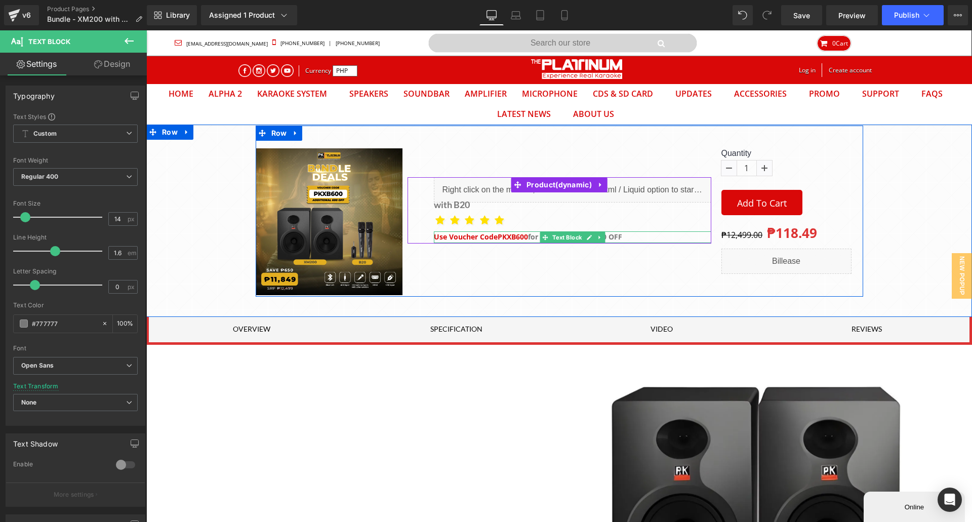
click at [482, 234] on div "Use Voucher Code PKXB600 for an additional 1,000 OFF Text Block" at bounding box center [572, 236] width 277 height 11
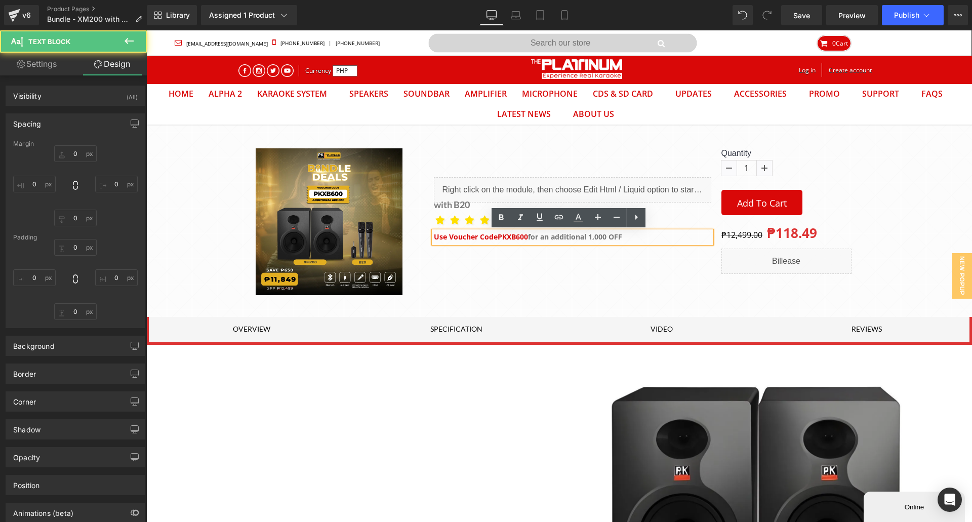
type input "0"
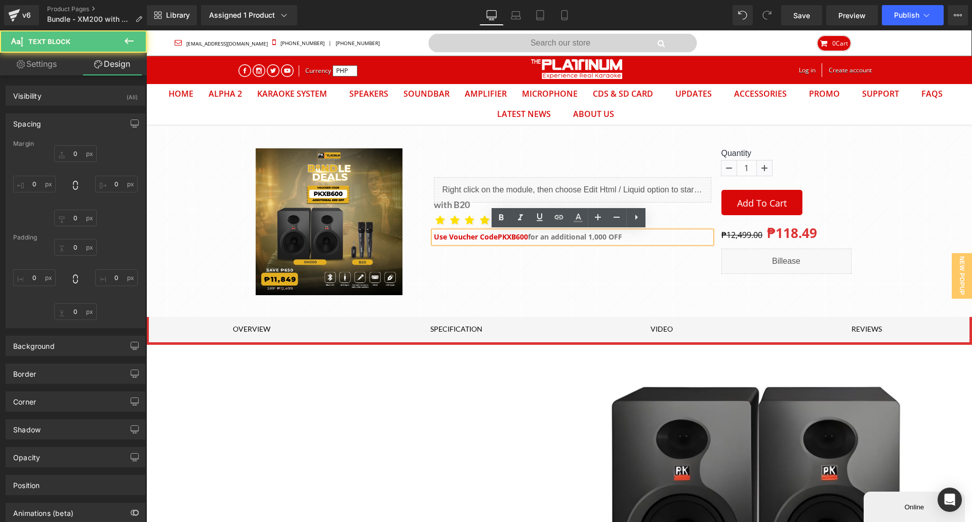
type input "0"
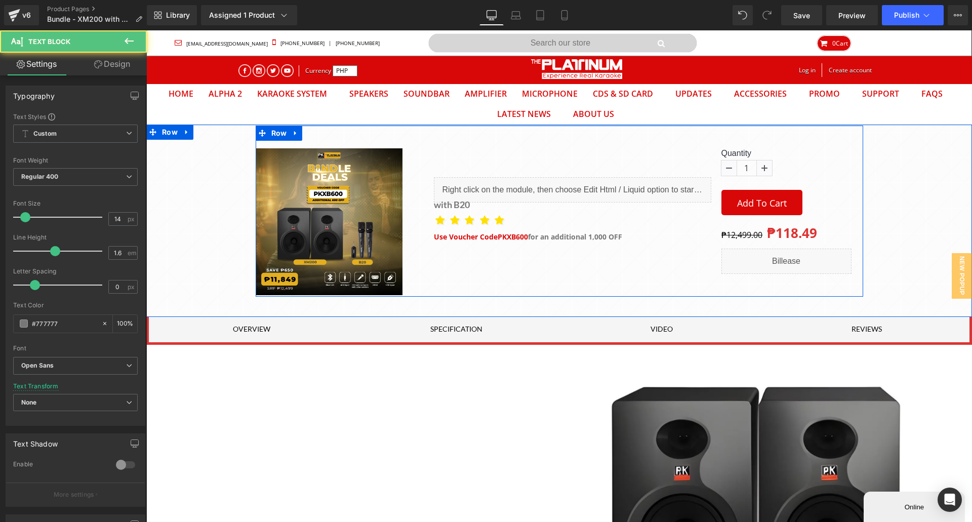
click at [521, 242] on div "Liquid with B20 Heading Icon Icon Icon Icon" at bounding box center [559, 210] width 304 height 66
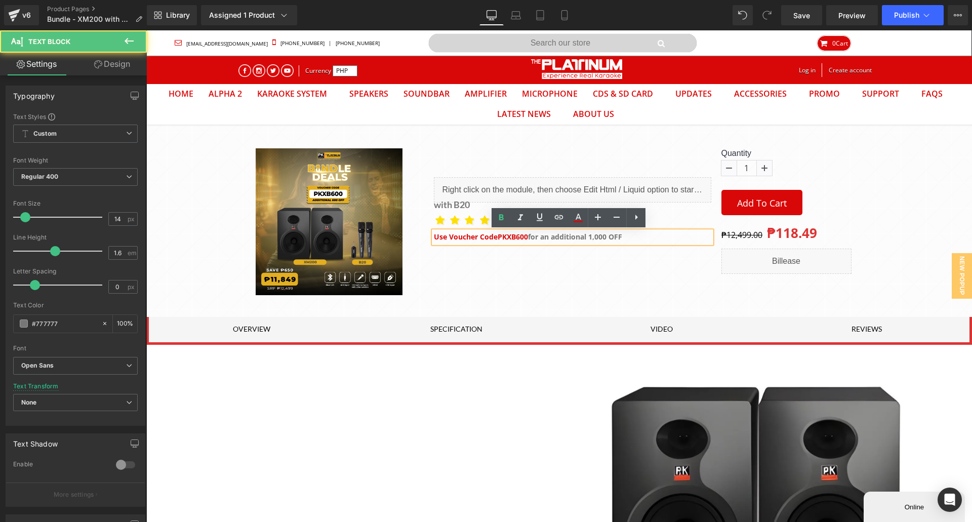
click at [634, 238] on p "Use Voucher Code PKXB600 for an additional 1,000 OFF" at bounding box center [572, 236] width 277 height 11
click at [528, 237] on span "PKXB600" at bounding box center [512, 237] width 30 height 10
click at [527, 238] on span "PKXB600" at bounding box center [512, 237] width 30 height 10
drag, startPoint x: 514, startPoint y: 237, endPoint x: 656, endPoint y: 236, distance: 142.7
click at [668, 238] on p "Use Voucher Code PKXB600 for an additional 1,000 OFF" at bounding box center [572, 236] width 277 height 11
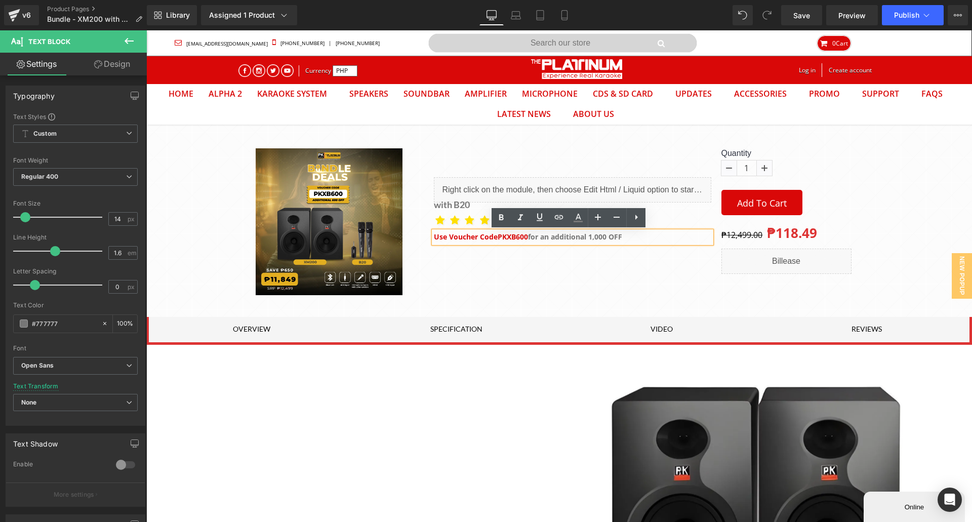
click at [533, 239] on span "for an additional 1,000 OFF" at bounding box center [575, 237] width 94 height 10
drag, startPoint x: 495, startPoint y: 237, endPoint x: 506, endPoint y: 236, distance: 10.2
click at [497, 237] on span "PKXB600" at bounding box center [512, 237] width 30 height 10
click at [578, 218] on icon at bounding box center [578, 217] width 6 height 6
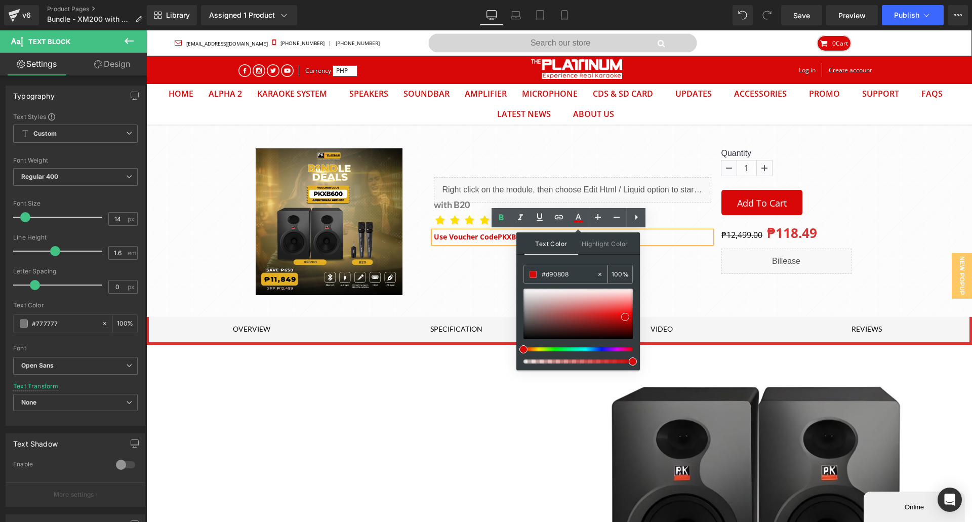
click at [581, 266] on div "#d90808" at bounding box center [560, 274] width 72 height 18
click at [579, 270] on input "#d90808" at bounding box center [568, 274] width 55 height 11
click at [671, 240] on p "Use Voucher Code PKXB600 for an additional 1,000 OFF" at bounding box center [572, 236] width 277 height 11
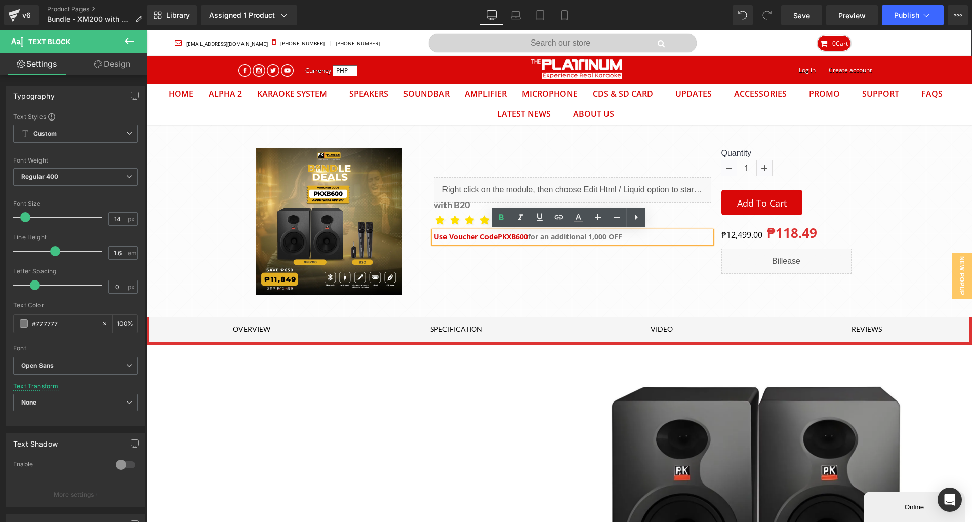
drag, startPoint x: 651, startPoint y: 239, endPoint x: 433, endPoint y: 237, distance: 217.6
click at [434, 237] on p "Use Voucher Code PKXB600 for an additional 1,000 OFF" at bounding box center [572, 236] width 277 height 11
click at [581, 217] on icon at bounding box center [578, 218] width 12 height 12
type input "#777777"
type input "100"
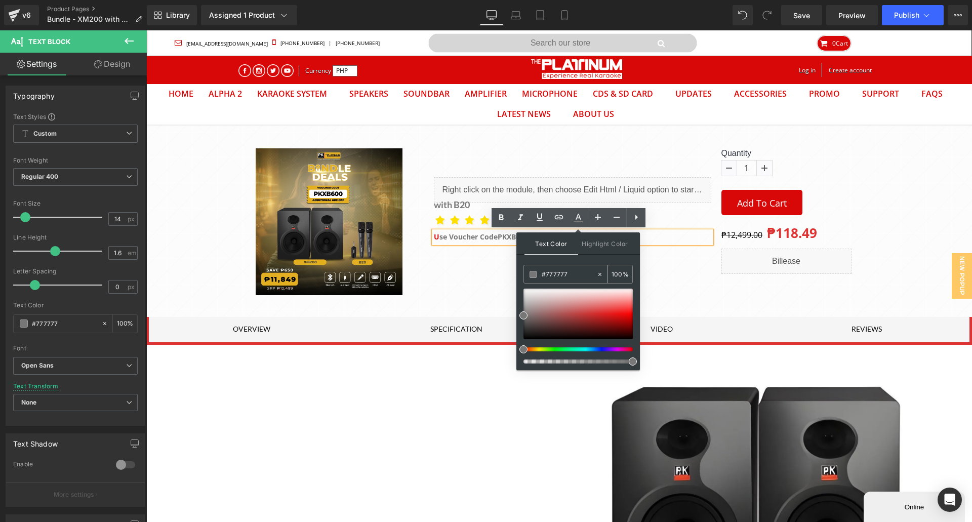
click at [574, 277] on input "#777777" at bounding box center [568, 274] width 55 height 11
paste input "d90808"
type input "#d90808"
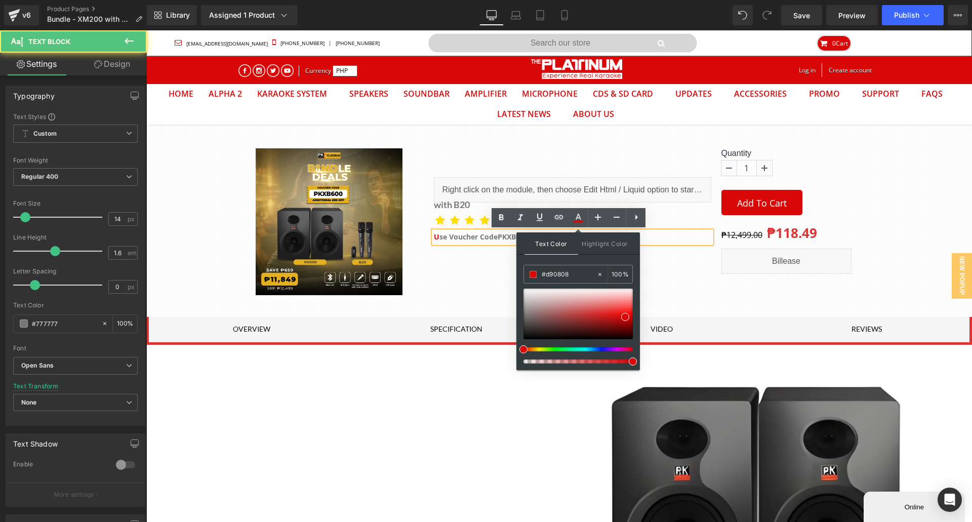
click at [681, 234] on p "U se Voucher Code PKXB600 for an additional 1,000 OFF" at bounding box center [572, 236] width 277 height 11
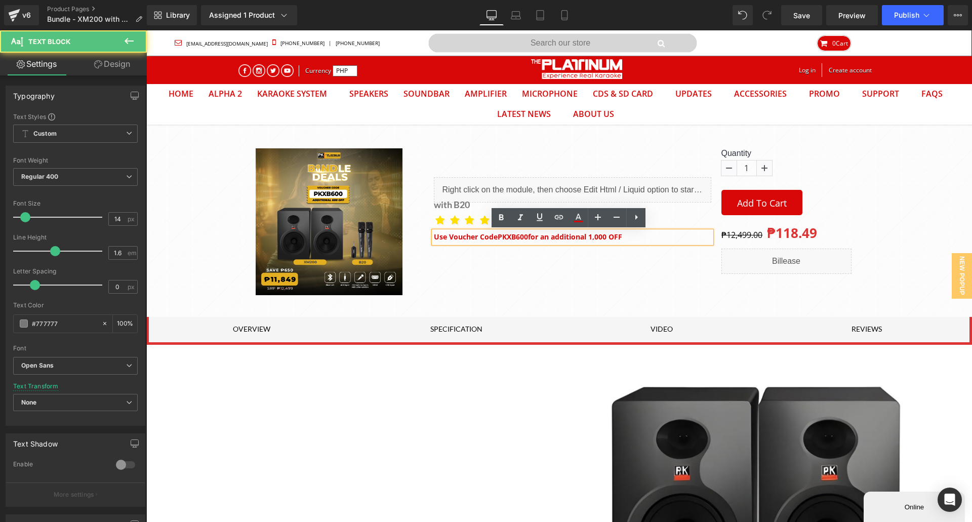
click at [660, 211] on div "with B20 Heading" at bounding box center [572, 204] width 277 height 15
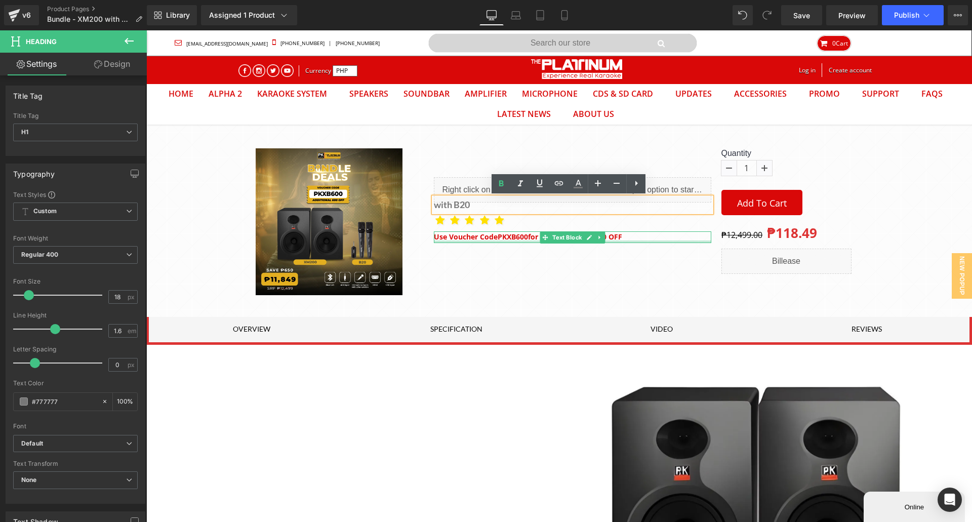
click at [651, 240] on div at bounding box center [572, 241] width 277 height 3
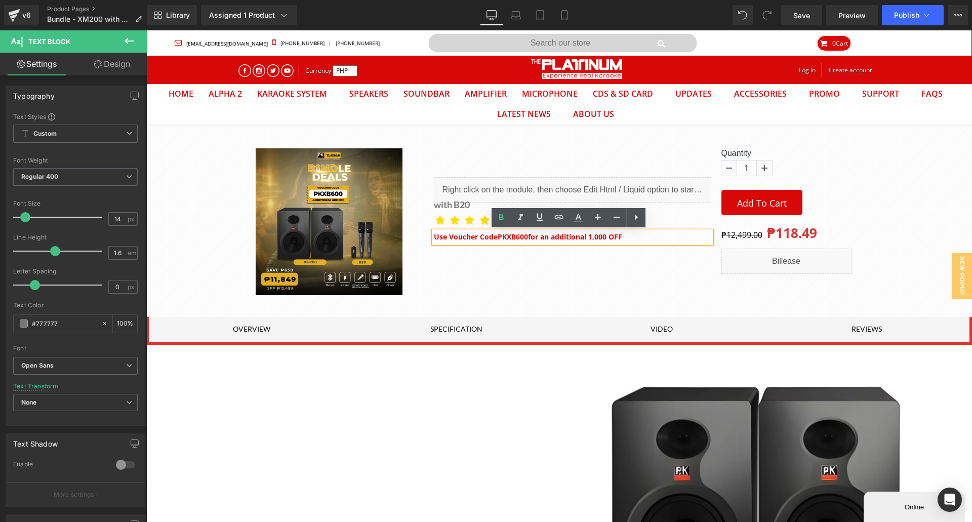
click at [631, 236] on p "U se Voucher Code PKXB600 for an additional 1,000 OFF" at bounding box center [572, 236] width 277 height 11
copy p "U se Voucher Code PKXB600 for an additional 1,000 OFF"
click at [803, 12] on span "Save" at bounding box center [801, 15] width 17 height 11
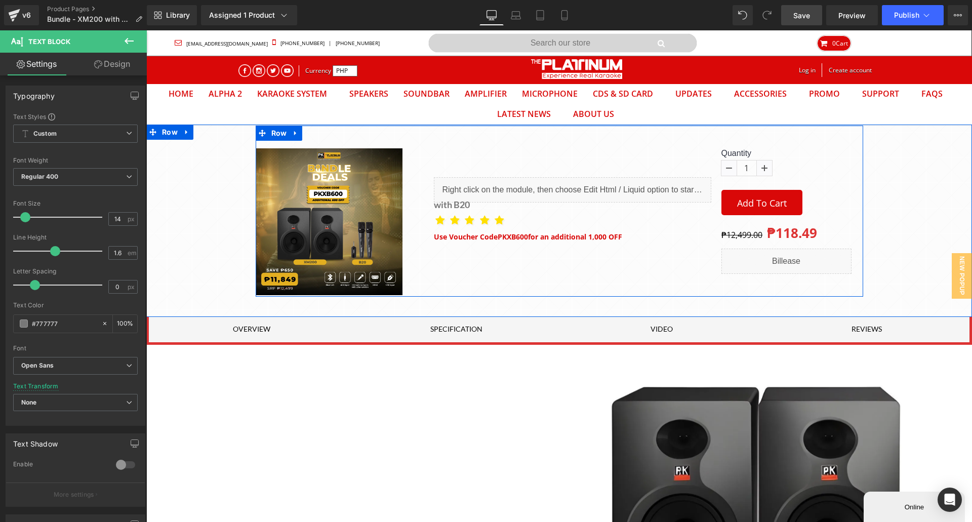
click at [578, 236] on span "Text Block" at bounding box center [566, 237] width 33 height 12
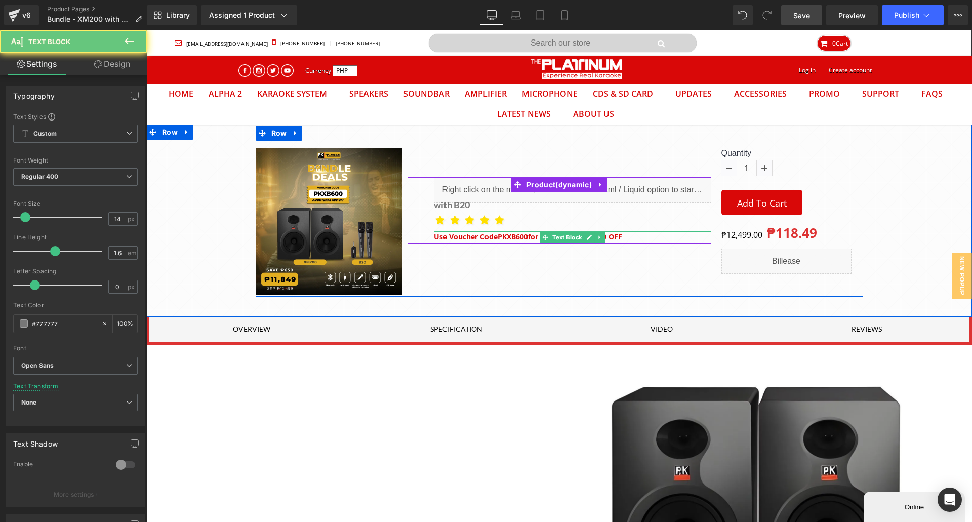
click at [612, 236] on span "for an additional 1,000 OFF" at bounding box center [575, 237] width 94 height 10
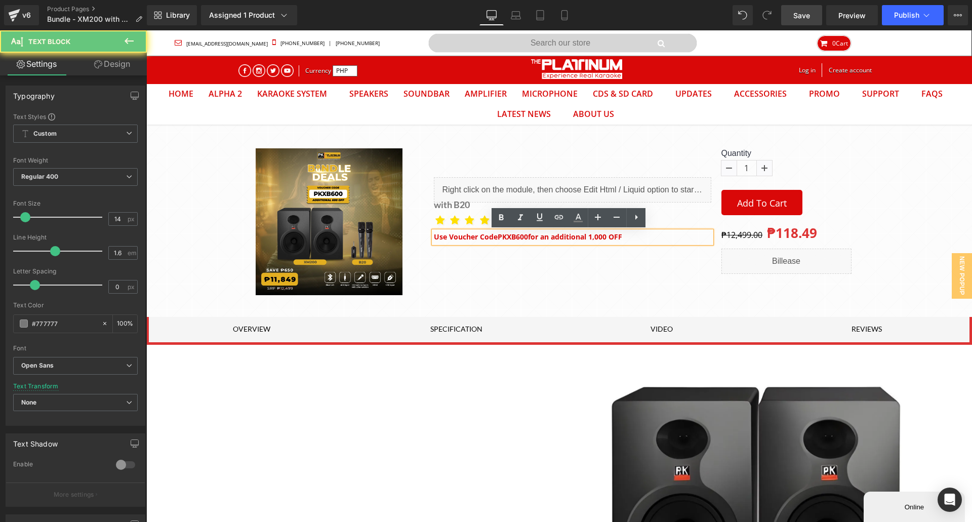
click at [607, 236] on span "for an additional 1,000 OFF" at bounding box center [575, 237] width 94 height 10
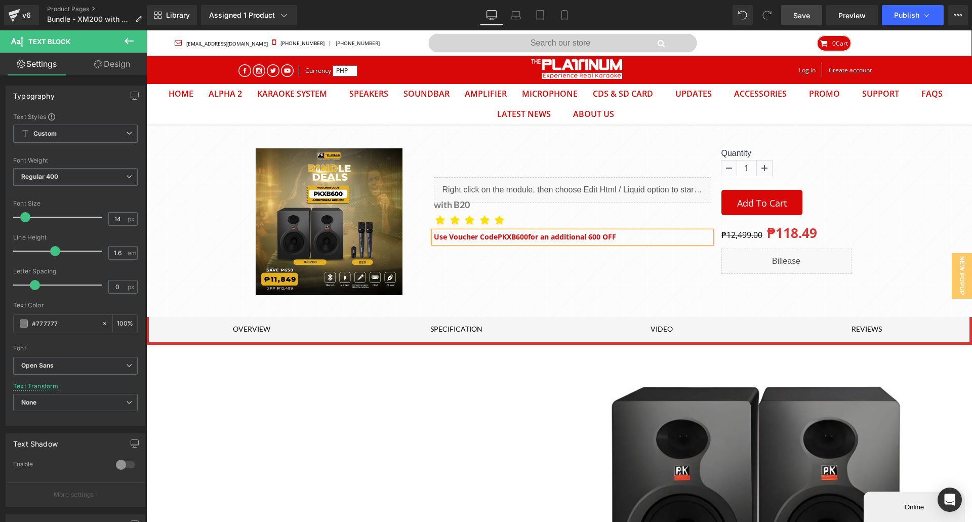
click at [807, 19] on span "Save" at bounding box center [801, 15] width 17 height 11
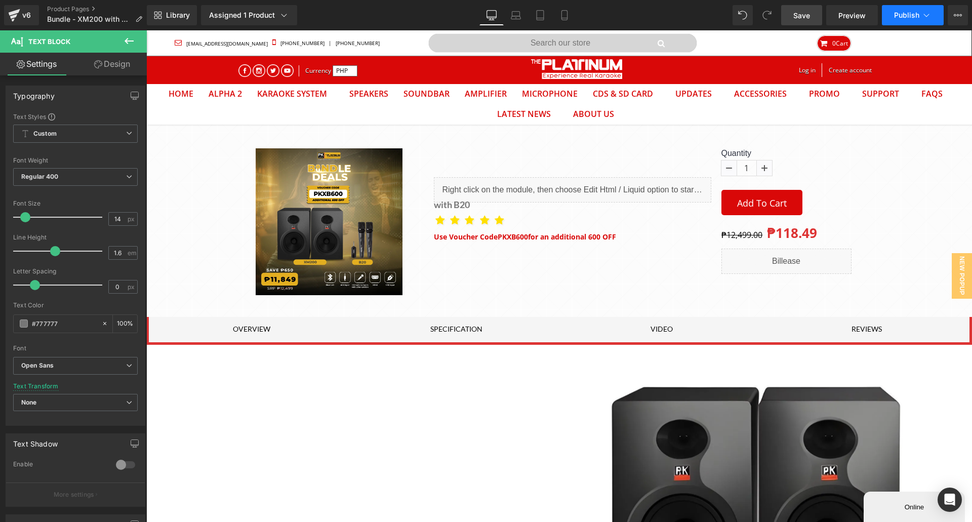
click at [914, 14] on span "Publish" at bounding box center [906, 15] width 25 height 8
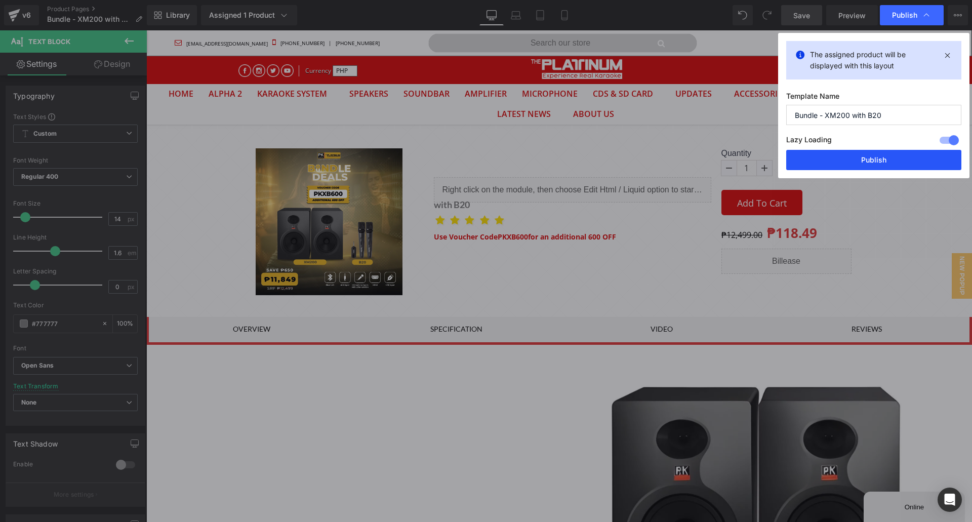
click at [869, 159] on button "Publish" at bounding box center [873, 160] width 175 height 20
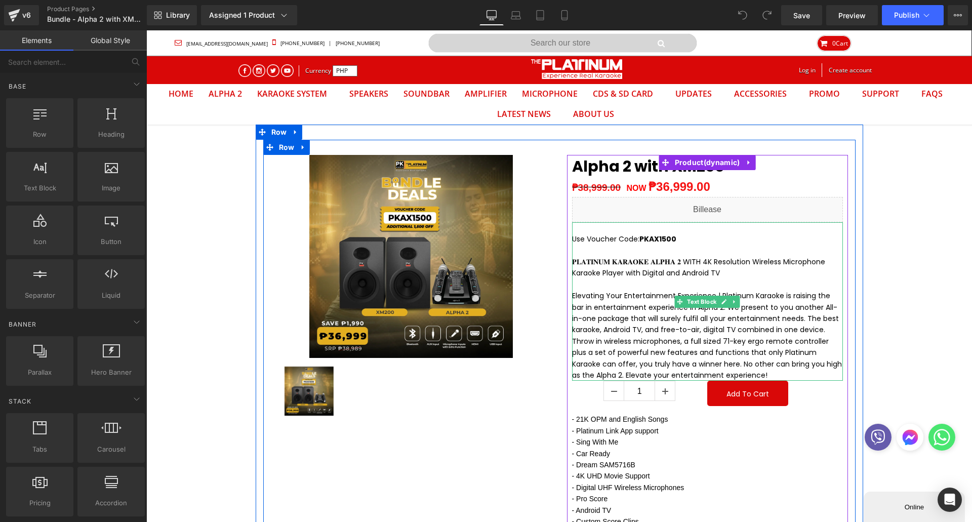
drag, startPoint x: 630, startPoint y: 239, endPoint x: 678, endPoint y: 241, distance: 48.1
click at [630, 239] on span "Use Voucher Code: PKAX1500" at bounding box center [624, 239] width 104 height 10
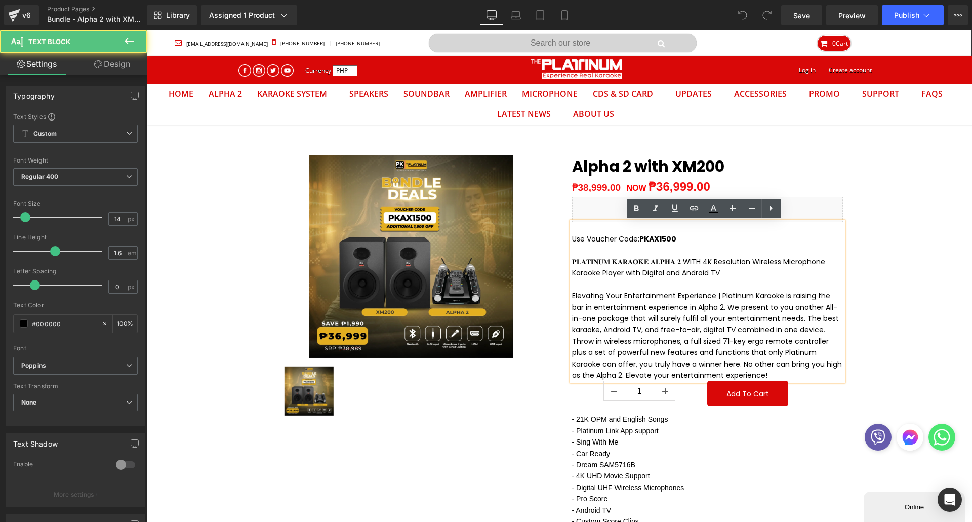
click at [678, 241] on p "Use Voucher Code: PKAX1500" at bounding box center [707, 238] width 271 height 11
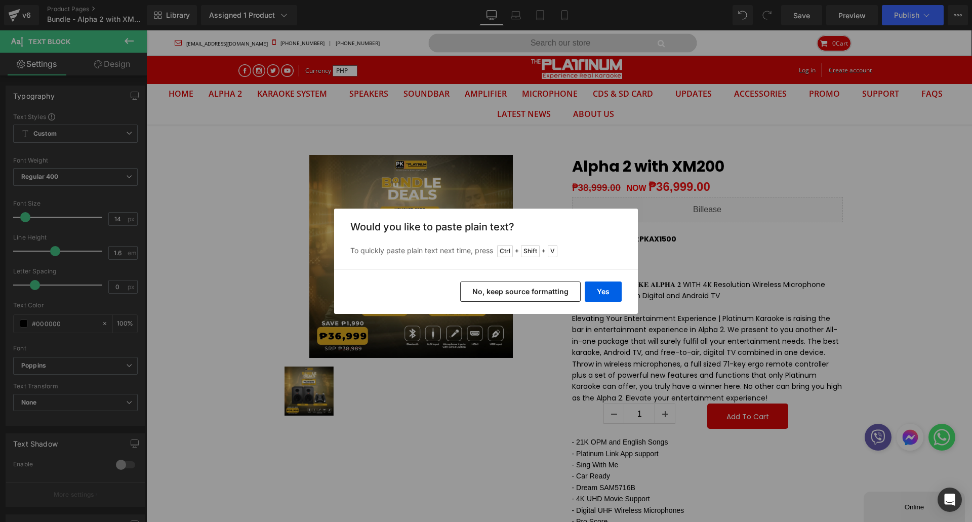
drag, startPoint x: 557, startPoint y: 298, endPoint x: 574, endPoint y: 270, distance: 32.7
click at [557, 298] on button "No, keep source formatting" at bounding box center [520, 291] width 120 height 20
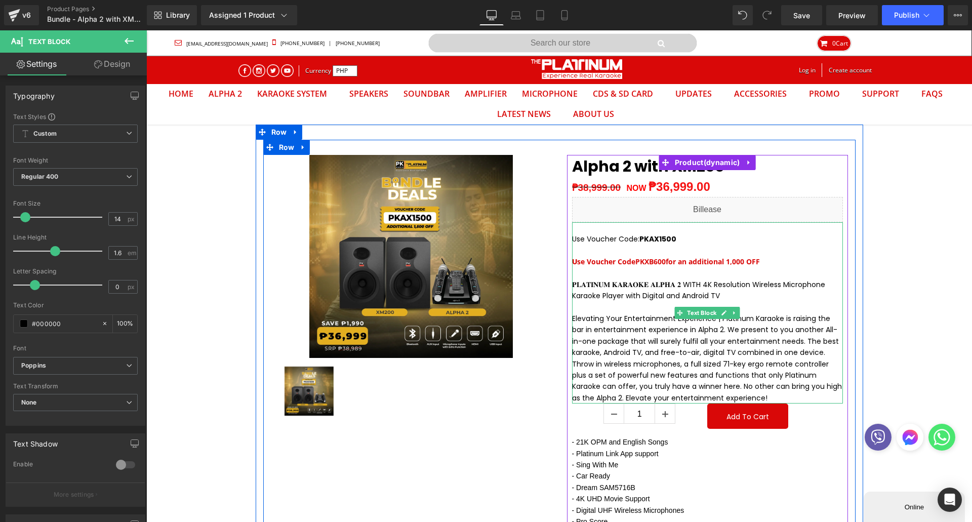
click at [654, 260] on span "PKXB600" at bounding box center [650, 262] width 30 height 10
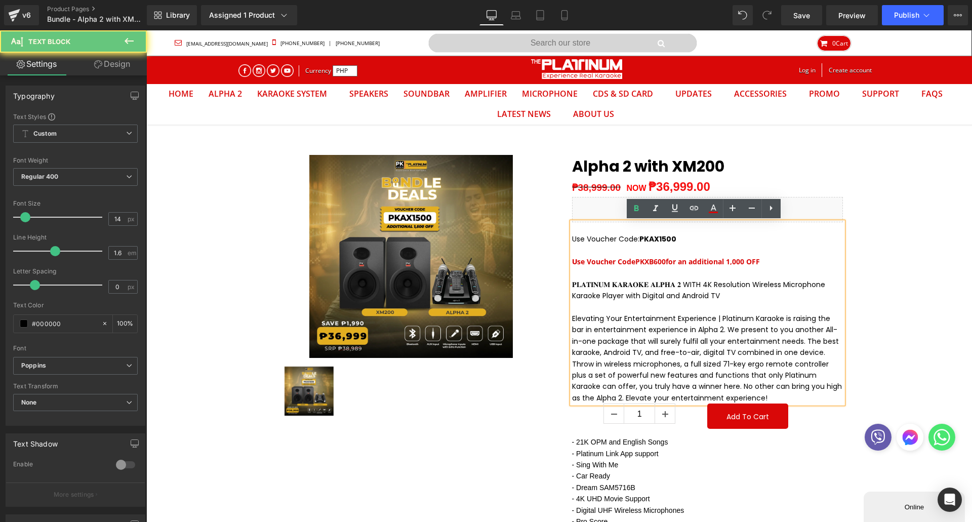
click at [654, 260] on span "PKXB600" at bounding box center [650, 262] width 30 height 10
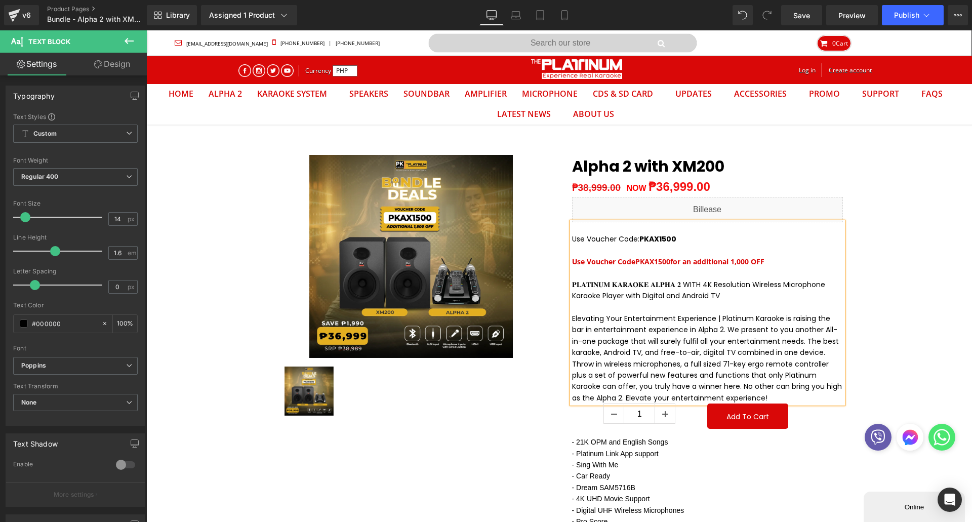
click at [737, 260] on span "for an additional 1,000 OFF" at bounding box center [717, 262] width 94 height 10
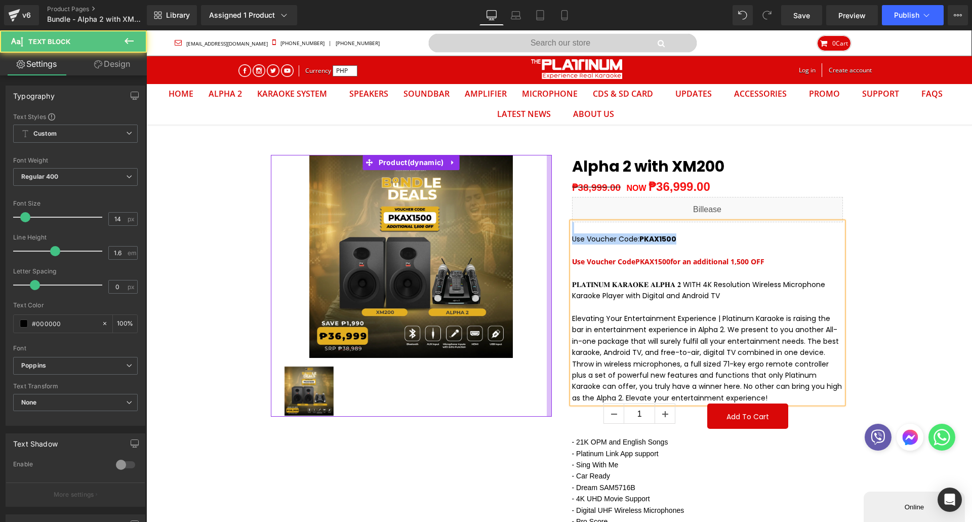
drag, startPoint x: 685, startPoint y: 245, endPoint x: 546, endPoint y: 233, distance: 139.6
click at [546, 233] on div "Sale Off (P) Image ‹ › (P) Image List Row Product NOW" at bounding box center [559, 434] width 592 height 589
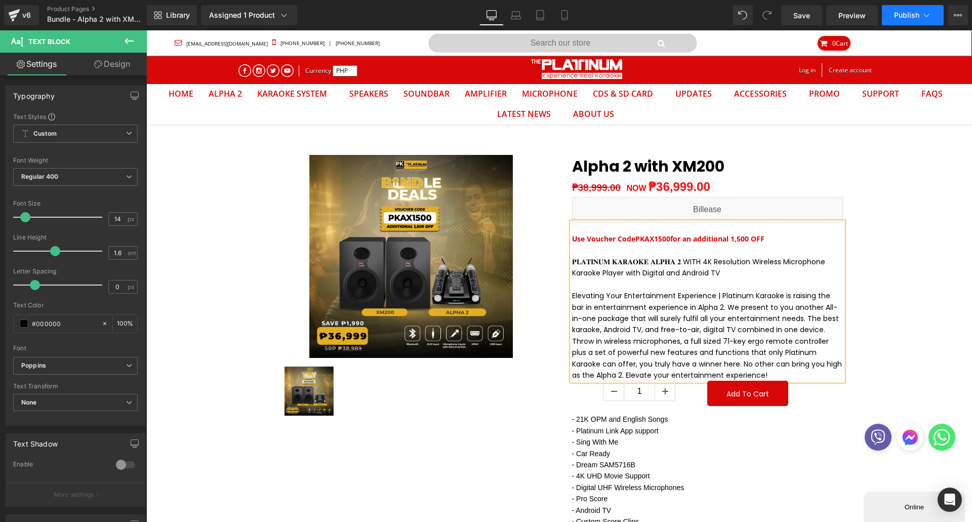
drag, startPoint x: 795, startPoint y: 14, endPoint x: 887, endPoint y: 20, distance: 92.3
click at [795, 14] on span "Save" at bounding box center [801, 15] width 17 height 11
click at [915, 22] on button "Publish" at bounding box center [913, 15] width 62 height 20
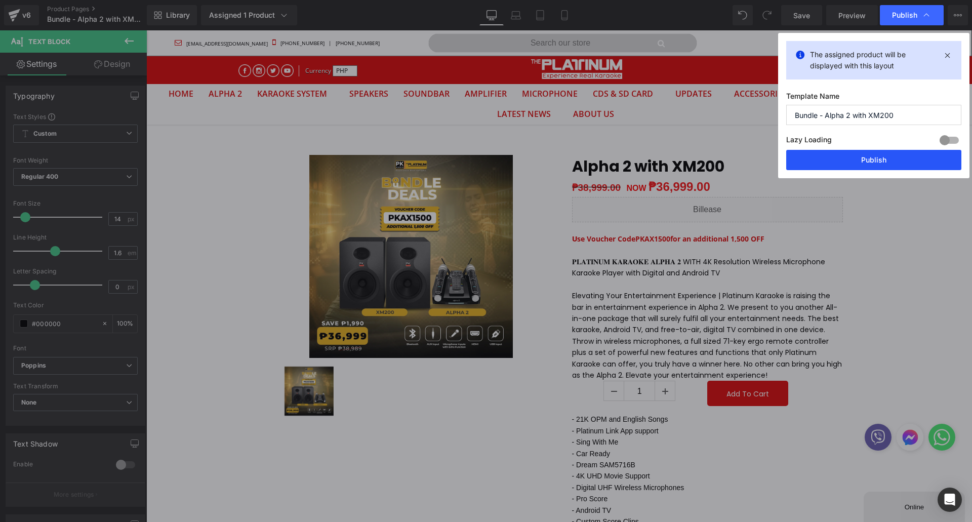
drag, startPoint x: 856, startPoint y: 166, endPoint x: 471, endPoint y: 76, distance: 395.9
click at [856, 165] on button "Publish" at bounding box center [873, 160] width 175 height 20
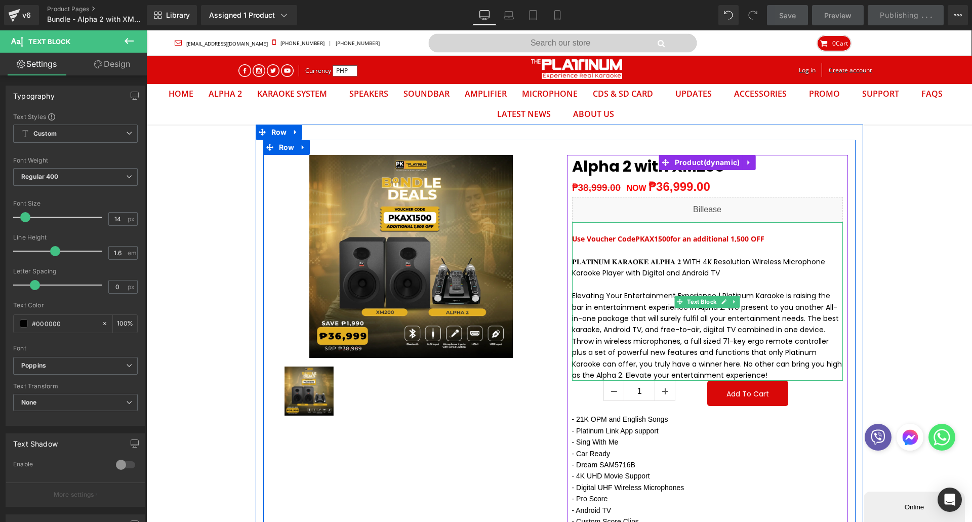
click at [692, 242] on span "for an additional 1,500 OFF" at bounding box center [717, 239] width 94 height 10
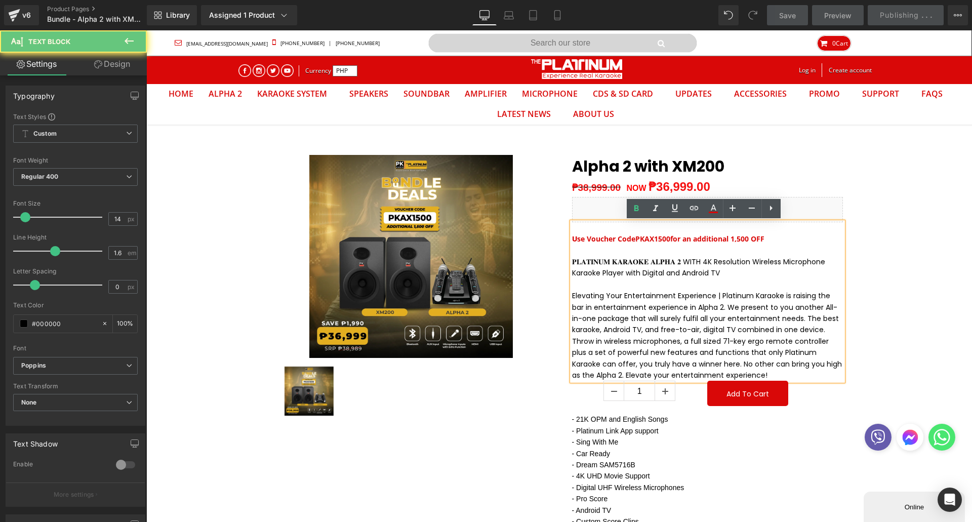
click at [773, 240] on p "U se Voucher Code PKAX1500 for an additional 1,500 OFF" at bounding box center [707, 238] width 271 height 11
click at [572, 238] on p "U se Voucher Code PKAX1500 for an additional 1,500 OFF" at bounding box center [707, 238] width 271 height 11
click at [572, 239] on span "U" at bounding box center [574, 239] width 5 height 10
click at [572, 240] on span "U" at bounding box center [574, 239] width 5 height 10
copy p "U se Voucher Code PKAX1500 for an additional 1,500 OFF"
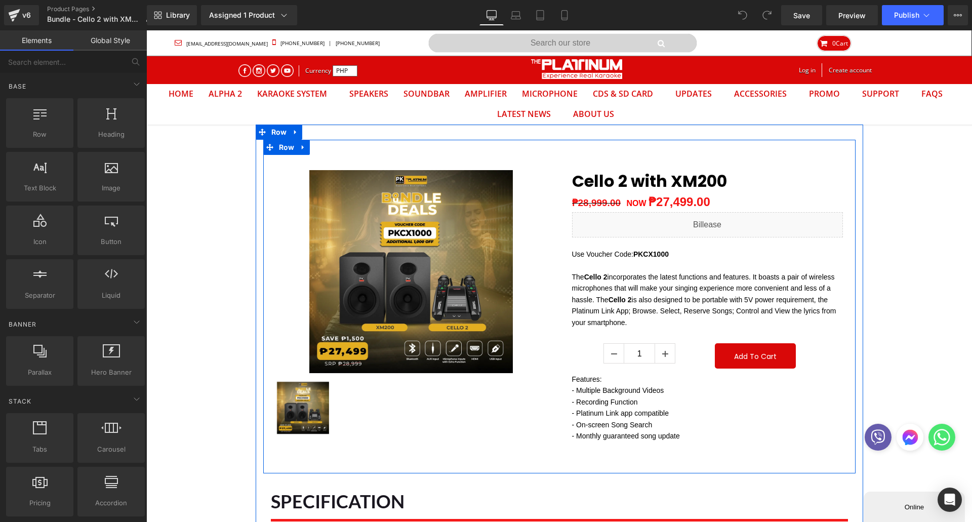
click at [684, 250] on p "Use Voucher Code: PKCX1000" at bounding box center [707, 253] width 271 height 11
click at [682, 254] on p "Use Voucher Code: PKCX1000" at bounding box center [707, 253] width 271 height 11
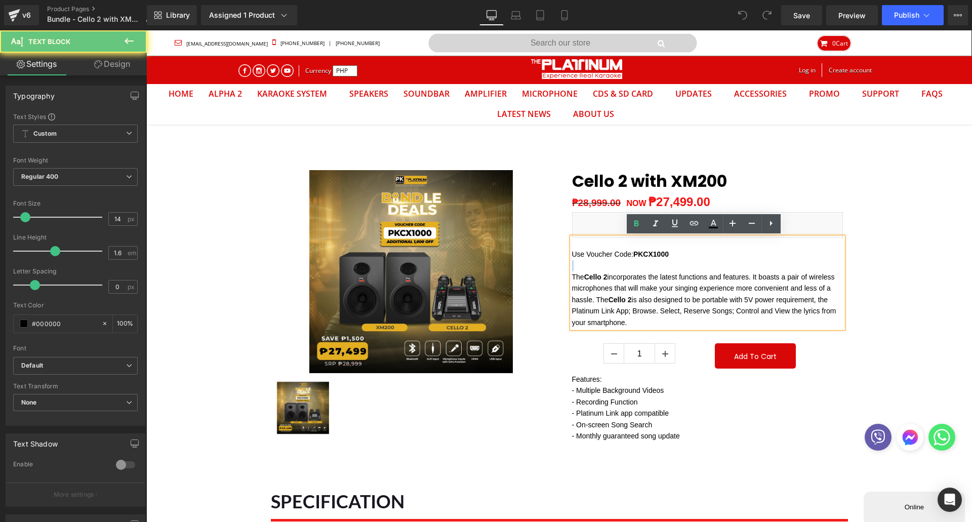
click at [682, 254] on p "Use Voucher Code: PKCX1000" at bounding box center [707, 253] width 271 height 11
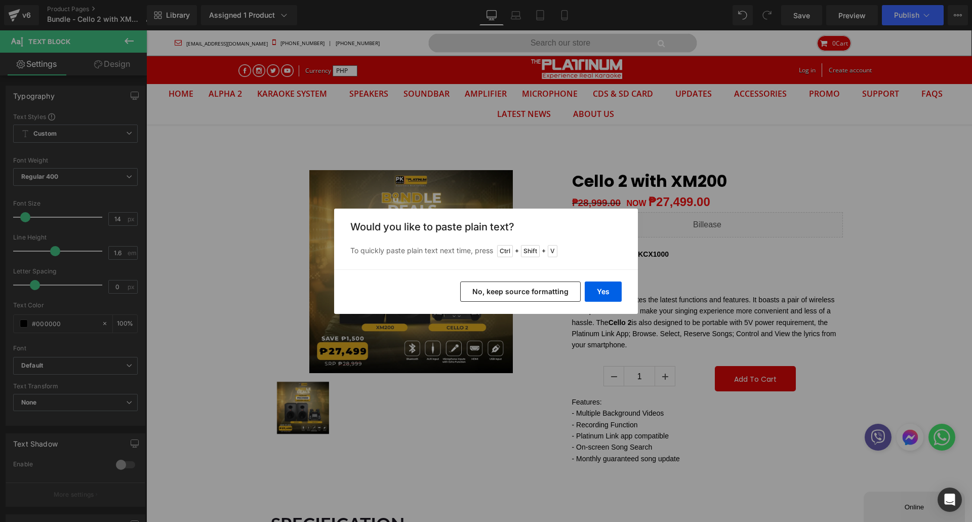
click at [525, 292] on button "No, keep source formatting" at bounding box center [520, 291] width 120 height 20
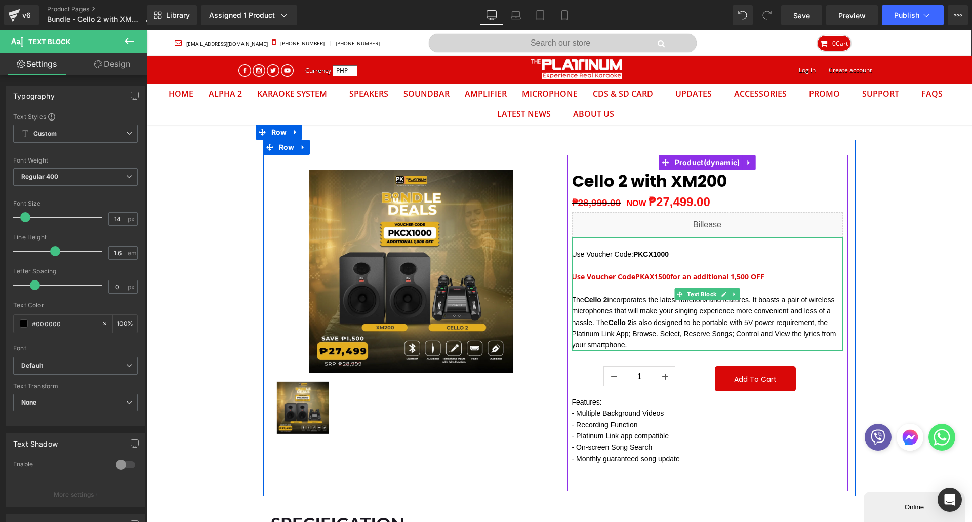
click at [647, 261] on p at bounding box center [707, 265] width 271 height 11
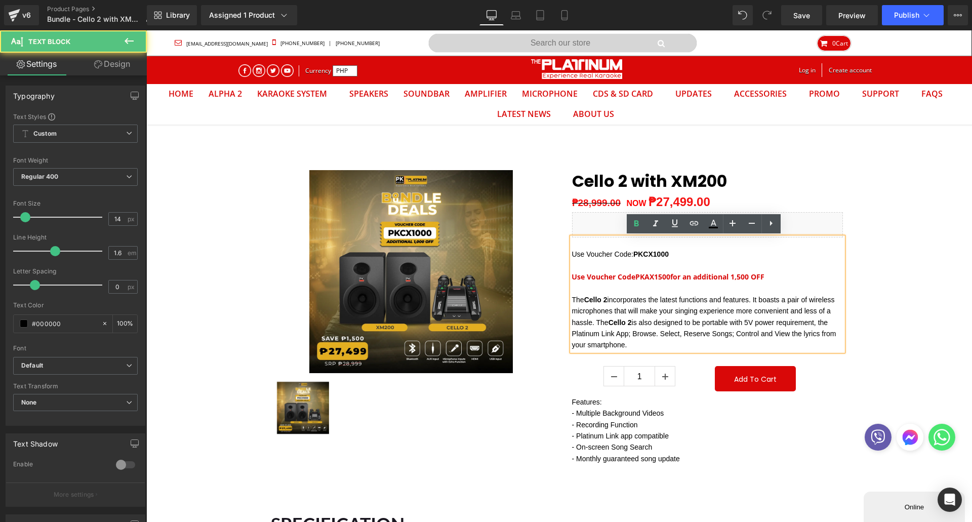
click at [660, 278] on span "PKAX1500" at bounding box center [652, 277] width 35 height 10
click at [740, 278] on span "for an additional 1,500 OFF" at bounding box center [716, 277] width 94 height 10
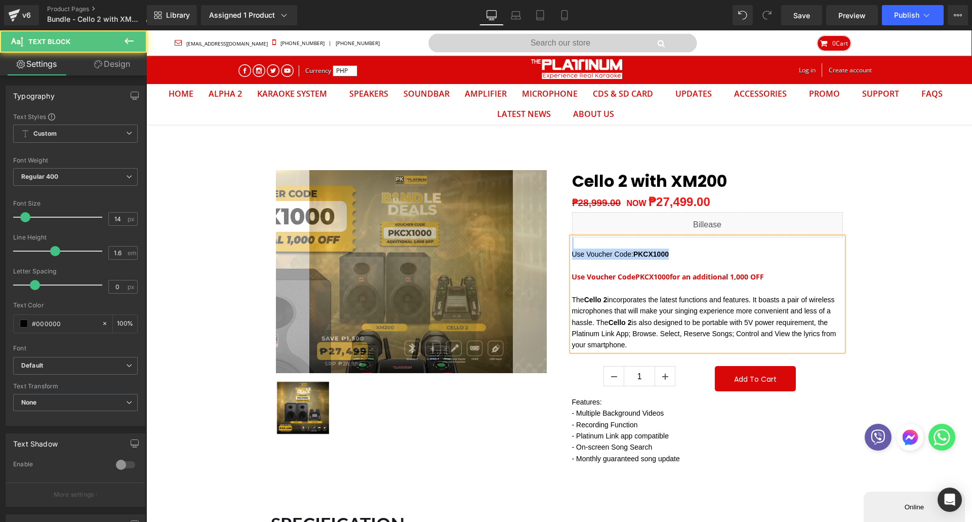
drag, startPoint x: 643, startPoint y: 268, endPoint x: 533, endPoint y: 240, distance: 113.4
click at [533, 240] on div "Sale Off (P) Image ‹ › (P) Image List Product Cello 2 with XM200 (P) Title NOW" at bounding box center [559, 318] width 592 height 356
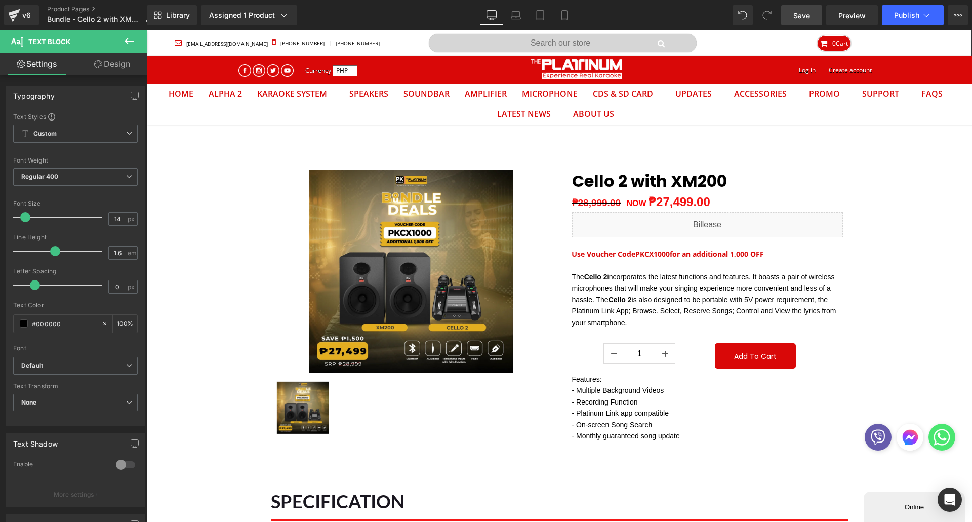
click at [810, 19] on link "Save" at bounding box center [801, 15] width 41 height 20
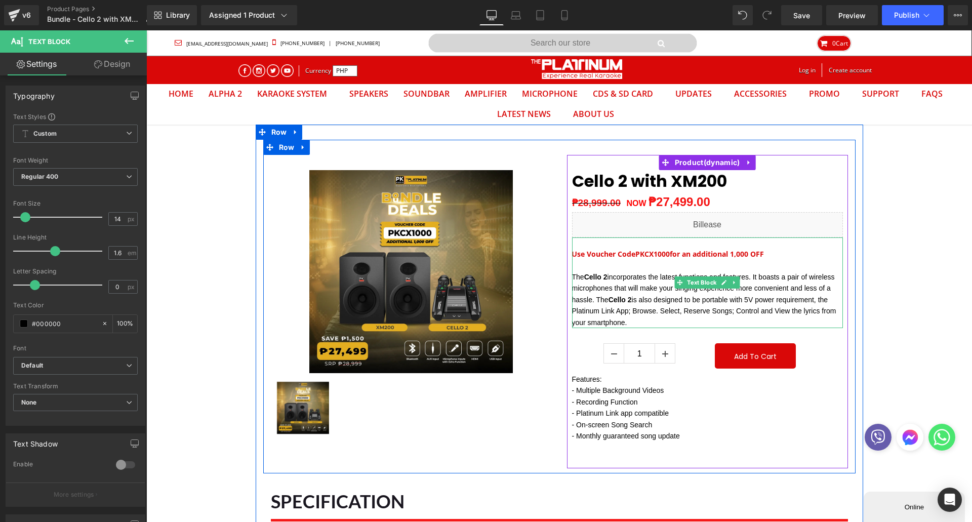
click at [781, 257] on p "U se Voucher Code PKCX1000 for an additional 1,000 OFF" at bounding box center [707, 253] width 271 height 11
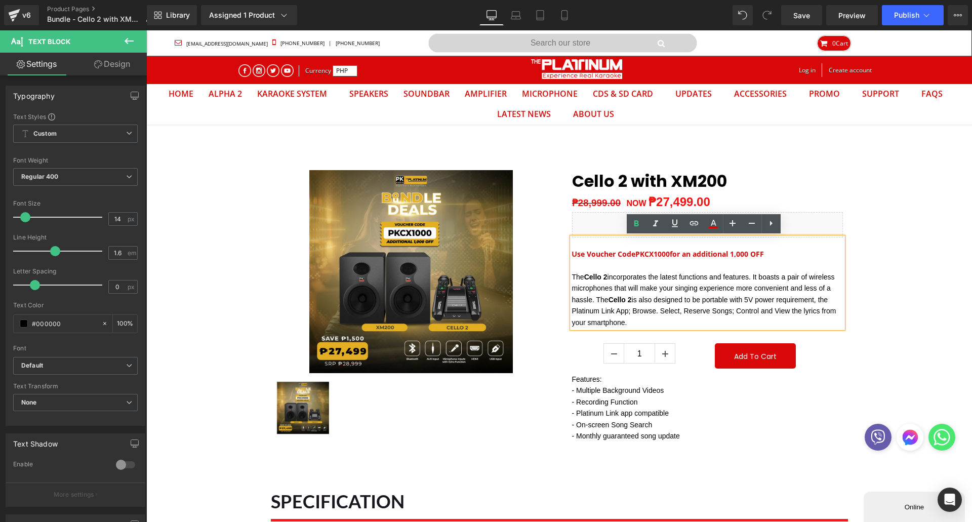
click at [572, 254] on span "U" at bounding box center [574, 254] width 5 height 8
copy p "U se Voucher Code PKCX1000 for an additional 1,000 OFF"
click at [901, 16] on span "Publish" at bounding box center [906, 15] width 25 height 8
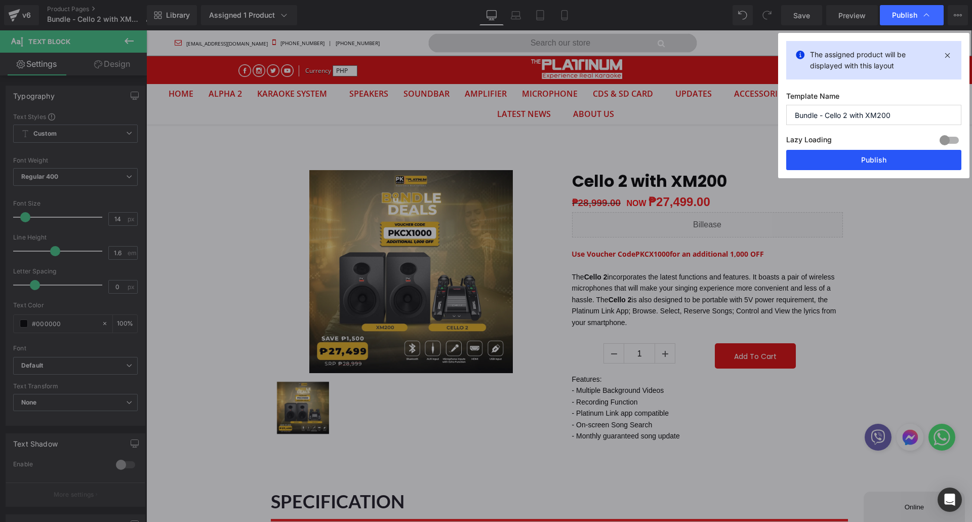
click at [864, 162] on button "Publish" at bounding box center [873, 160] width 175 height 20
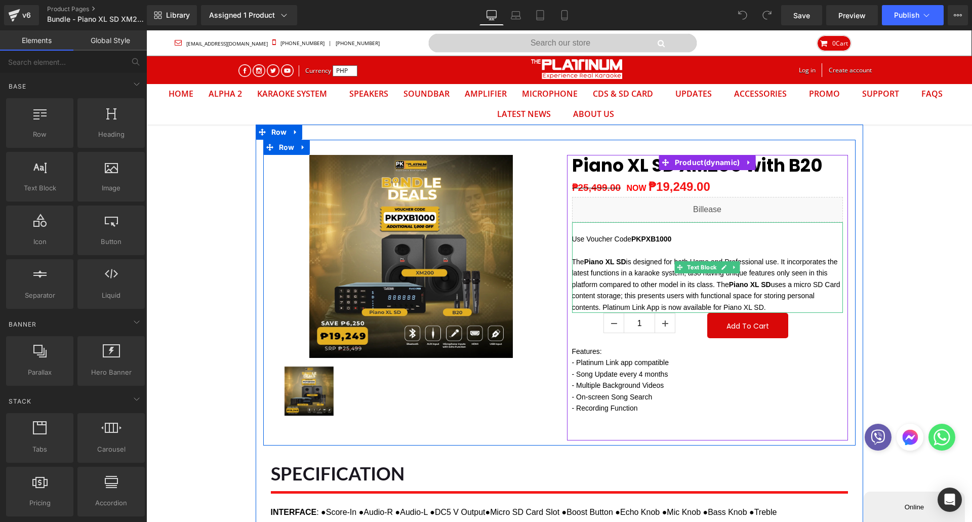
click at [689, 242] on p "Use Voucher Code PKPXB1000" at bounding box center [707, 238] width 271 height 11
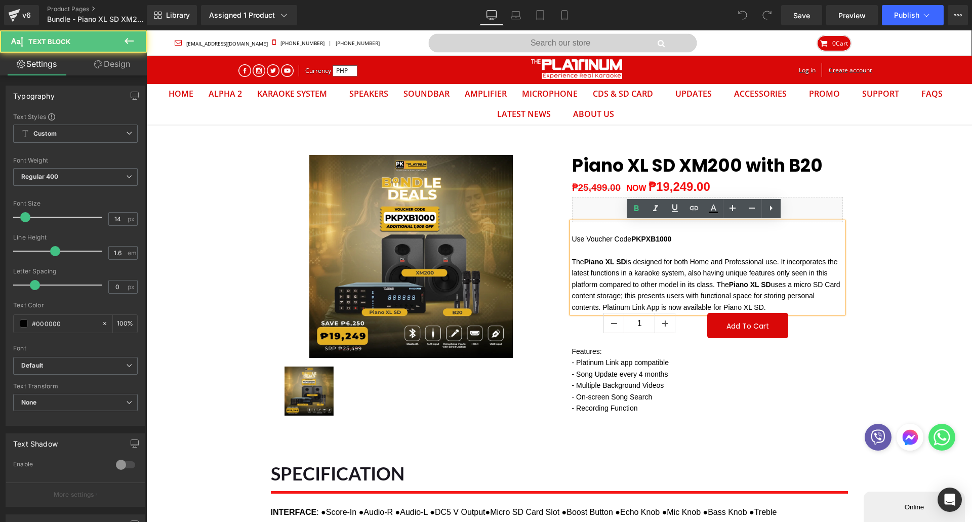
click at [682, 245] on p at bounding box center [707, 250] width 271 height 11
drag, startPoint x: 646, startPoint y: 246, endPoint x: 653, endPoint y: 247, distance: 6.6
click at [646, 246] on p at bounding box center [707, 250] width 271 height 11
click at [691, 242] on p "Use Voucher Code PKPXB1000" at bounding box center [707, 238] width 271 height 11
click at [645, 252] on p at bounding box center [707, 250] width 271 height 11
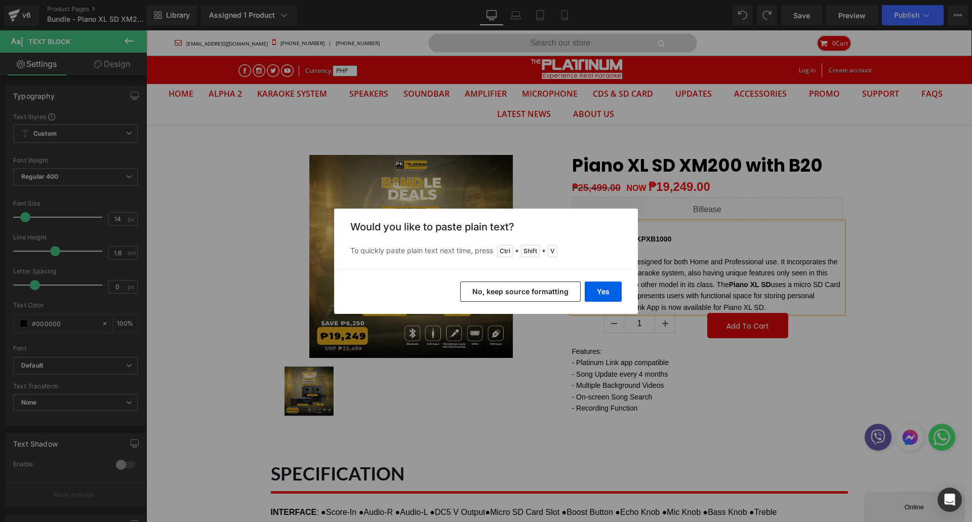
click at [527, 289] on button "No, keep source formatting" at bounding box center [520, 291] width 120 height 20
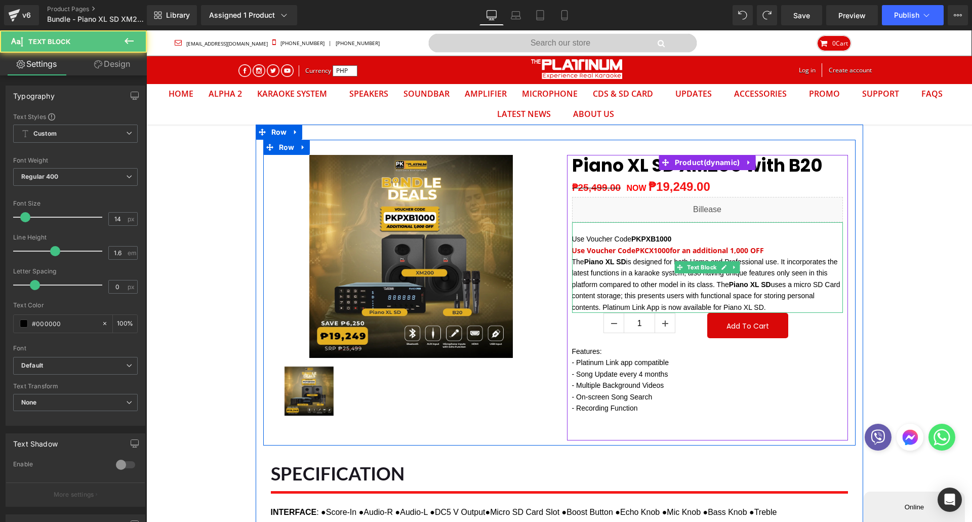
click at [677, 240] on p "Use Voucher Code PKPXB1000" at bounding box center [707, 238] width 271 height 11
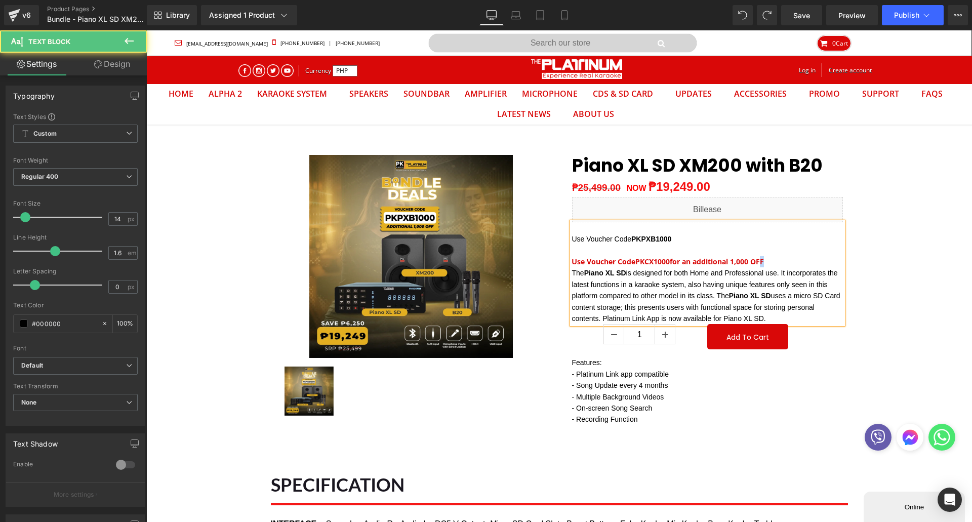
click at [764, 260] on span "for an additional 1,000 OFF" at bounding box center [716, 262] width 94 height 10
click at [769, 262] on p "U se Voucher Code PKCX1000 for an additional 1,000 OFF" at bounding box center [707, 261] width 271 height 11
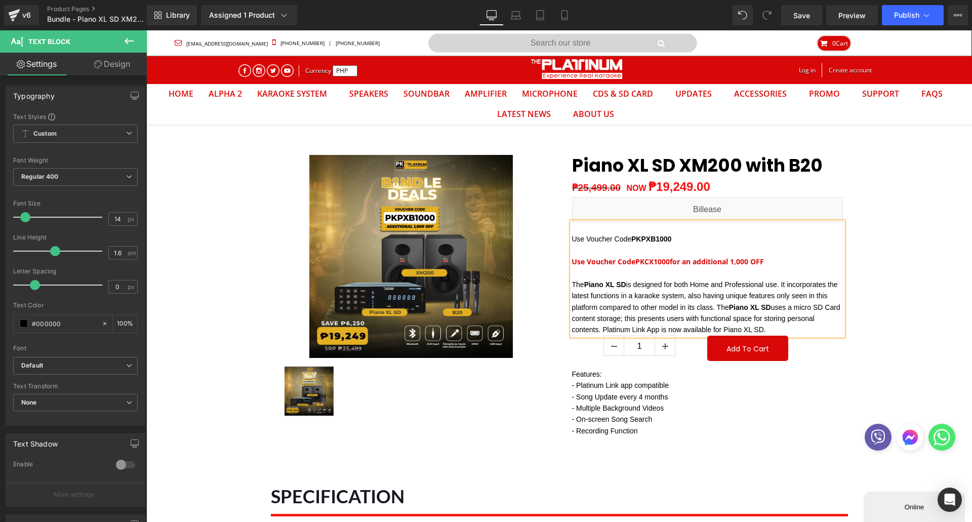
click at [645, 240] on strong "PKPXB1000" at bounding box center [651, 239] width 40 height 8
click at [656, 262] on span "PKCX1000" at bounding box center [652, 262] width 34 height 10
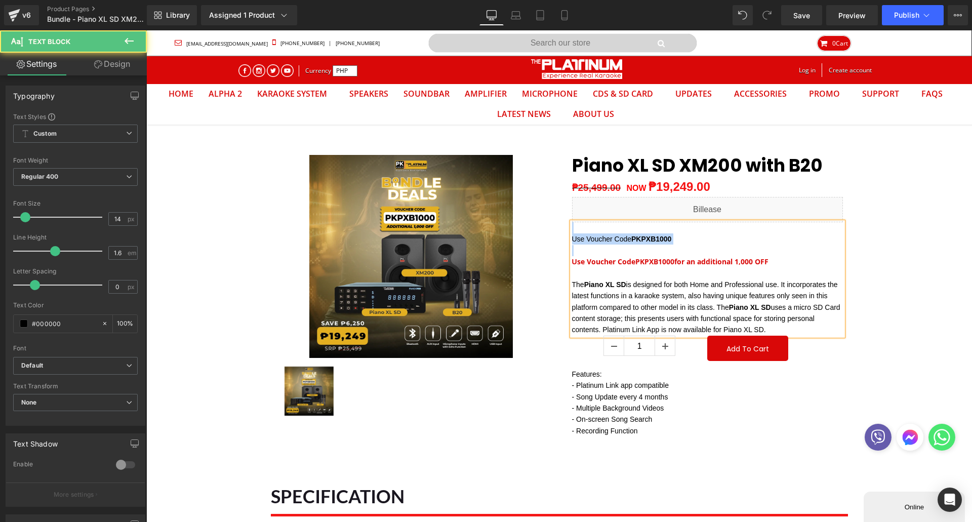
drag, startPoint x: 568, startPoint y: 256, endPoint x: 555, endPoint y: 229, distance: 29.7
click at [559, 229] on div "Piano XL SD XM200 with B20 (P) Title ₱25,499.00 NOW ₱19,249.00 (P) Price Liquid…" at bounding box center [707, 309] width 296 height 308
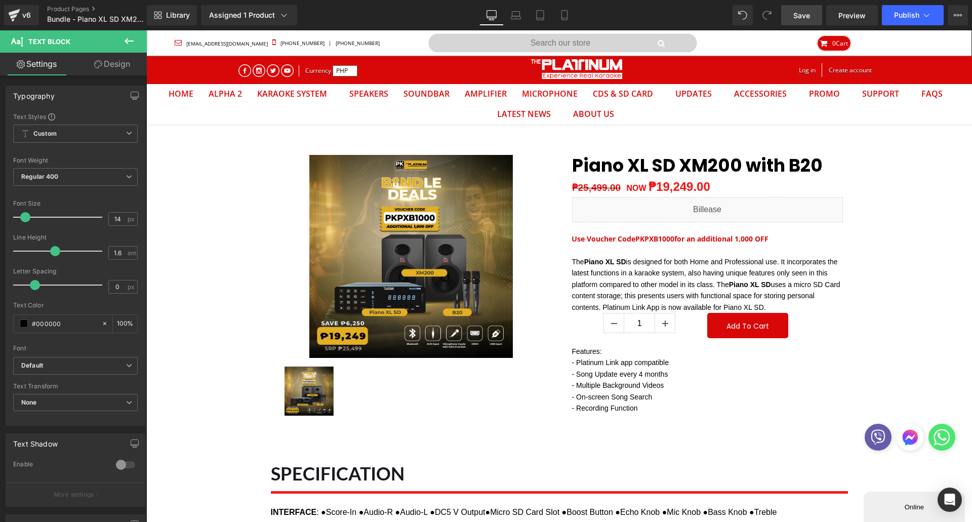
click at [809, 15] on span "Save" at bounding box center [801, 15] width 17 height 11
drag, startPoint x: 931, startPoint y: 1, endPoint x: 671, endPoint y: 16, distance: 260.0
click at [671, 16] on div "Library Assigned 1 Product Product Preview Piano XL SD XM200 with B20 Manage as…" at bounding box center [559, 15] width 825 height 20
click at [914, 20] on button "Publish" at bounding box center [913, 15] width 62 height 20
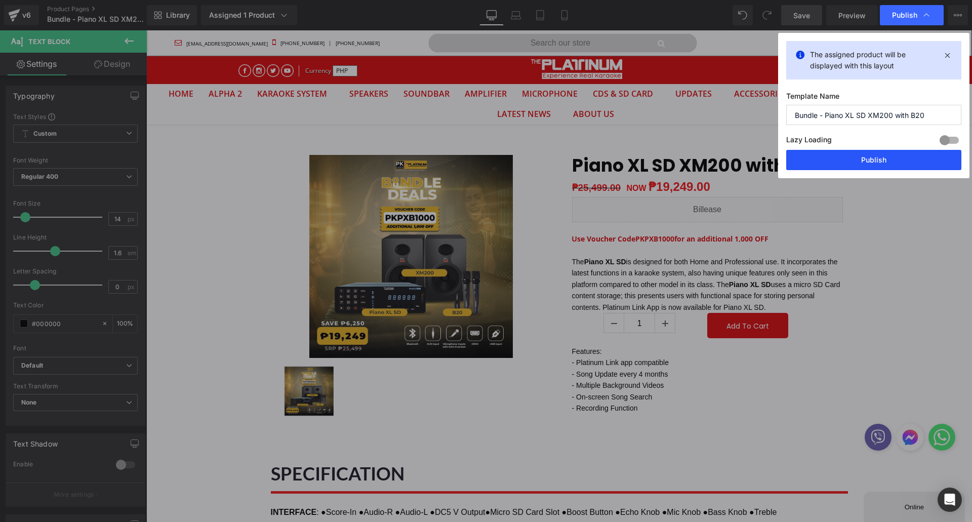
click at [880, 170] on button "Publish" at bounding box center [873, 160] width 175 height 20
